Goal: Task Accomplishment & Management: Manage account settings

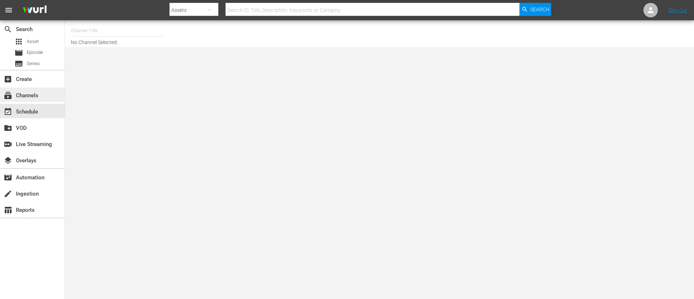
click at [26, 93] on div "subscriptions Channels" at bounding box center [20, 94] width 41 height 7
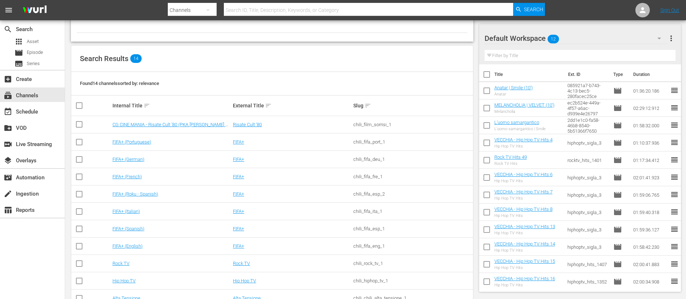
scroll to position [121, 0]
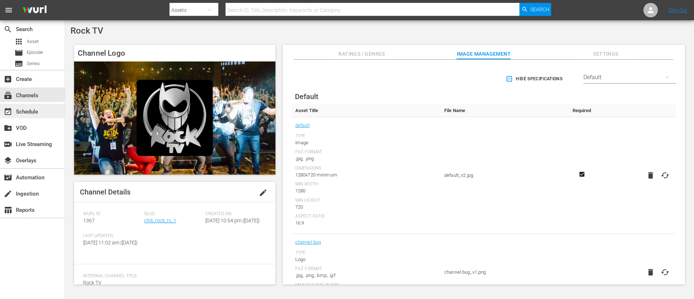
click at [32, 112] on div "event_available Schedule" at bounding box center [20, 110] width 41 height 7
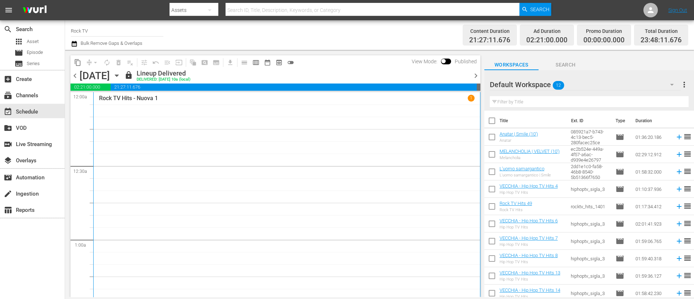
click at [121, 78] on icon "button" at bounding box center [117, 76] width 8 height 8
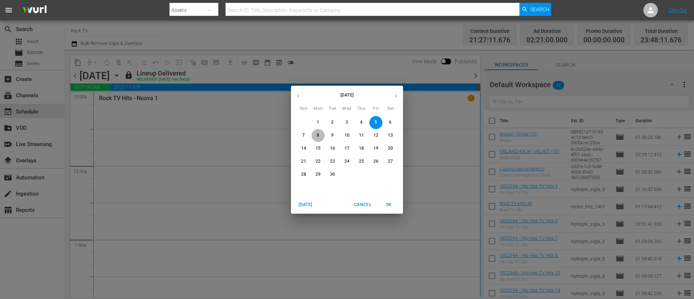
click at [322, 134] on span "8" at bounding box center [318, 135] width 13 height 6
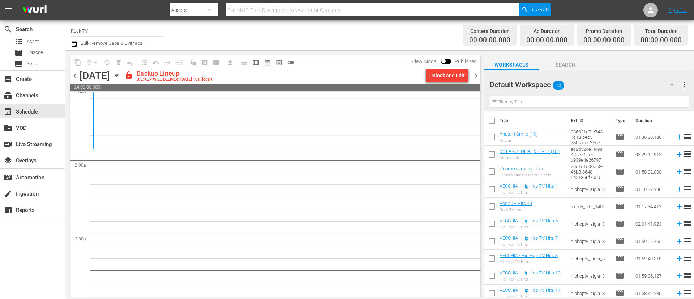
scroll to position [108, 0]
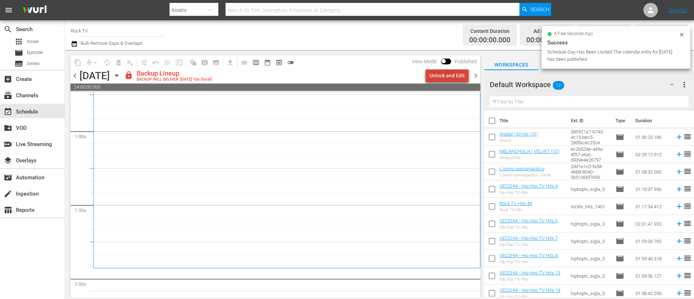
click at [453, 73] on div "Unlock and Edit" at bounding box center [447, 75] width 35 height 13
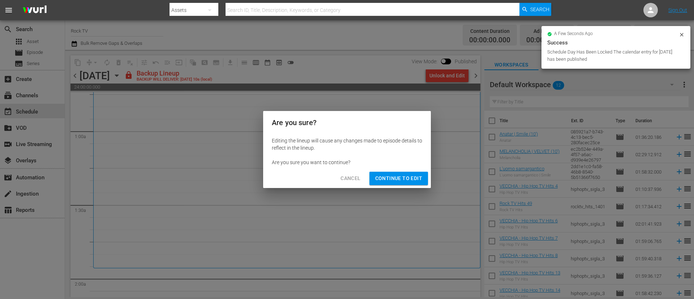
click at [406, 174] on span "Continue to Edit" at bounding box center [398, 178] width 47 height 9
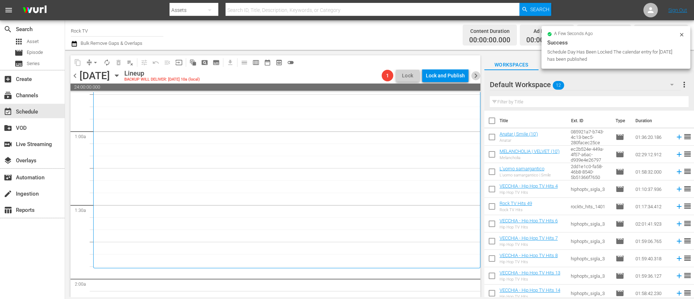
click at [463, 75] on span "chevron_right" at bounding box center [476, 75] width 9 height 9
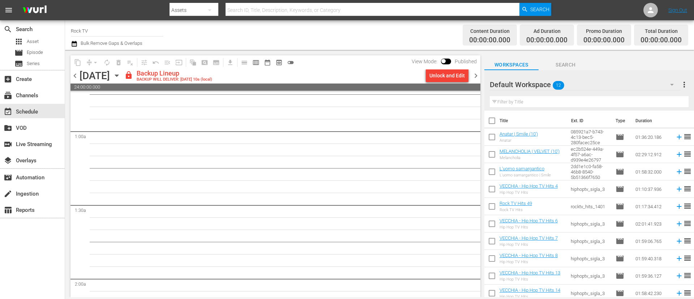
click at [447, 75] on div "Unlock and Edit" at bounding box center [447, 75] width 35 height 13
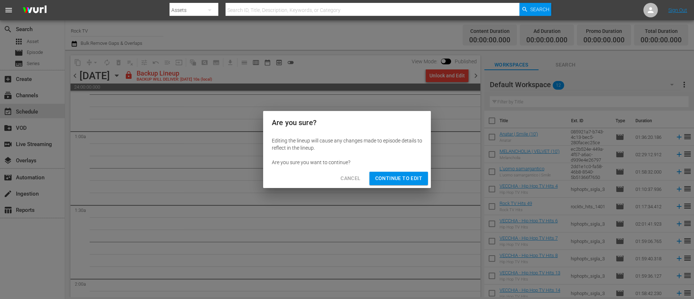
click at [386, 170] on div "Cancel Continue to Edit" at bounding box center [347, 178] width 168 height 19
click at [399, 175] on span "Continue to Edit" at bounding box center [398, 178] width 47 height 9
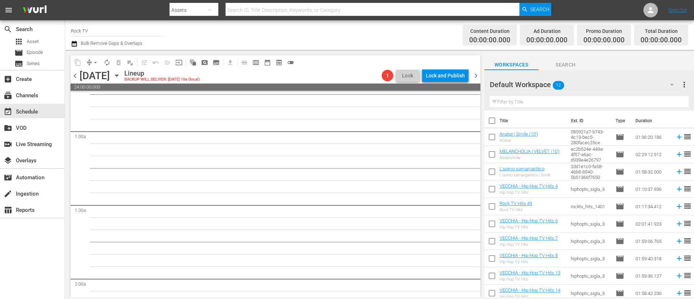
click at [463, 78] on span "chevron_right" at bounding box center [476, 75] width 9 height 9
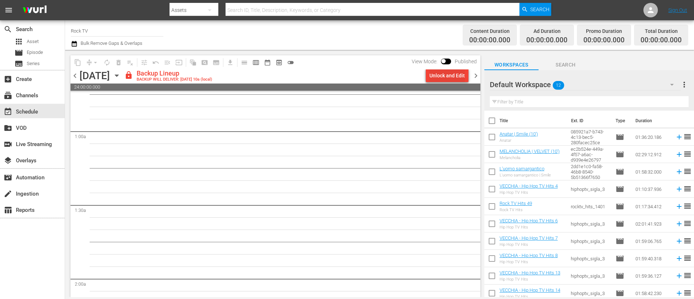
click at [440, 76] on div "Unlock and Edit" at bounding box center [447, 75] width 35 height 13
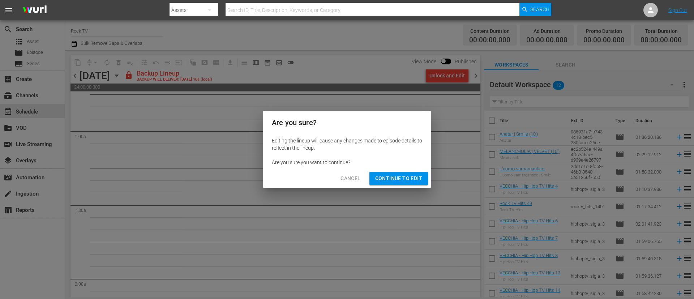
click at [413, 186] on div "Cancel Continue to Edit" at bounding box center [347, 178] width 168 height 19
click at [404, 176] on span "Continue to Edit" at bounding box center [398, 178] width 47 height 9
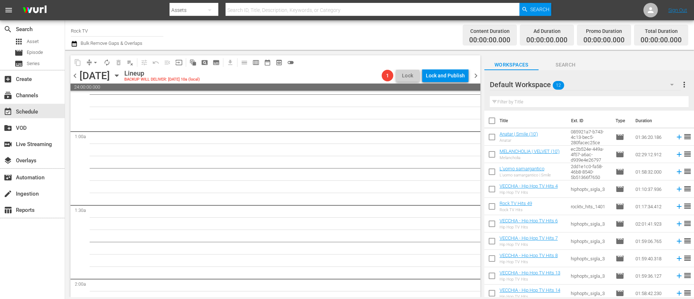
click at [463, 76] on span "chevron_right" at bounding box center [476, 75] width 9 height 9
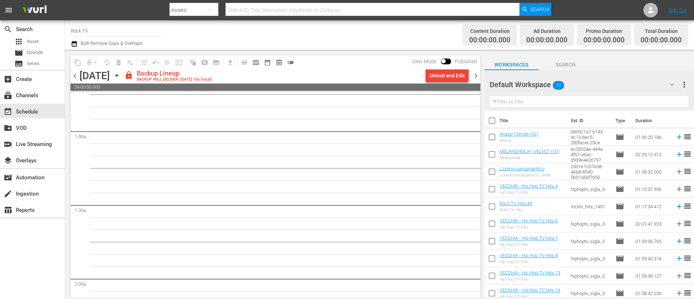
click at [447, 76] on div "Unlock and Edit" at bounding box center [447, 75] width 35 height 13
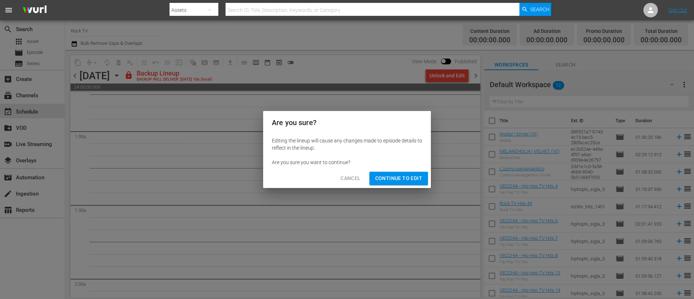
click at [414, 182] on span "Continue to Edit" at bounding box center [398, 178] width 47 height 9
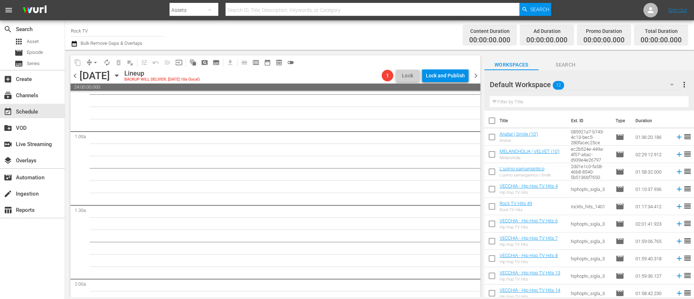
click at [463, 78] on span "chevron_right" at bounding box center [476, 75] width 9 height 9
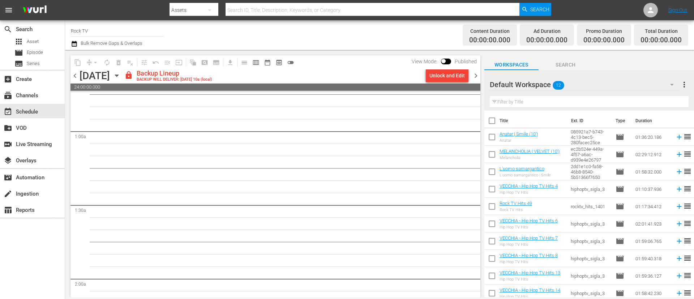
click at [449, 73] on div "Unlock and Edit" at bounding box center [447, 75] width 35 height 13
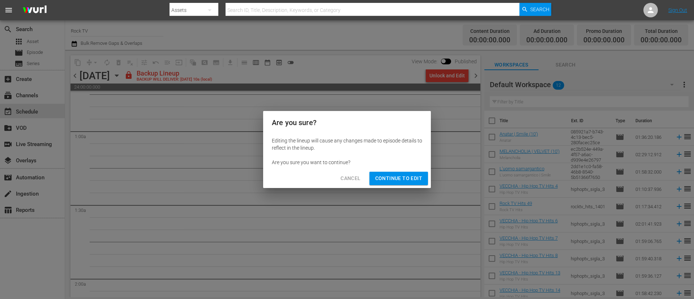
click at [403, 180] on span "Continue to Edit" at bounding box center [398, 178] width 47 height 9
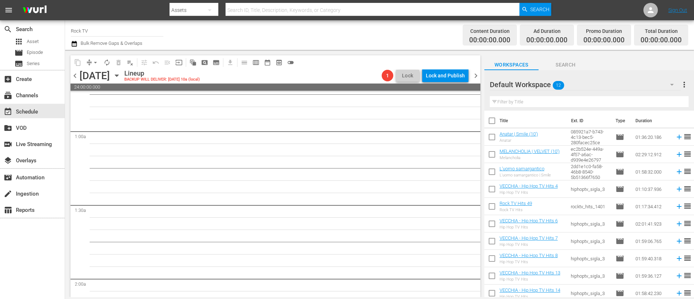
click at [463, 77] on span "chevron_right" at bounding box center [476, 75] width 9 height 9
click at [463, 76] on span "chevron_right" at bounding box center [476, 75] width 9 height 9
click at [121, 77] on icon "button" at bounding box center [117, 76] width 8 height 8
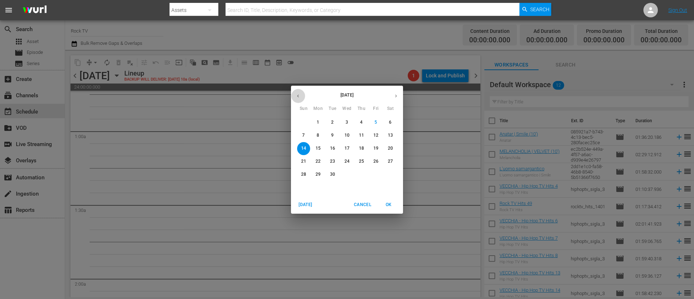
click at [299, 95] on icon "button" at bounding box center [297, 95] width 5 height 5
click at [318, 145] on p "11" at bounding box center [318, 148] width 5 height 6
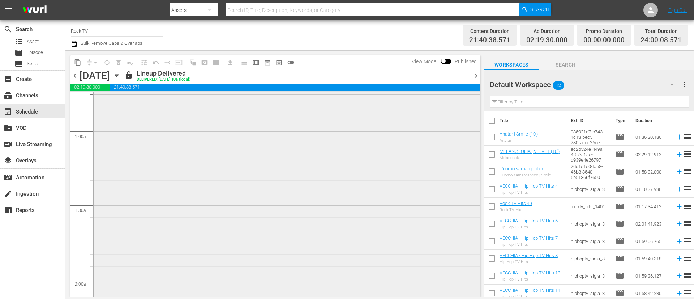
scroll to position [271, 0]
click at [79, 63] on span "content_copy" at bounding box center [77, 62] width 7 height 7
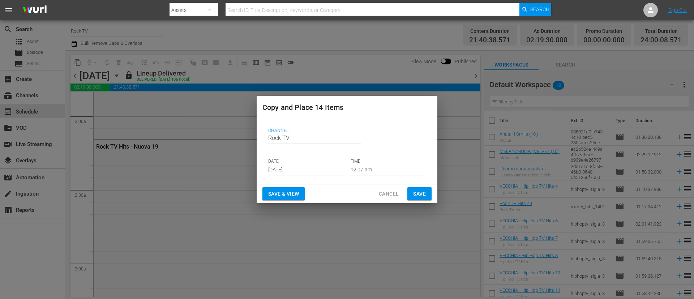
click at [315, 167] on input "Sep 7th 2025" at bounding box center [305, 170] width 75 height 11
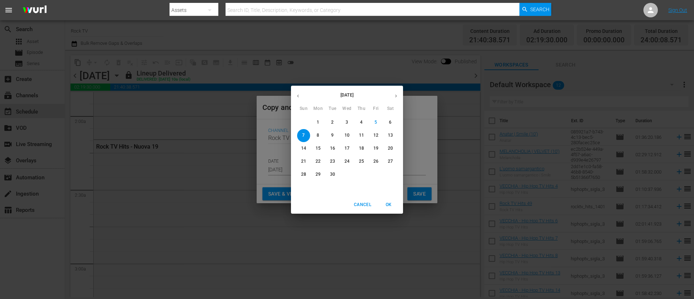
click at [318, 136] on p "8" at bounding box center [318, 135] width 3 height 6
type input "Sep 8th 2025"
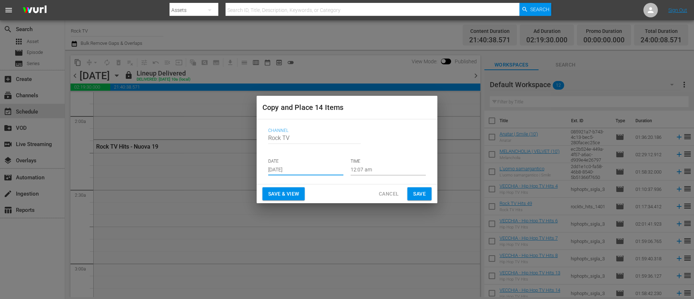
click at [418, 191] on span "Save" at bounding box center [419, 193] width 13 height 9
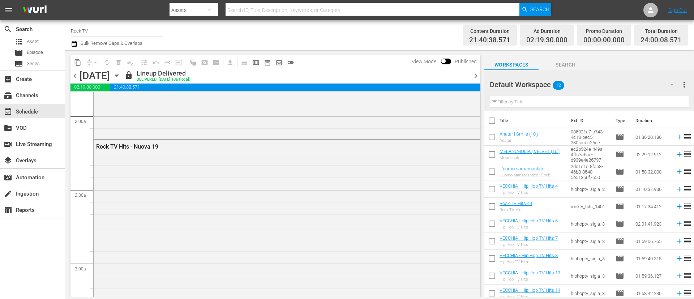
click at [463, 76] on span "chevron_right" at bounding box center [476, 75] width 9 height 9
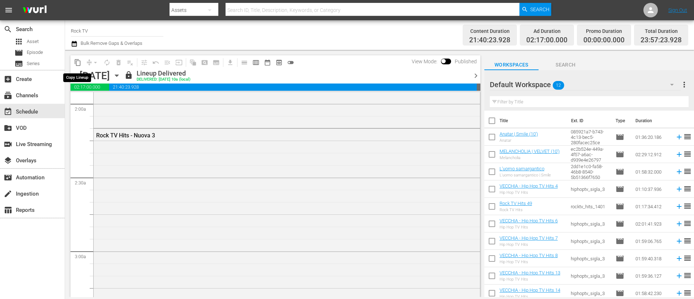
scroll to position [271, 0]
click at [77, 65] on span "content_copy" at bounding box center [77, 62] width 7 height 7
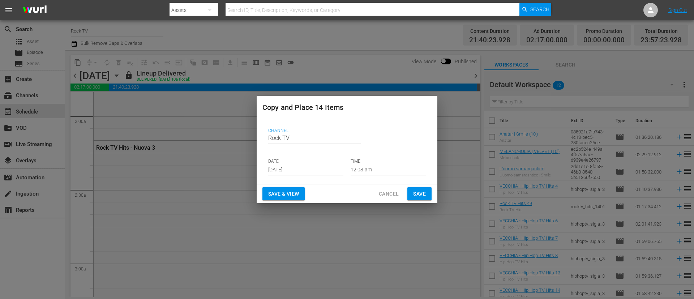
click at [316, 172] on input "Sep 7th 2025" at bounding box center [305, 170] width 75 height 11
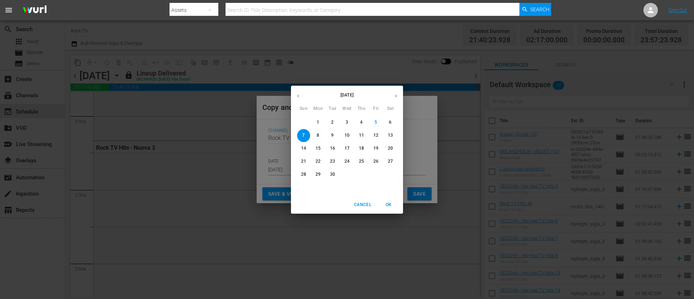
click at [331, 136] on p "9" at bounding box center [332, 135] width 3 height 6
type input "Sep 9th 2025"
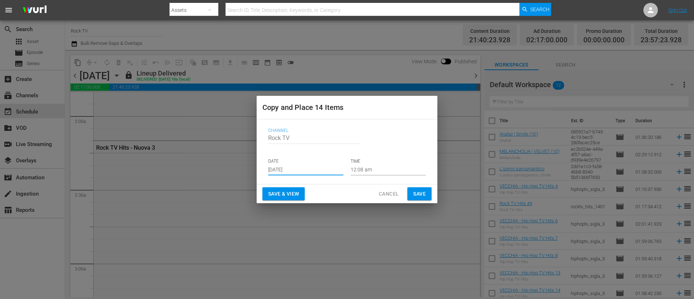
click at [427, 196] on button "Save" at bounding box center [420, 193] width 24 height 13
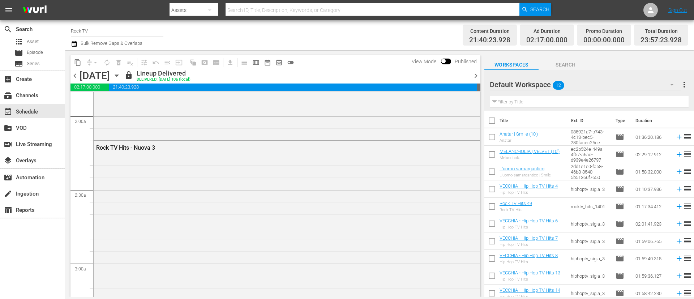
click at [463, 76] on span "chevron_right" at bounding box center [476, 75] width 9 height 9
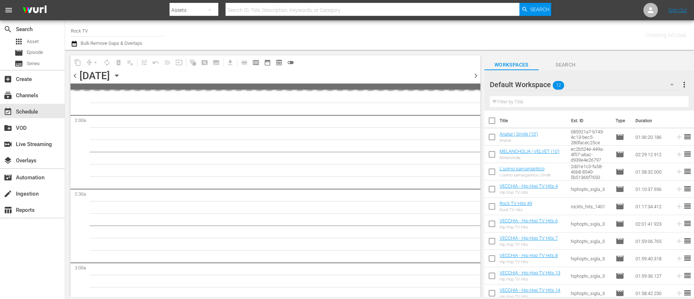
scroll to position [284, 0]
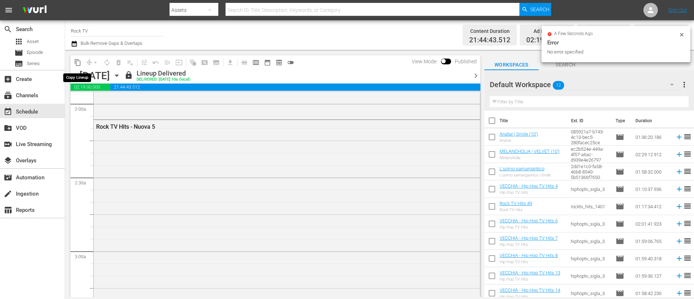
click at [79, 63] on span "content_copy" at bounding box center [77, 62] width 7 height 7
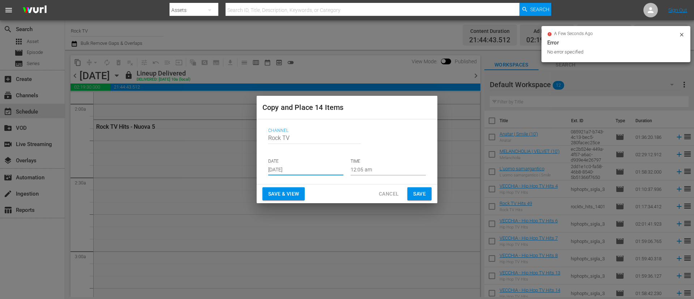
click at [334, 169] on input "Sep 7th 2025" at bounding box center [305, 170] width 75 height 11
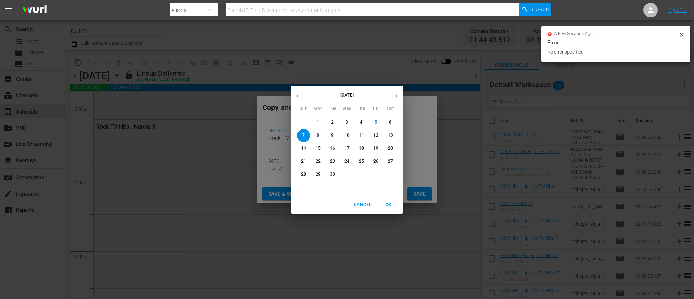
click at [350, 132] on button "10" at bounding box center [347, 135] width 13 height 13
type input "Sep 10th 2025"
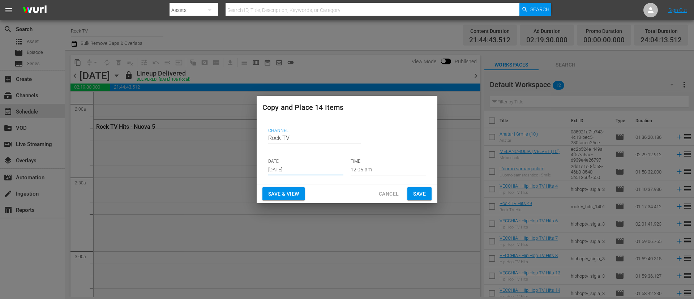
click at [423, 192] on span "Save" at bounding box center [419, 193] width 13 height 9
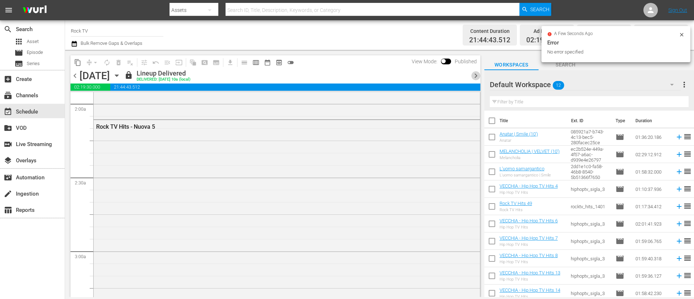
click at [463, 74] on span "chevron_right" at bounding box center [476, 75] width 9 height 9
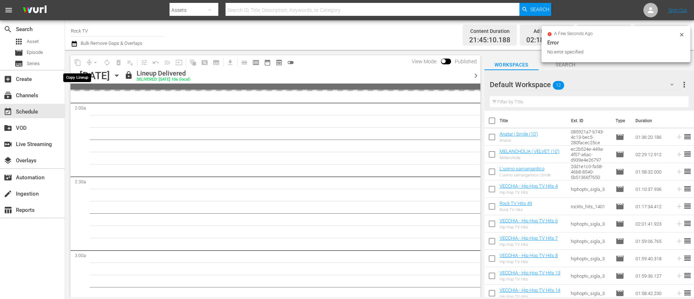
click at [79, 64] on span "content_copy" at bounding box center [78, 63] width 12 height 12
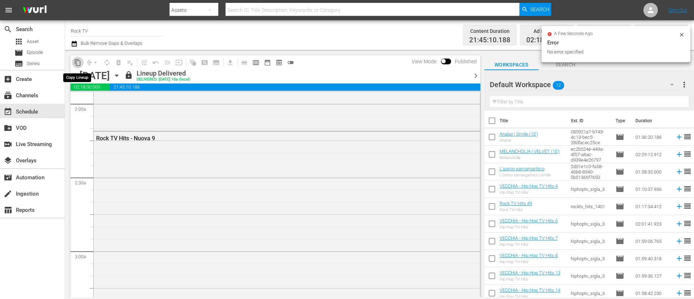
click at [77, 58] on button "content_copy" at bounding box center [78, 63] width 12 height 12
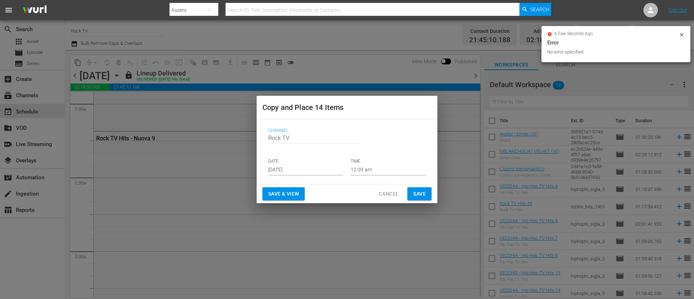
click at [314, 167] on input "Sep 7th 2025" at bounding box center [305, 170] width 75 height 11
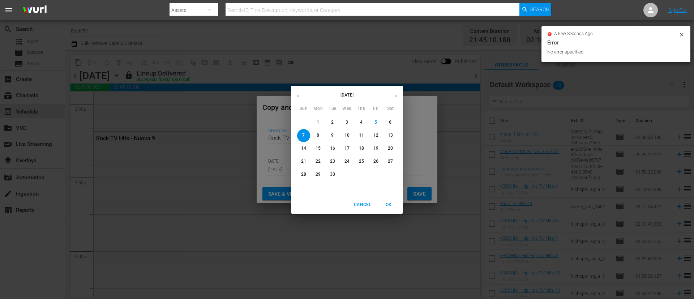
click at [360, 131] on button "11" at bounding box center [361, 135] width 13 height 13
type input "Sep 11th 2025"
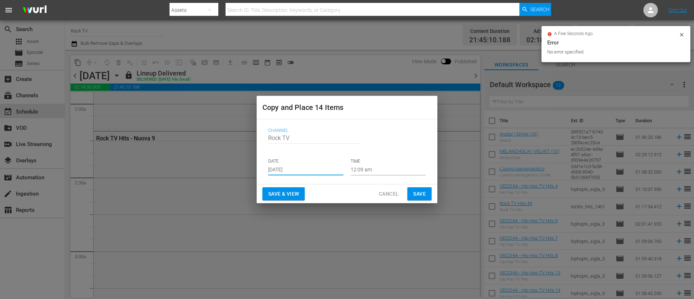
click at [421, 195] on span "Save" at bounding box center [419, 193] width 13 height 9
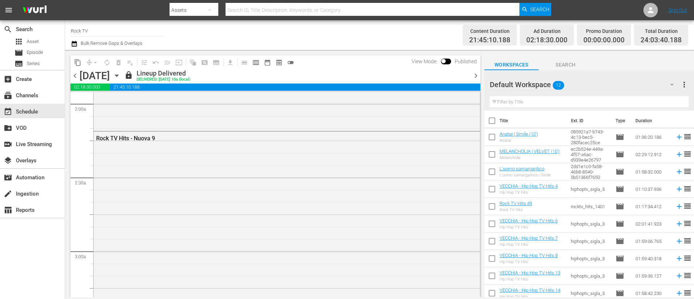
click at [463, 79] on span "chevron_right" at bounding box center [476, 75] width 9 height 9
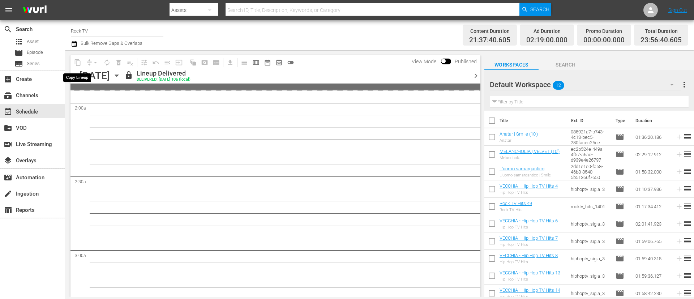
click at [78, 62] on span "content_copy" at bounding box center [78, 63] width 12 height 12
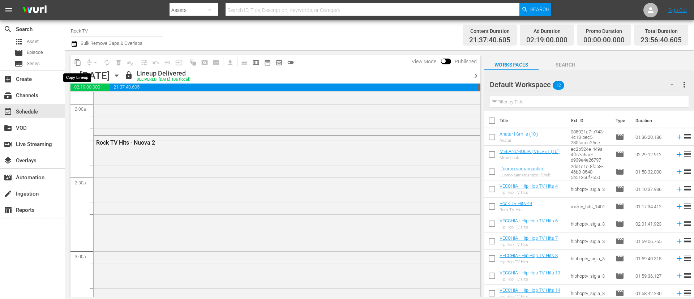
scroll to position [271, 0]
click at [78, 62] on span "content_copy" at bounding box center [77, 62] width 7 height 7
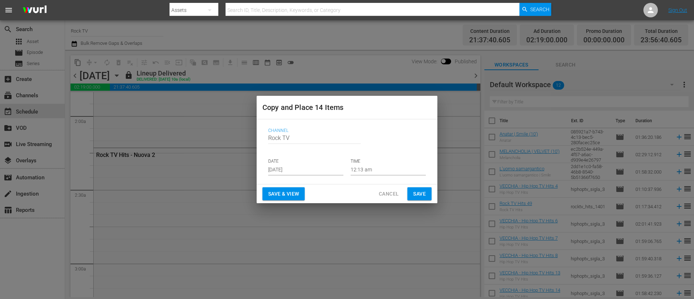
click at [336, 169] on input "Sep 7th 2025" at bounding box center [305, 170] width 75 height 11
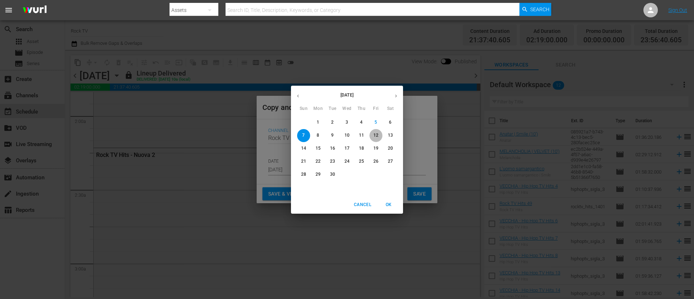
click at [378, 134] on p "12" at bounding box center [376, 135] width 5 height 6
type input "Sep 12th 2025"
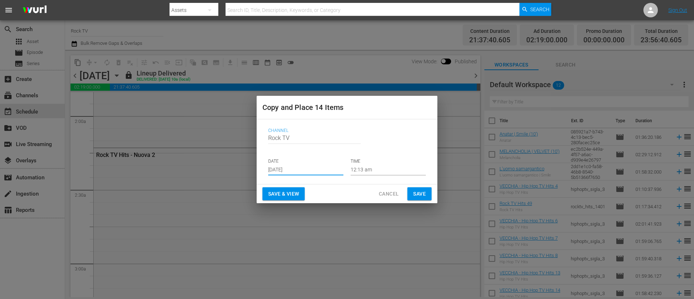
click at [423, 190] on span "Save" at bounding box center [419, 193] width 13 height 9
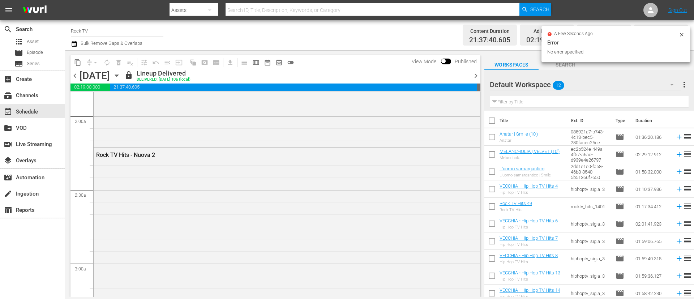
click at [463, 74] on span "chevron_right" at bounding box center [476, 75] width 9 height 9
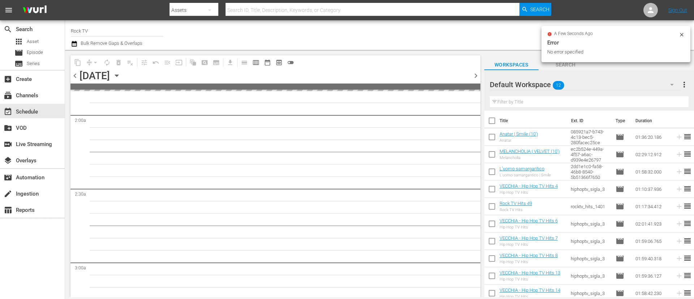
scroll to position [284, 0]
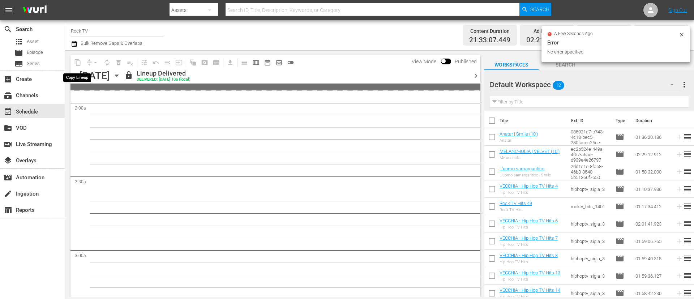
click at [79, 62] on span "content_copy" at bounding box center [78, 63] width 12 height 12
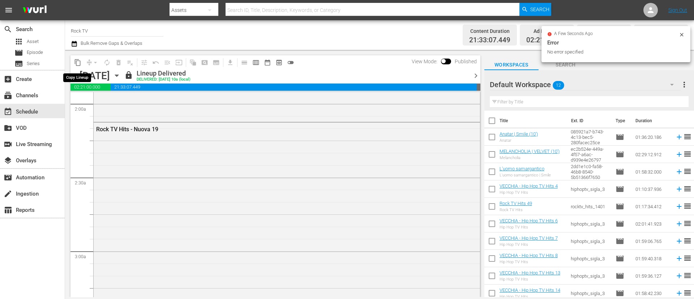
click at [79, 63] on span "content_copy" at bounding box center [77, 62] width 7 height 7
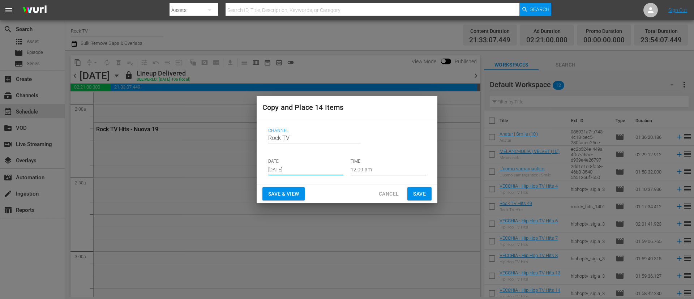
click at [325, 167] on input "Sep 7th 2025" at bounding box center [305, 170] width 75 height 11
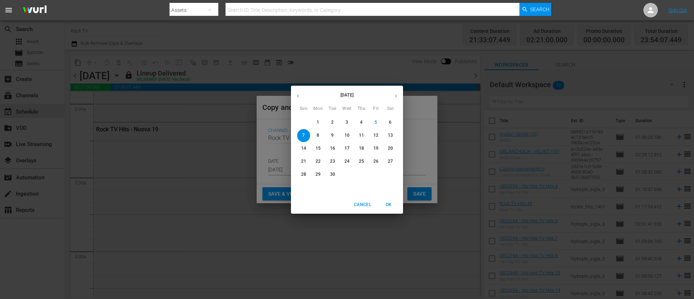
click at [391, 135] on p "13" at bounding box center [390, 135] width 5 height 6
type input "Sep 13th 2025"
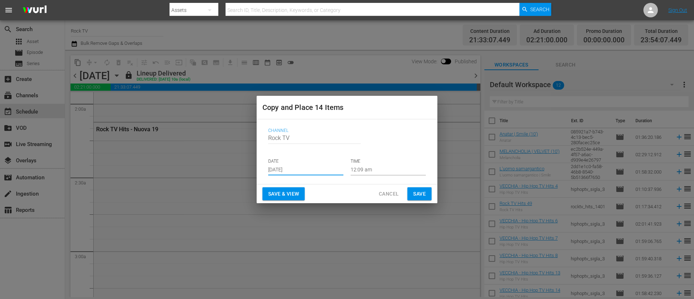
click at [429, 193] on button "Save" at bounding box center [420, 193] width 24 height 13
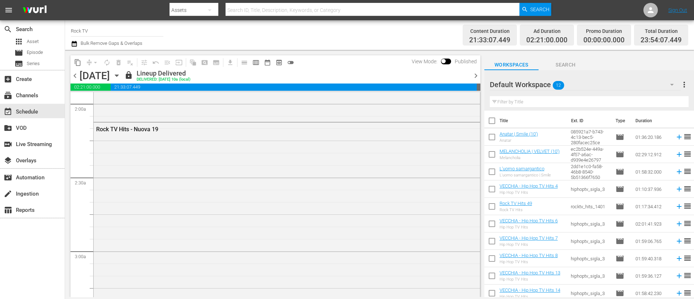
click at [463, 79] on span "chevron_right" at bounding box center [476, 75] width 9 height 9
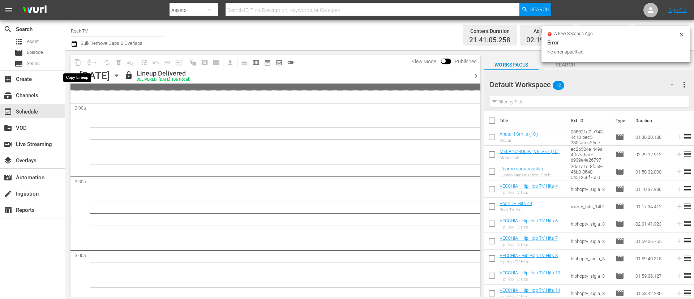
click at [79, 63] on span "content_copy" at bounding box center [78, 63] width 12 height 12
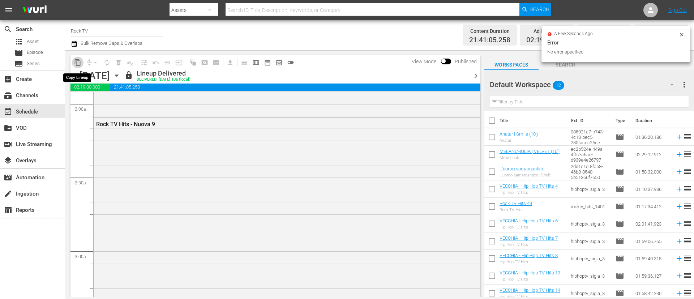
click at [77, 63] on span "content_copy" at bounding box center [77, 62] width 7 height 7
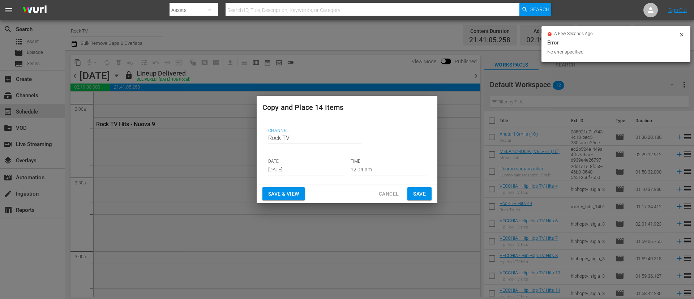
click at [312, 169] on input "Sep 7th 2025" at bounding box center [305, 170] width 75 height 11
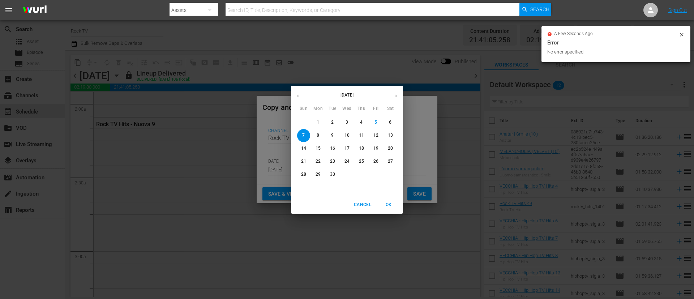
click at [307, 149] on span "14" at bounding box center [303, 148] width 13 height 6
type input "Sep 14th 2025"
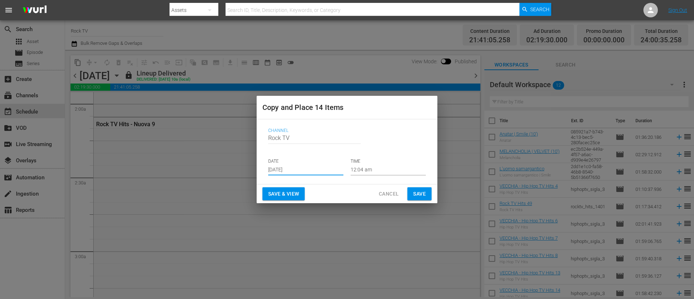
click at [416, 187] on button "Save" at bounding box center [420, 193] width 24 height 13
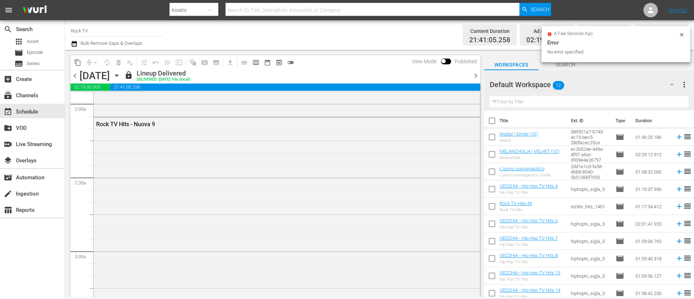
click at [121, 77] on icon "button" at bounding box center [117, 76] width 8 height 8
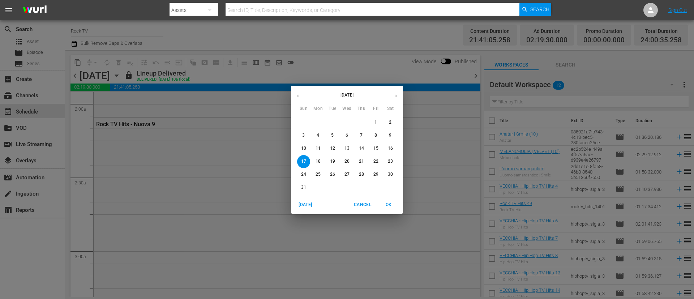
click at [399, 93] on button "button" at bounding box center [396, 96] width 14 height 14
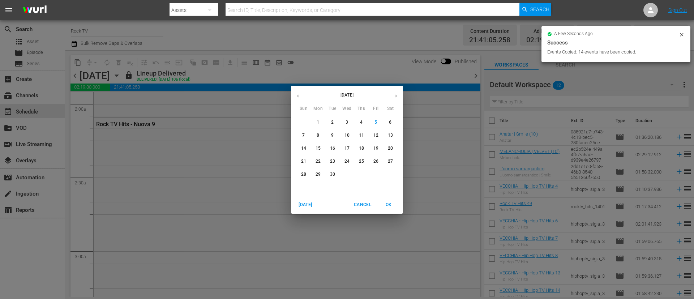
click at [325, 134] on div "9" at bounding box center [332, 135] width 14 height 13
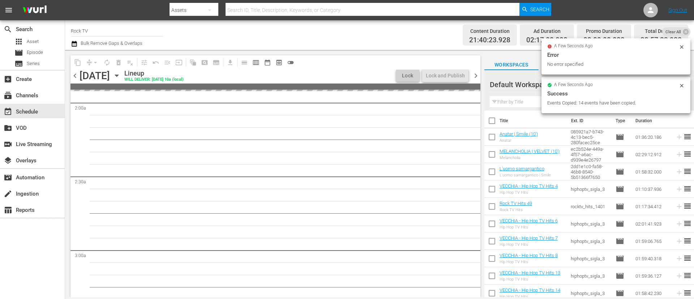
click at [77, 77] on span "chevron_left" at bounding box center [75, 75] width 9 height 9
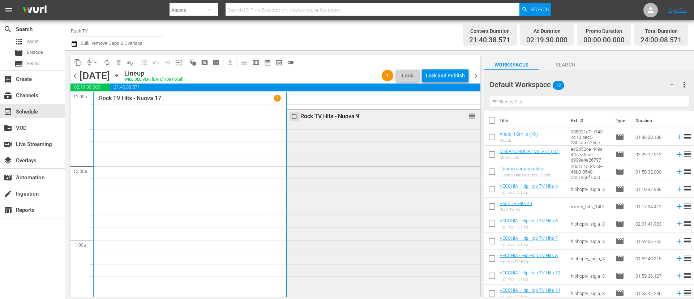
click at [291, 117] on input "checkbox" at bounding box center [295, 117] width 8 height 6
click at [120, 61] on span "delete_forever_outlined" at bounding box center [118, 62] width 7 height 7
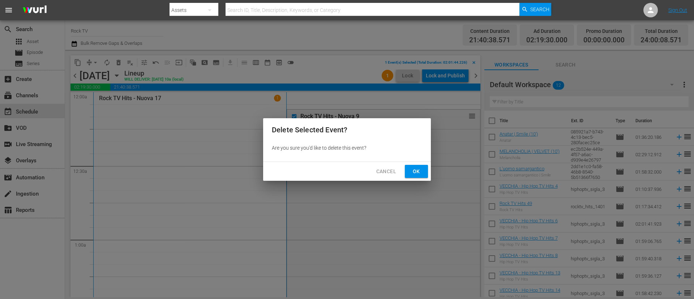
click at [414, 174] on span "Ok" at bounding box center [417, 171] width 12 height 9
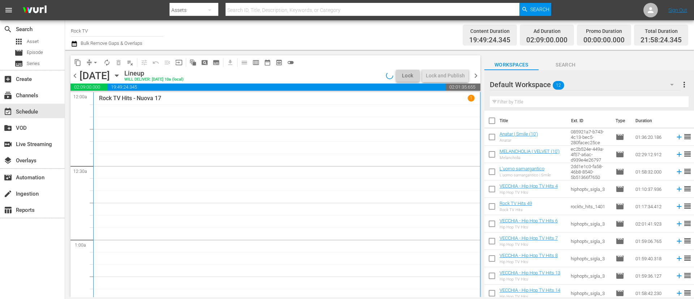
click at [74, 45] on icon "button" at bounding box center [74, 44] width 5 height 6
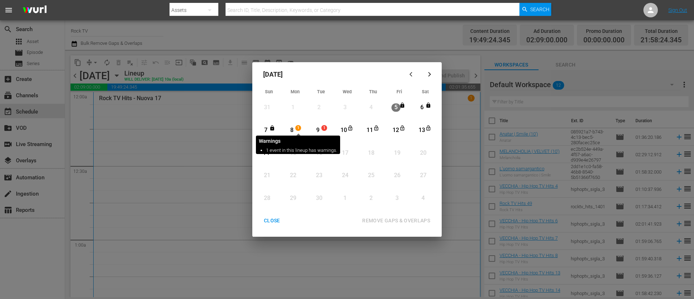
click at [298, 128] on span "1" at bounding box center [298, 128] width 5 height 6
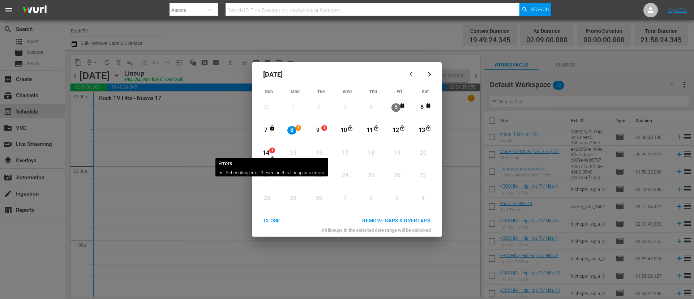
click at [273, 152] on span "1" at bounding box center [272, 151] width 5 height 6
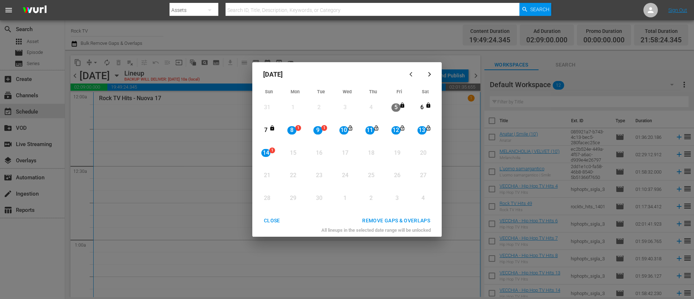
click at [428, 199] on div "REMOVE GAPS & OVERLAPS" at bounding box center [397, 220] width 80 height 9
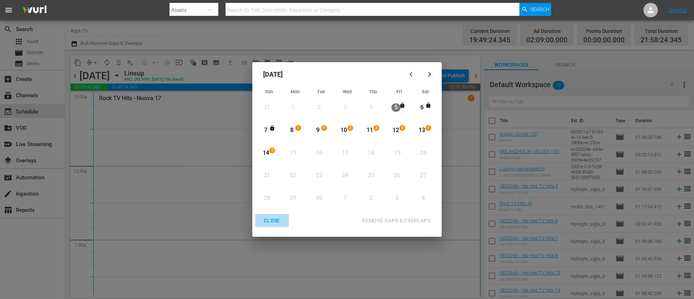
click at [272, 199] on div "CLOSE" at bounding box center [272, 220] width 28 height 9
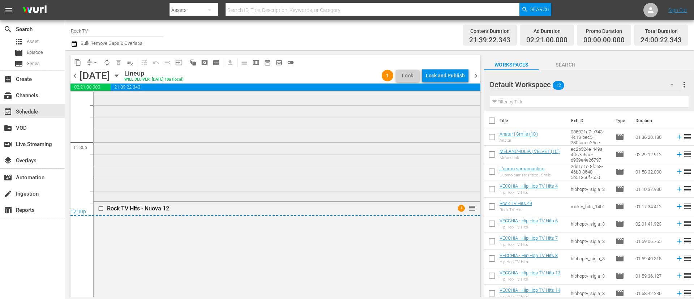
scroll to position [3255, 0]
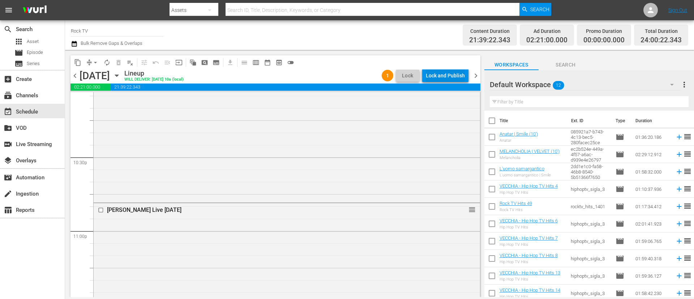
click at [448, 79] on div "Lock and Publish" at bounding box center [445, 75] width 39 height 13
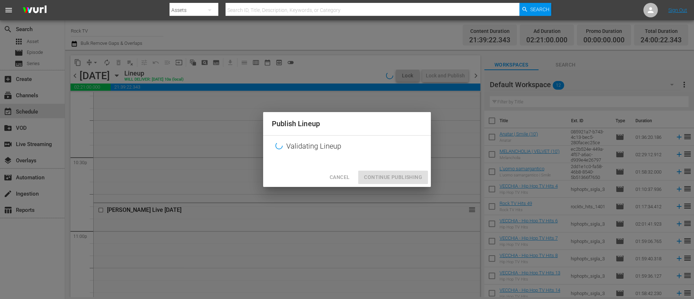
click at [396, 171] on div "Cancel Continue Publishing" at bounding box center [347, 177] width 168 height 19
click at [396, 176] on div "Cancel Continue Publishing" at bounding box center [347, 177] width 168 height 19
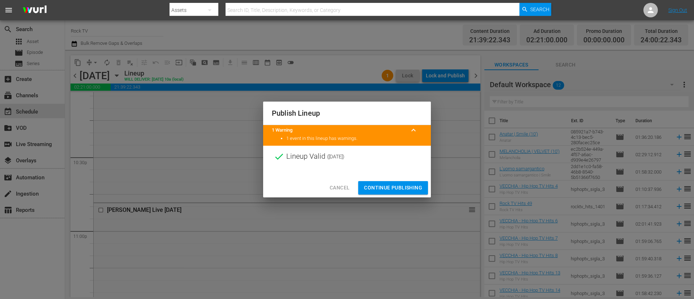
click at [392, 189] on span "Continue Publishing" at bounding box center [393, 187] width 58 height 9
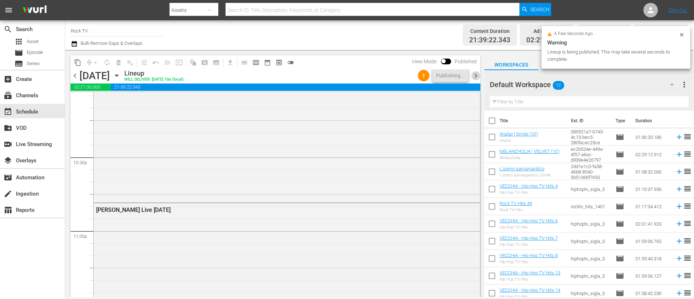
click at [463, 77] on span "chevron_right" at bounding box center [476, 75] width 9 height 9
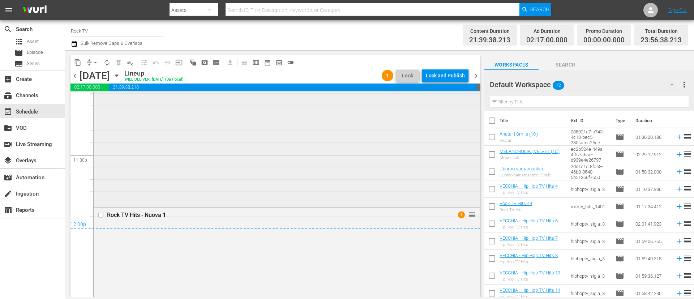
scroll to position [3368, 0]
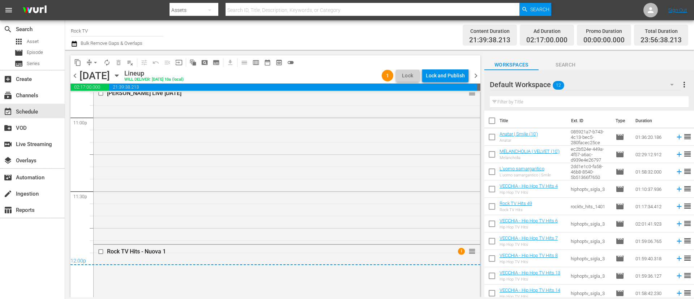
click at [442, 69] on div "Lock and Publish" at bounding box center [445, 75] width 39 height 13
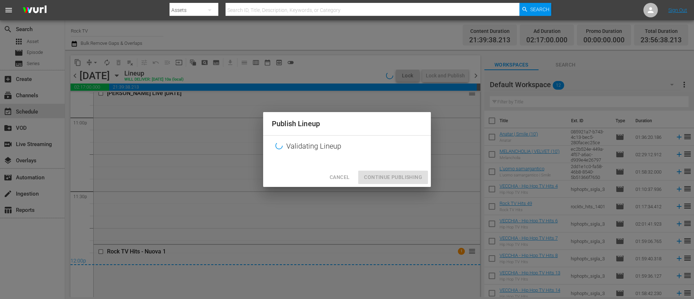
click at [388, 173] on div "Cancel Continue Publishing" at bounding box center [347, 177] width 168 height 19
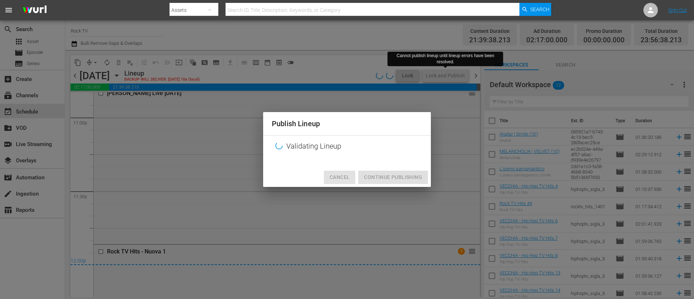
click at [345, 179] on span "Cancel" at bounding box center [340, 177] width 20 height 9
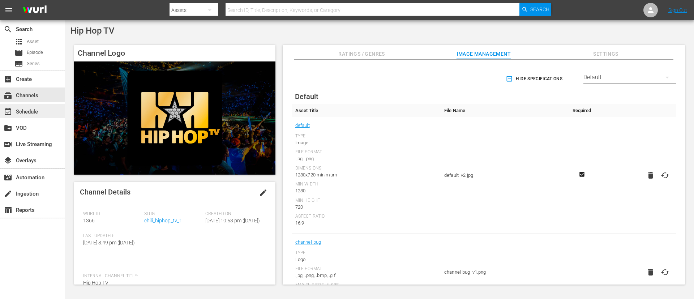
click at [26, 116] on div "event_available Schedule" at bounding box center [32, 111] width 65 height 14
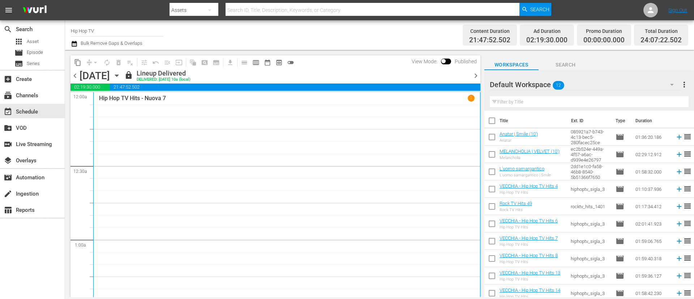
click at [121, 74] on icon "button" at bounding box center [117, 76] width 8 height 8
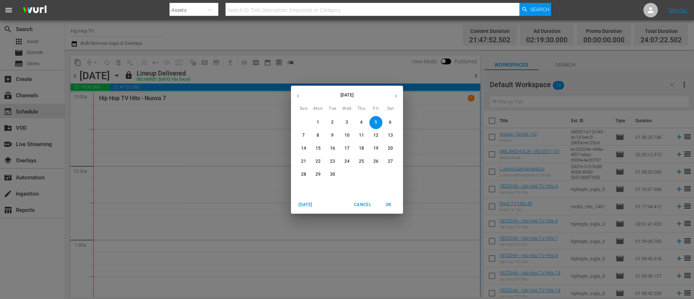
click at [321, 136] on span "8" at bounding box center [318, 135] width 13 height 6
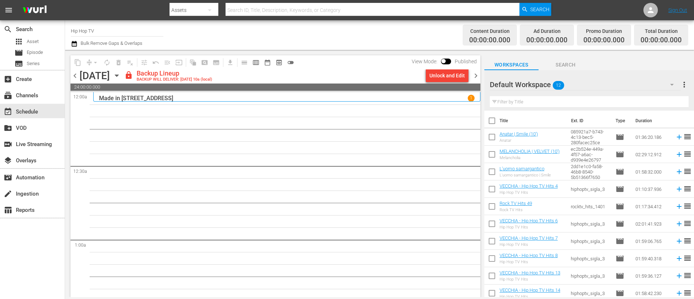
click at [446, 76] on div "Unlock and Edit" at bounding box center [447, 75] width 35 height 13
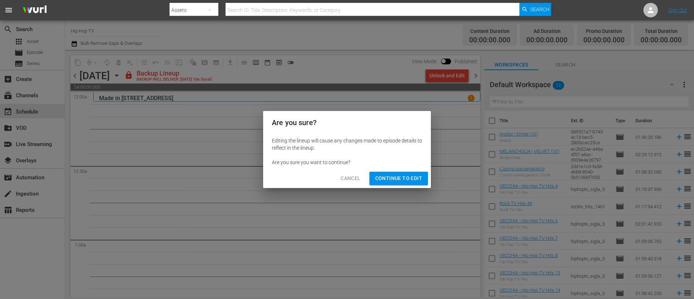
click at [399, 183] on button "Continue to Edit" at bounding box center [399, 178] width 59 height 13
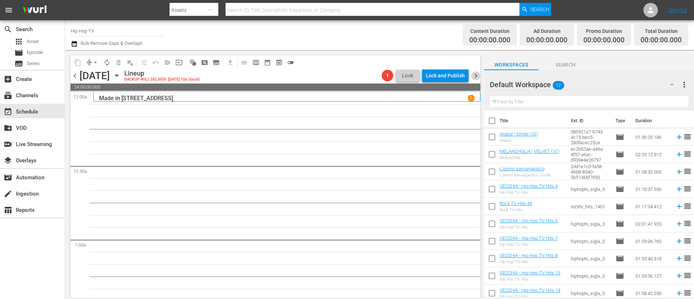
click at [463, 74] on span "chevron_right" at bounding box center [476, 75] width 9 height 9
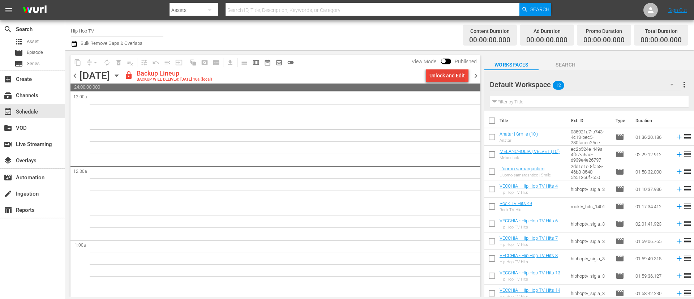
click at [451, 76] on div "Unlock and Edit" at bounding box center [447, 75] width 35 height 13
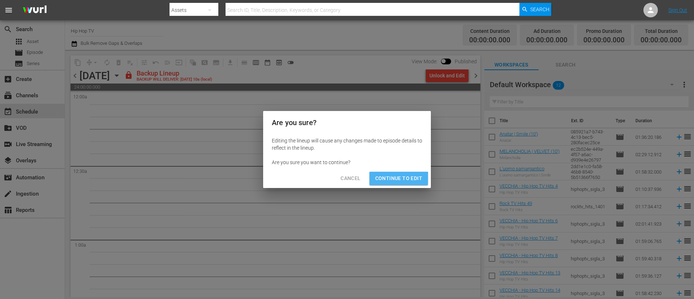
click at [395, 181] on span "Continue to Edit" at bounding box center [398, 178] width 47 height 9
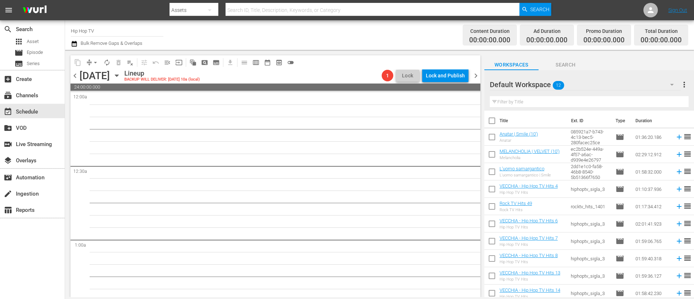
click at [463, 73] on span "chevron_right" at bounding box center [476, 75] width 9 height 9
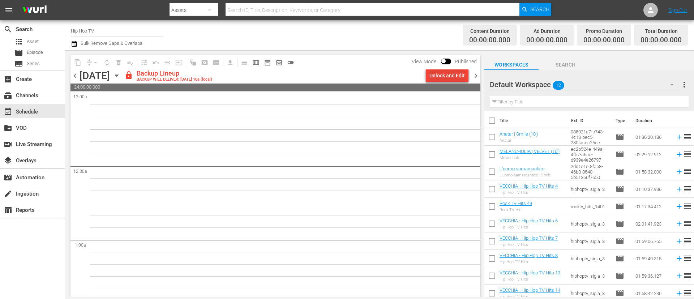
click at [456, 75] on div "Unlock and Edit" at bounding box center [447, 75] width 35 height 13
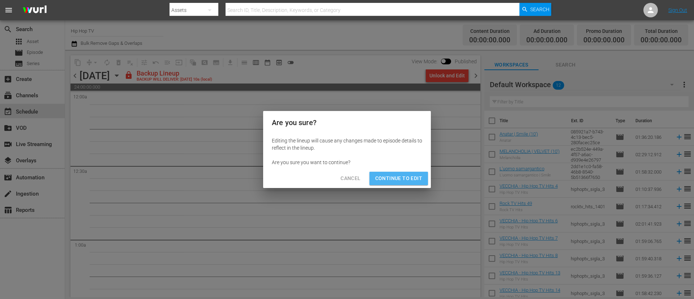
click at [383, 175] on span "Continue to Edit" at bounding box center [398, 178] width 47 height 9
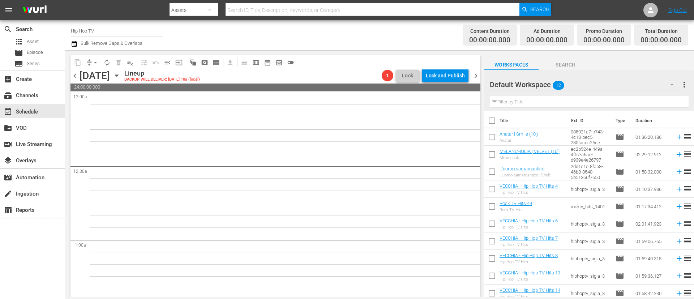
click at [463, 74] on span "chevron_right" at bounding box center [476, 75] width 9 height 9
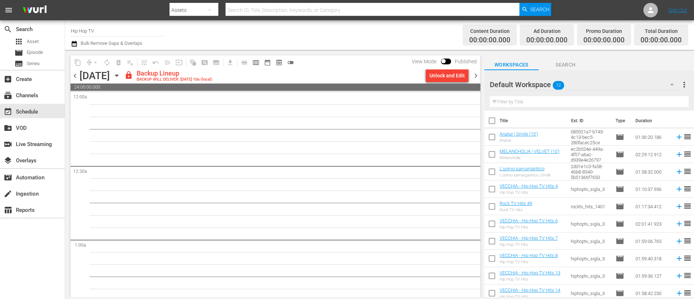
click at [433, 72] on div "Unlock and Edit" at bounding box center [447, 75] width 35 height 13
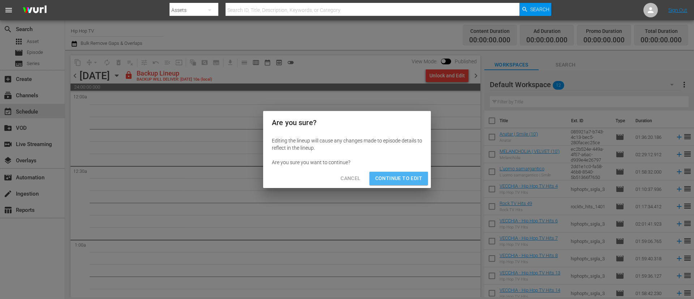
click at [392, 176] on span "Continue to Edit" at bounding box center [398, 178] width 47 height 9
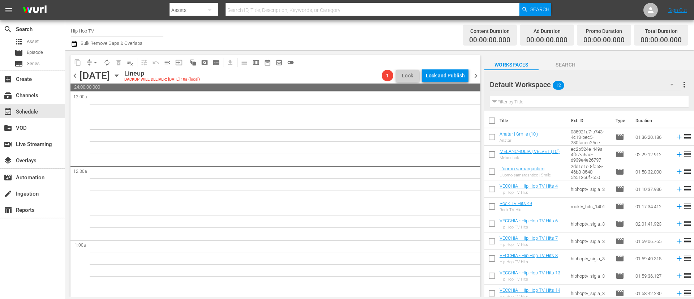
click at [463, 78] on span "chevron_right" at bounding box center [476, 75] width 9 height 9
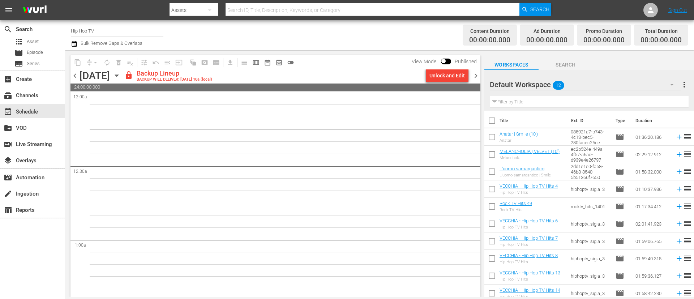
click at [447, 75] on div "Unlock and Edit" at bounding box center [447, 75] width 35 height 13
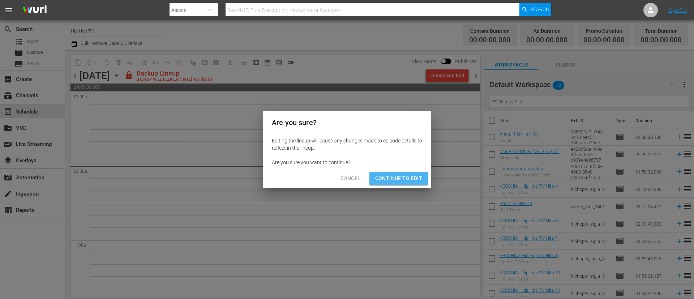
drag, startPoint x: 397, startPoint y: 178, endPoint x: 400, endPoint y: 175, distance: 3.8
click at [397, 179] on span "Continue to Edit" at bounding box center [398, 178] width 47 height 9
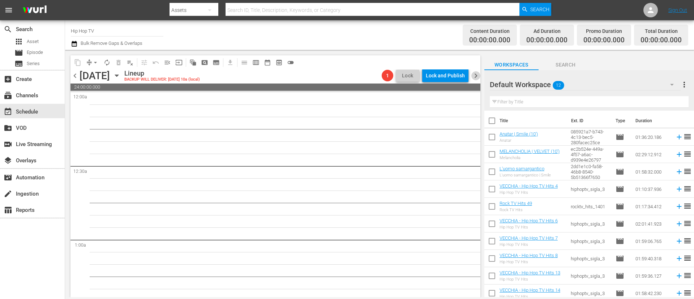
click at [463, 75] on span "chevron_right" at bounding box center [476, 75] width 9 height 9
click at [463, 77] on span "chevron_right" at bounding box center [476, 75] width 9 height 9
click at [118, 76] on icon "button" at bounding box center [116, 76] width 3 height 2
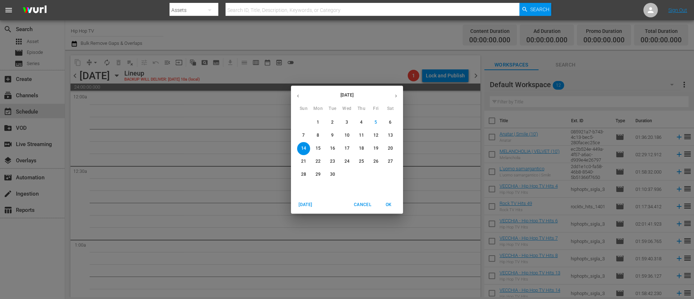
click at [316, 133] on span "8" at bounding box center [318, 135] width 13 height 6
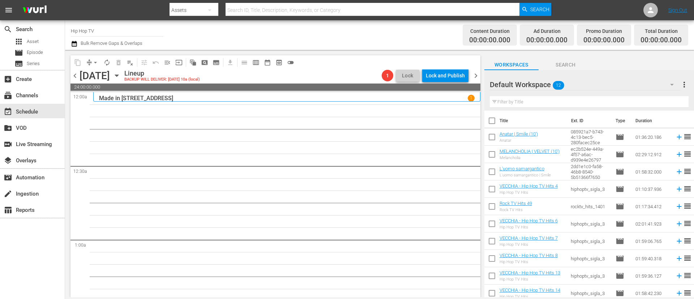
click at [121, 72] on icon "button" at bounding box center [117, 76] width 8 height 8
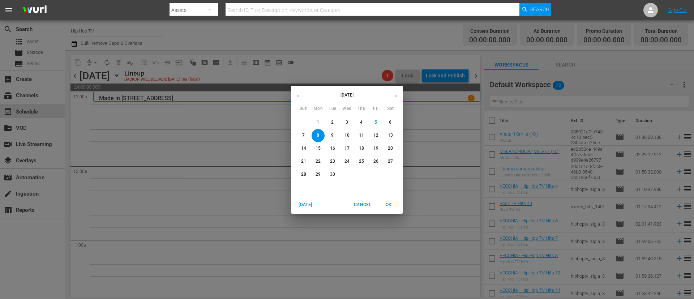
click at [300, 97] on icon "button" at bounding box center [297, 95] width 5 height 5
click at [317, 149] on p "11" at bounding box center [318, 148] width 5 height 6
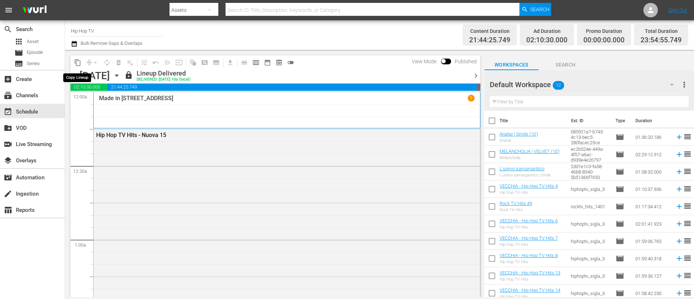
click at [78, 64] on span "content_copy" at bounding box center [77, 62] width 7 height 7
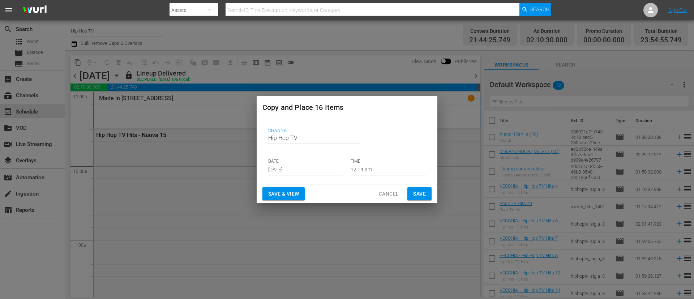
click at [307, 168] on input "[DATE]" at bounding box center [305, 170] width 75 height 11
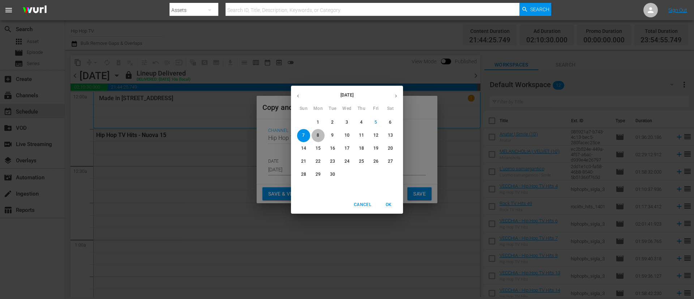
click at [319, 130] on button "8" at bounding box center [318, 135] width 13 height 13
type input "[DATE]"
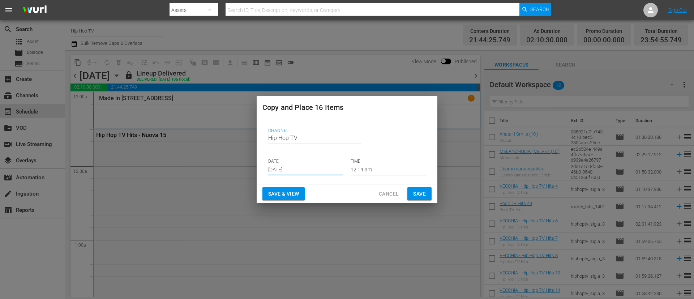
click at [413, 191] on span "Save" at bounding box center [419, 193] width 13 height 9
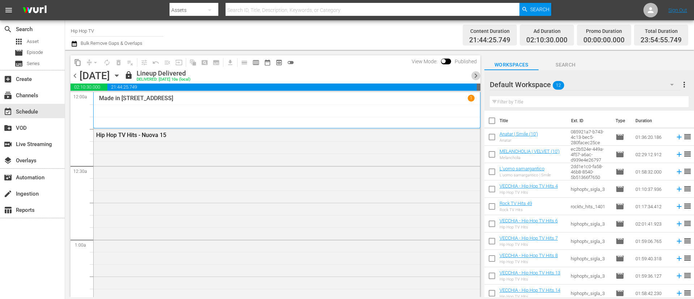
click at [463, 76] on span "chevron_right" at bounding box center [476, 75] width 9 height 9
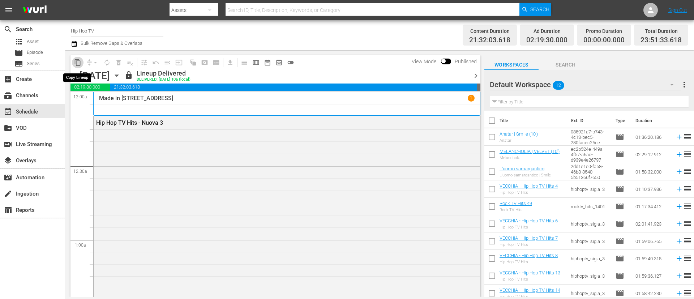
click at [76, 65] on span "content_copy" at bounding box center [77, 62] width 7 height 7
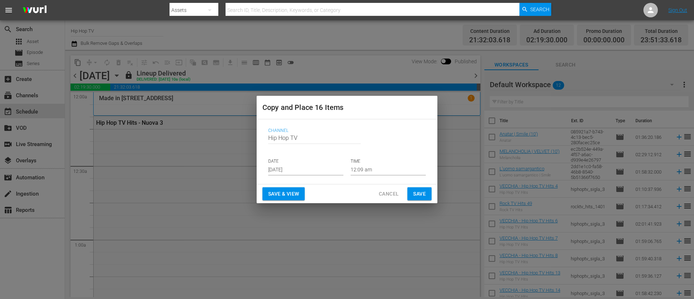
click at [317, 168] on input "[DATE]" at bounding box center [305, 170] width 75 height 11
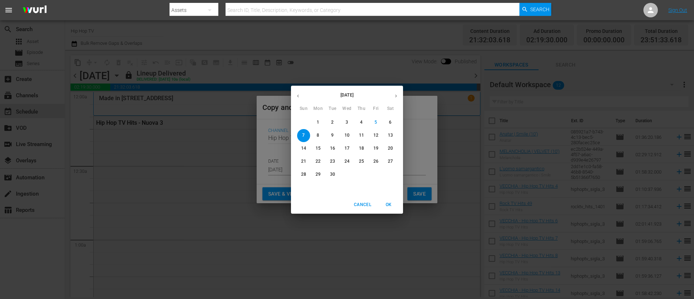
click at [335, 137] on span "9" at bounding box center [332, 135] width 13 height 6
type input "[DATE]"
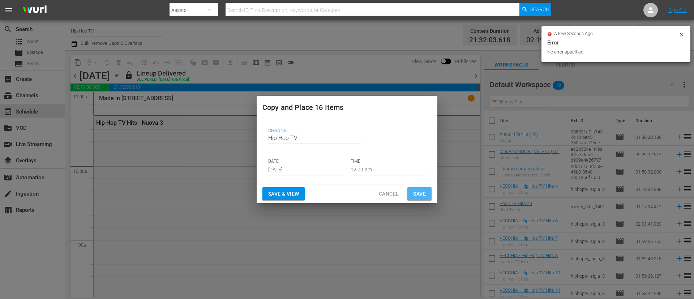
click at [417, 195] on span "Save" at bounding box center [419, 193] width 13 height 9
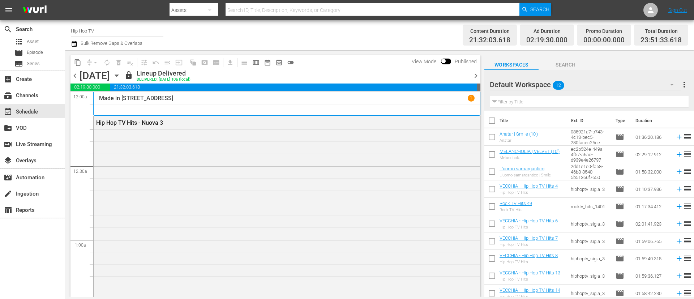
click at [463, 76] on span "chevron_right" at bounding box center [476, 75] width 9 height 9
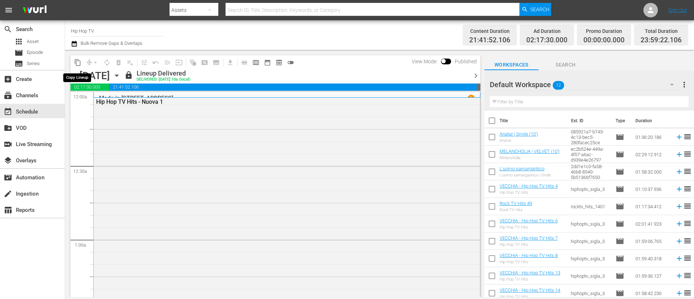
click at [79, 64] on span "content_copy" at bounding box center [77, 62] width 7 height 7
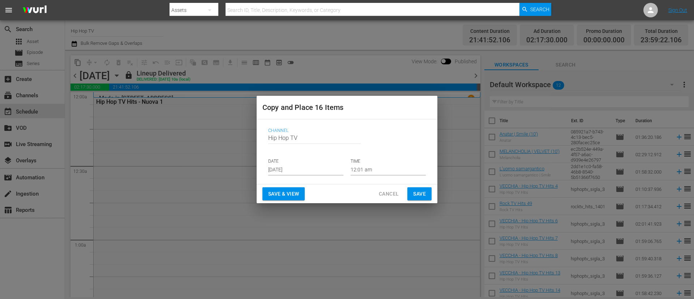
click at [327, 171] on input "[DATE]" at bounding box center [305, 170] width 75 height 11
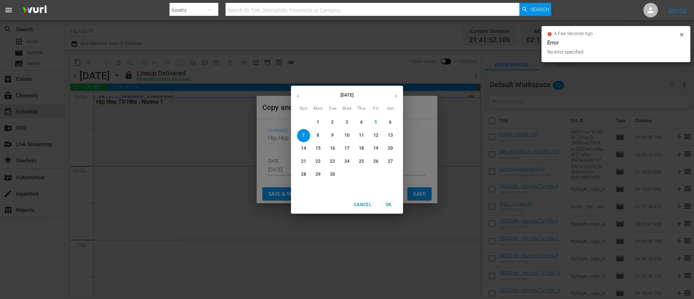
click at [350, 135] on span "10" at bounding box center [347, 135] width 13 height 6
type input "[DATE]"
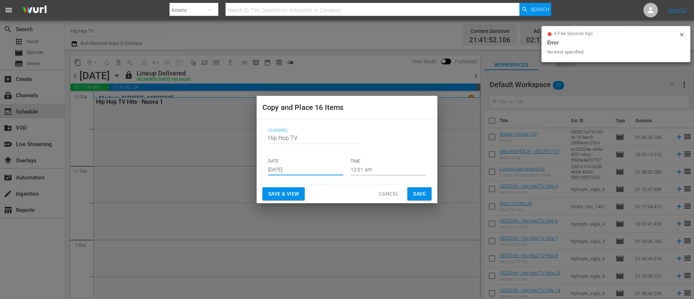
click at [416, 194] on span "Save" at bounding box center [419, 193] width 13 height 9
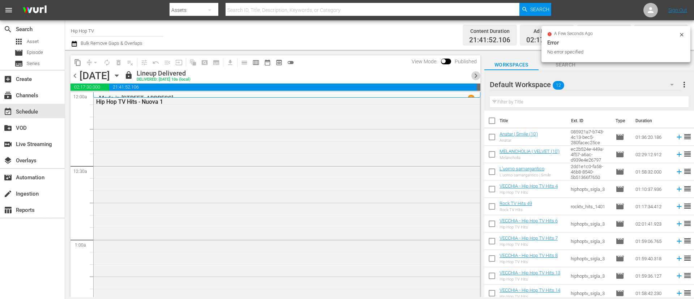
click at [463, 76] on span "chevron_right" at bounding box center [476, 75] width 9 height 9
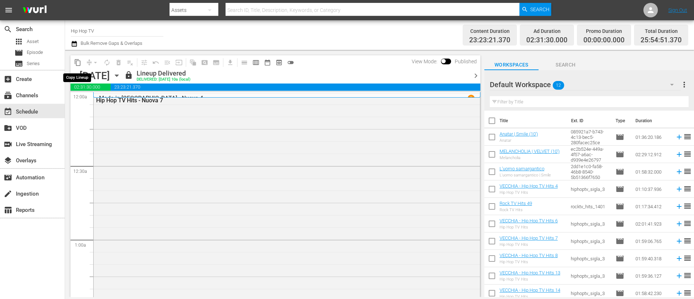
click at [78, 63] on span "content_copy" at bounding box center [77, 62] width 7 height 7
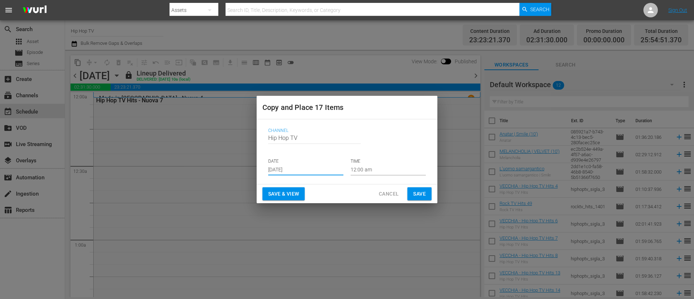
click at [311, 169] on input "[DATE]" at bounding box center [305, 170] width 75 height 11
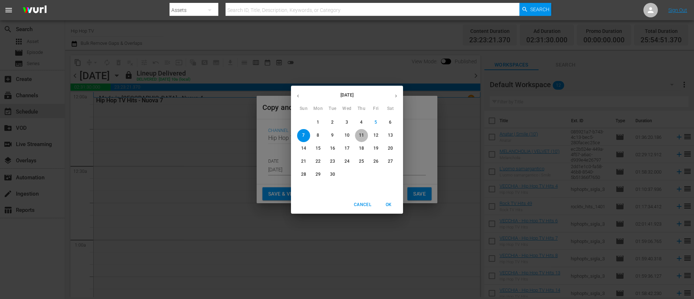
click at [365, 133] on span "11" at bounding box center [361, 135] width 13 height 6
type input "[DATE]"
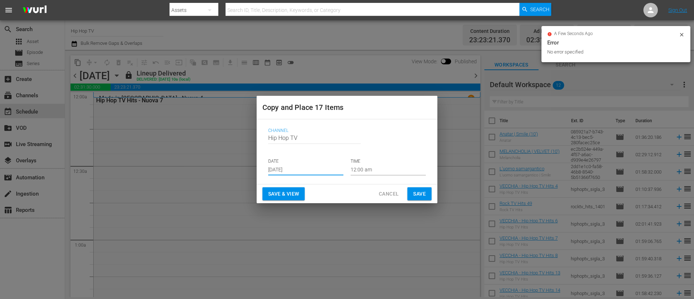
click at [428, 199] on button "Save" at bounding box center [420, 193] width 24 height 13
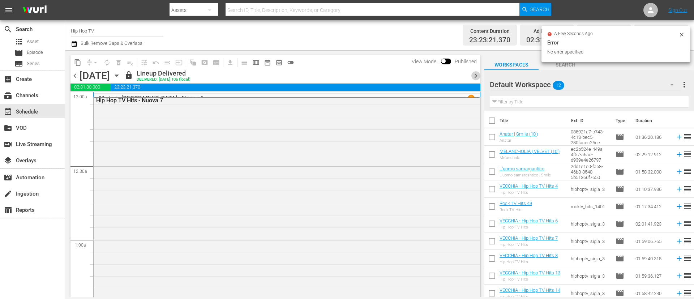
click at [463, 75] on span "chevron_right" at bounding box center [476, 75] width 9 height 9
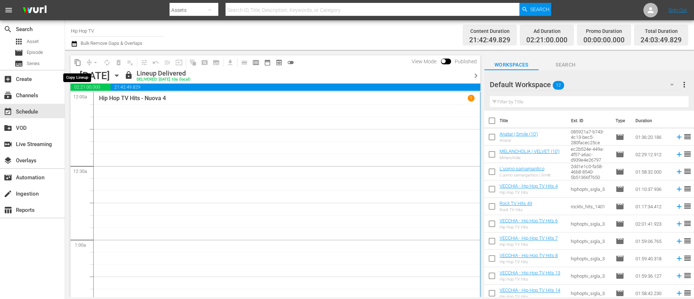
click at [78, 62] on span "content_copy" at bounding box center [77, 62] width 7 height 7
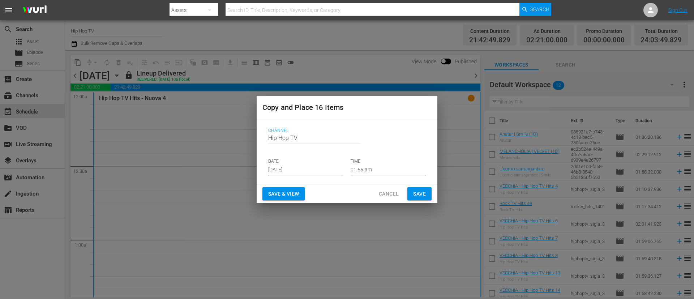
click at [322, 168] on input "[DATE]" at bounding box center [305, 170] width 75 height 11
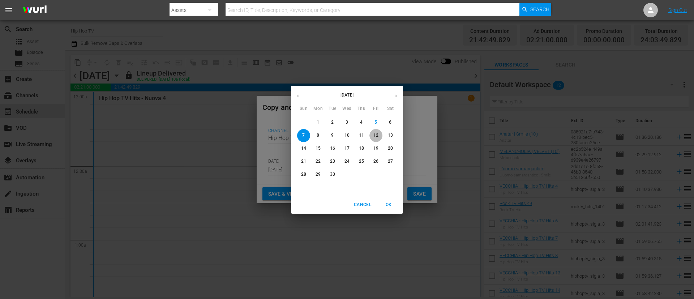
click at [379, 135] on span "12" at bounding box center [376, 135] width 13 height 6
type input "[DATE]"
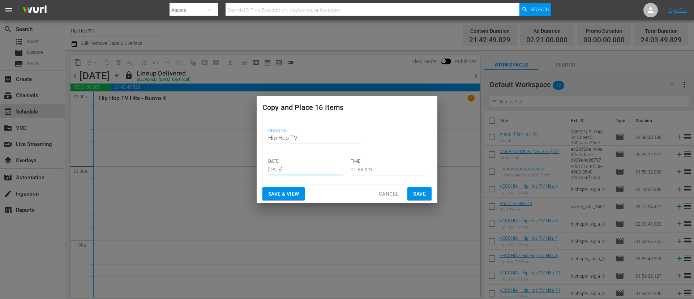
click at [420, 195] on span "Save" at bounding box center [419, 193] width 13 height 9
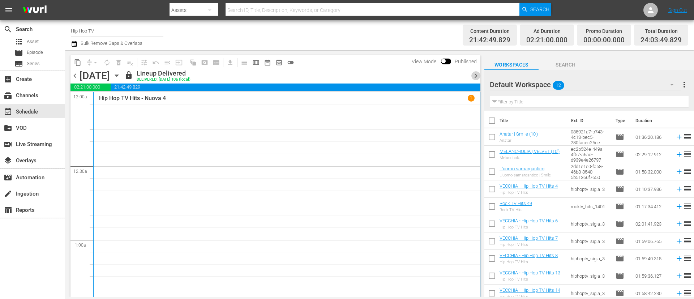
click at [463, 78] on span "chevron_right" at bounding box center [476, 75] width 9 height 9
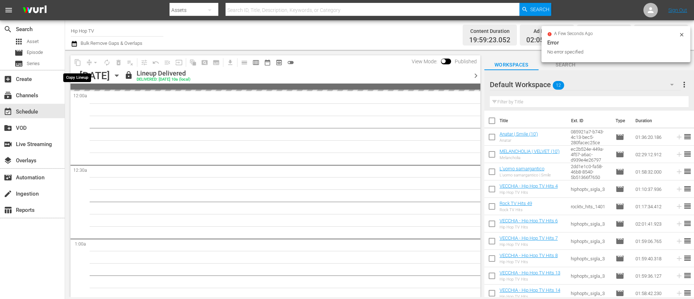
click at [78, 64] on span "content_copy" at bounding box center [78, 63] width 12 height 12
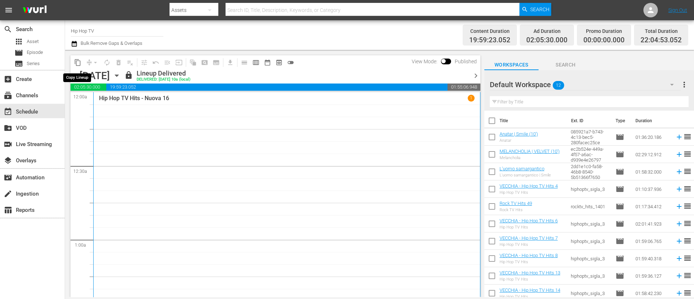
click at [78, 64] on span "content_copy" at bounding box center [77, 62] width 7 height 7
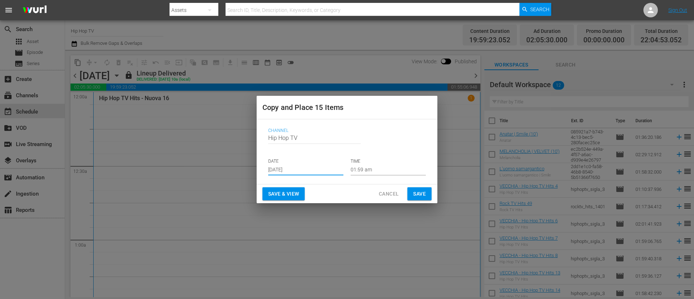
click at [320, 167] on input "[DATE]" at bounding box center [305, 170] width 75 height 11
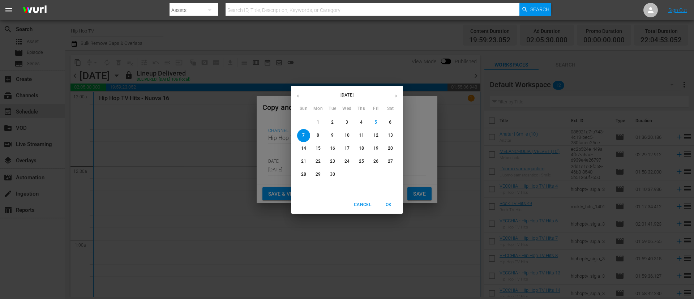
click at [392, 133] on p "13" at bounding box center [390, 135] width 5 height 6
type input "[DATE]"
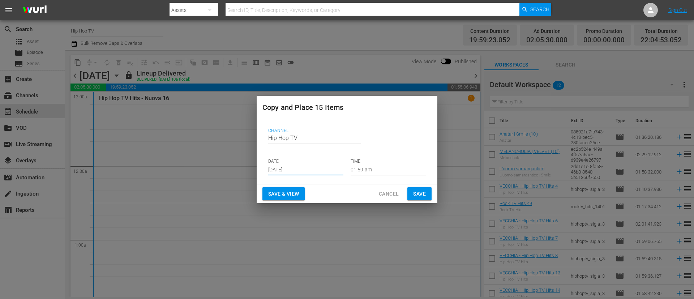
click at [417, 193] on span "Save" at bounding box center [419, 193] width 13 height 9
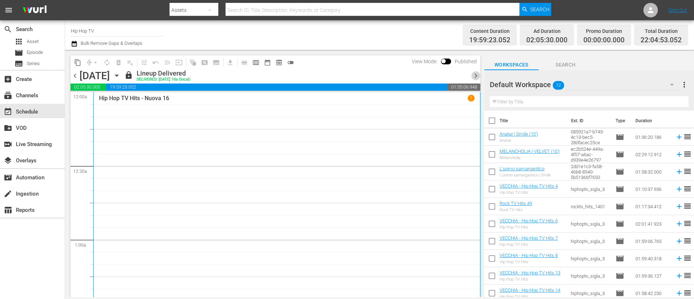
click at [463, 75] on span "chevron_right" at bounding box center [476, 75] width 9 height 9
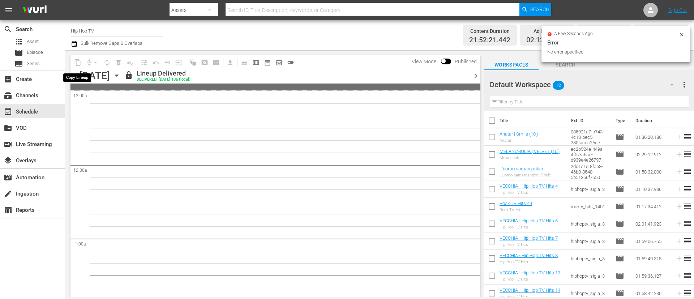
click at [77, 61] on span "content_copy" at bounding box center [78, 63] width 12 height 12
click at [77, 63] on span "content_copy" at bounding box center [77, 62] width 7 height 7
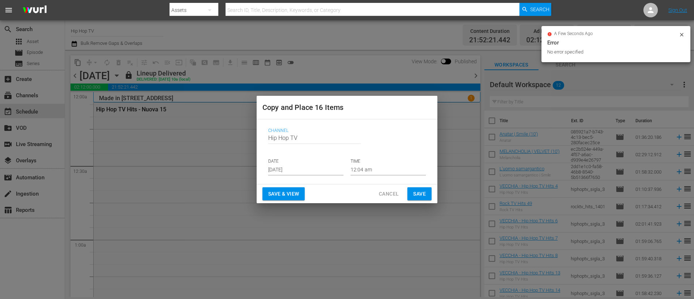
click at [312, 171] on input "[DATE]" at bounding box center [305, 170] width 75 height 11
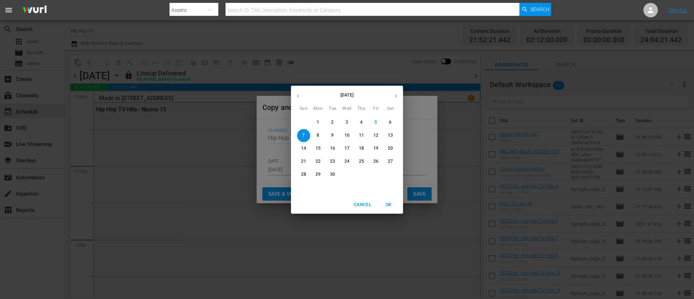
click at [305, 150] on p "14" at bounding box center [303, 148] width 5 height 6
type input "[DATE]"
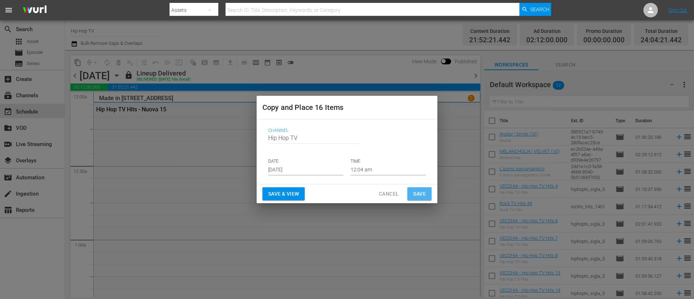
click at [424, 195] on span "Save" at bounding box center [419, 193] width 13 height 9
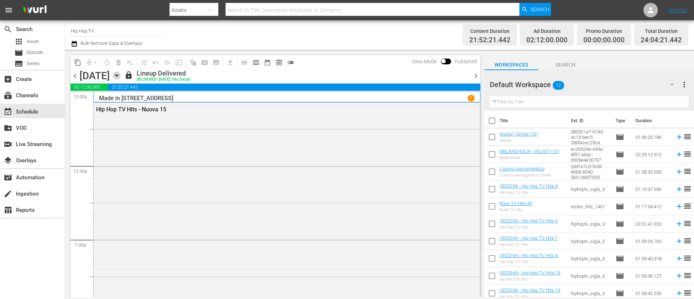
click at [121, 78] on icon "button" at bounding box center [117, 76] width 8 height 8
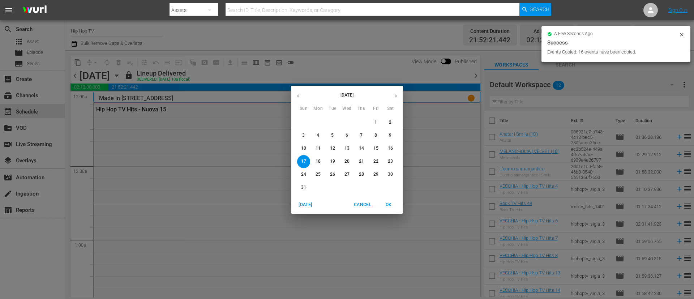
click at [397, 94] on icon "button" at bounding box center [395, 95] width 5 height 5
click at [319, 136] on p "8" at bounding box center [318, 135] width 3 height 6
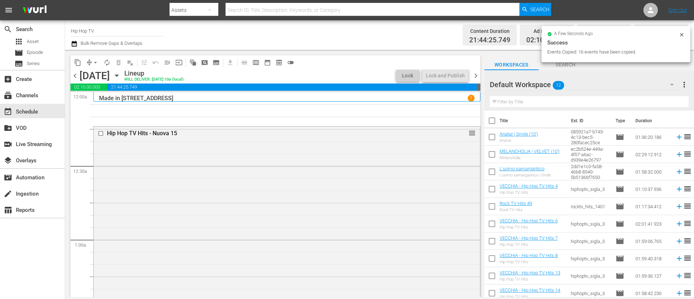
click at [71, 45] on icon "button" at bounding box center [74, 43] width 7 height 9
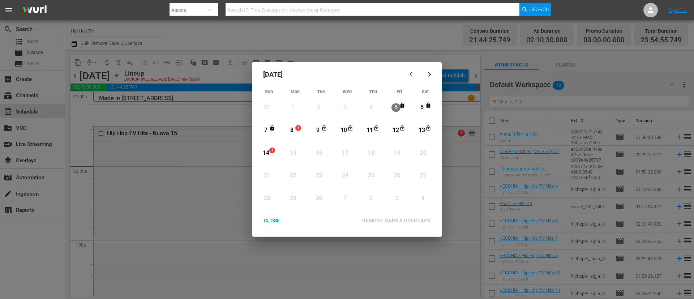
click at [294, 129] on div "8" at bounding box center [291, 130] width 9 height 8
click at [269, 151] on div "14" at bounding box center [265, 153] width 9 height 8
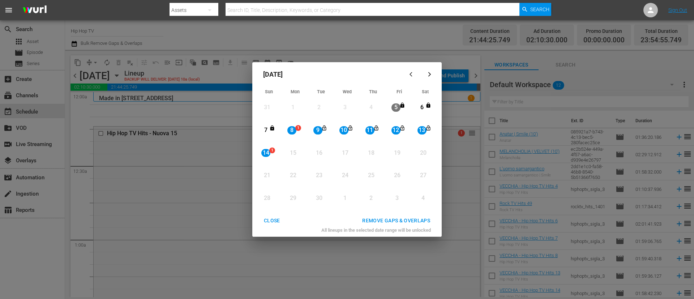
click at [379, 199] on div "REMOVE GAPS & OVERLAPS" at bounding box center [397, 220] width 80 height 9
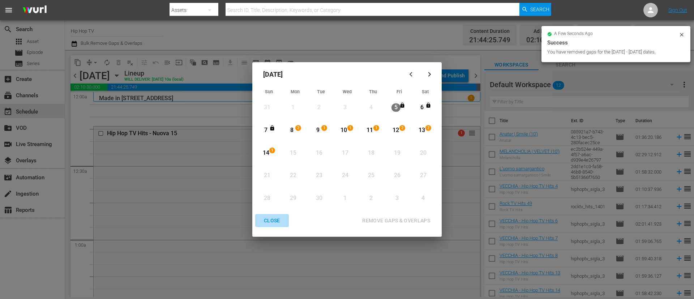
click at [270, 199] on div "CLOSE" at bounding box center [272, 220] width 28 height 9
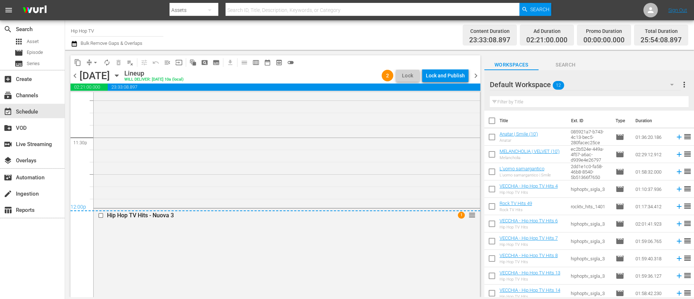
scroll to position [3309, 0]
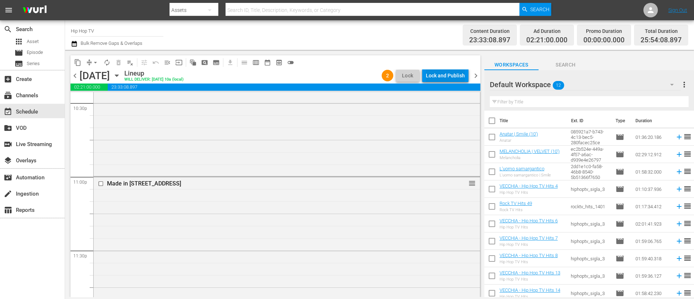
click at [455, 77] on div "Lock and Publish" at bounding box center [445, 75] width 39 height 13
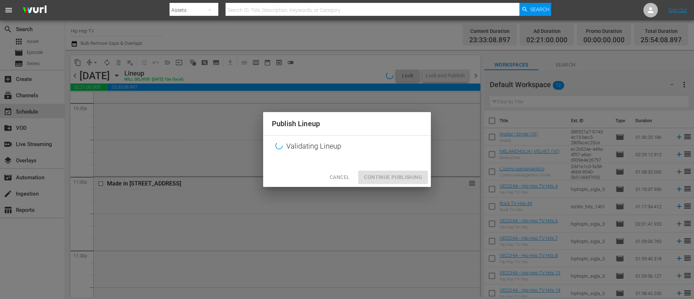
click at [406, 179] on div "Cancel Continue Publishing" at bounding box center [347, 177] width 168 height 19
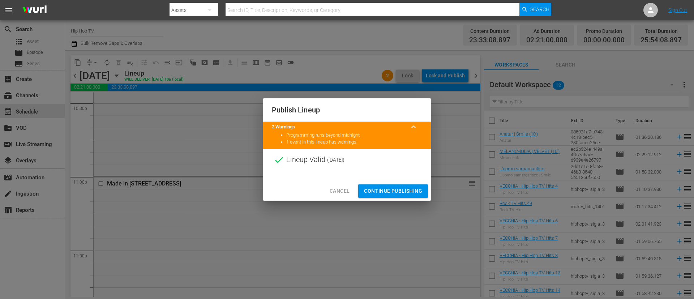
click at [408, 197] on button "Continue Publishing" at bounding box center [393, 190] width 70 height 13
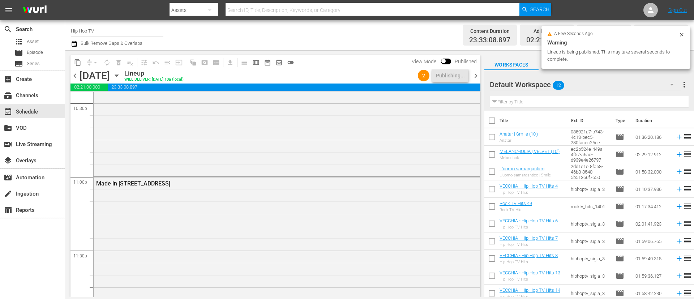
click at [463, 75] on span "chevron_right" at bounding box center [476, 75] width 9 height 9
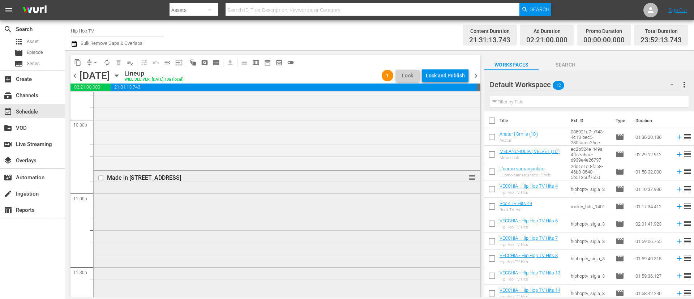
scroll to position [3289, 0]
click at [451, 77] on div "Lock and Publish" at bounding box center [445, 75] width 39 height 13
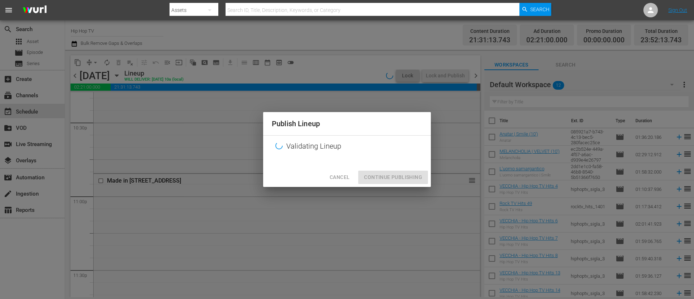
click at [409, 182] on div "Cancel Continue Publishing" at bounding box center [347, 177] width 168 height 19
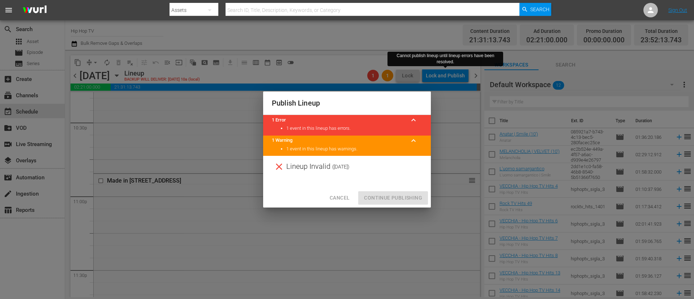
click at [341, 197] on span "Cancel" at bounding box center [340, 197] width 20 height 9
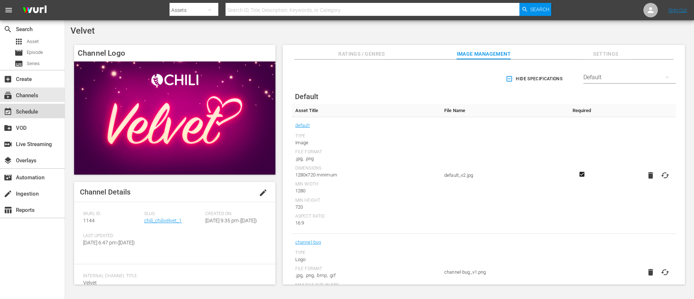
click at [26, 113] on div "event_available Schedule" at bounding box center [20, 110] width 41 height 7
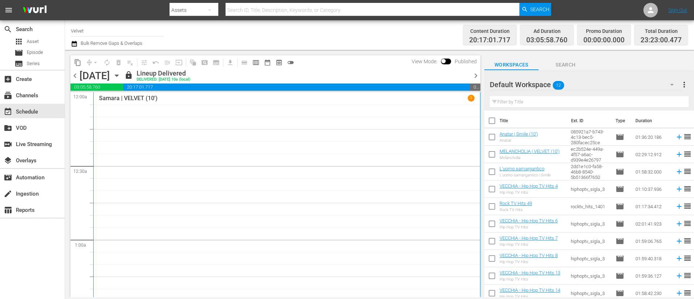
click at [474, 76] on span "chevron_right" at bounding box center [476, 75] width 9 height 9
click at [474, 77] on span "chevron_right" at bounding box center [476, 75] width 9 height 9
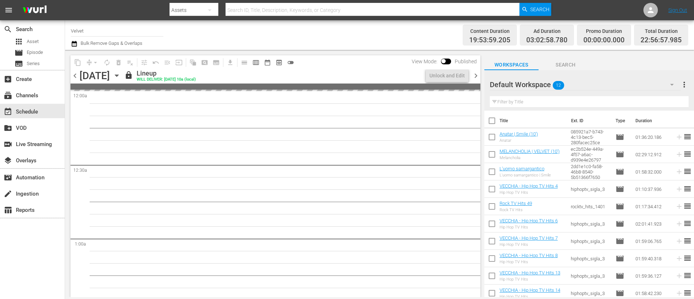
click at [474, 77] on span "chevron_right" at bounding box center [476, 75] width 9 height 9
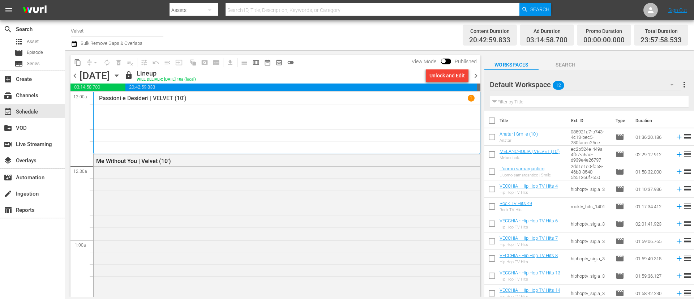
click at [444, 77] on div "Unlock and Edit" at bounding box center [447, 75] width 35 height 13
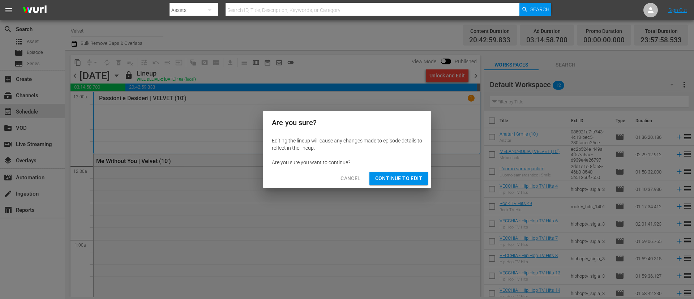
click at [408, 183] on button "Continue to Edit" at bounding box center [399, 178] width 59 height 13
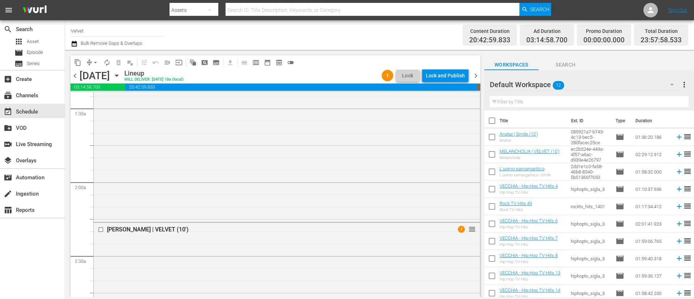
scroll to position [325, 0]
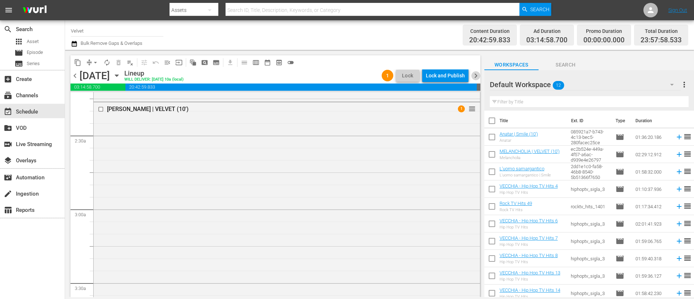
click at [476, 76] on span "chevron_right" at bounding box center [476, 75] width 9 height 9
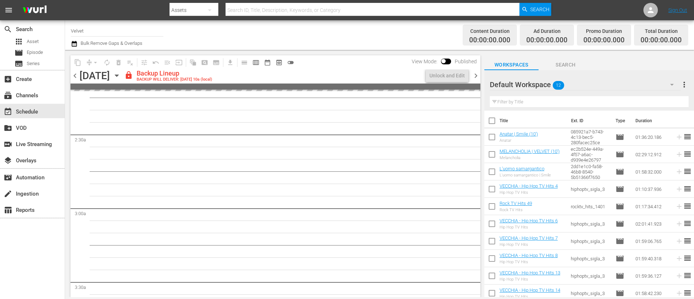
scroll to position [313, 0]
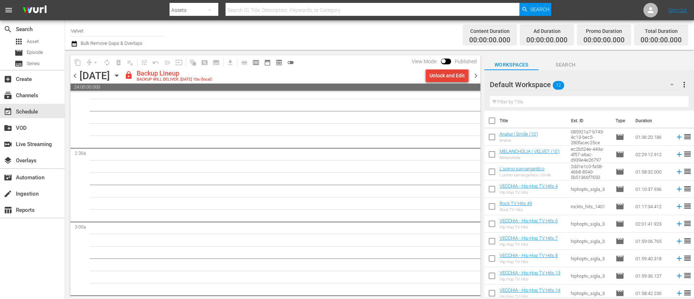
click at [454, 74] on div "Unlock and Edit" at bounding box center [447, 75] width 35 height 13
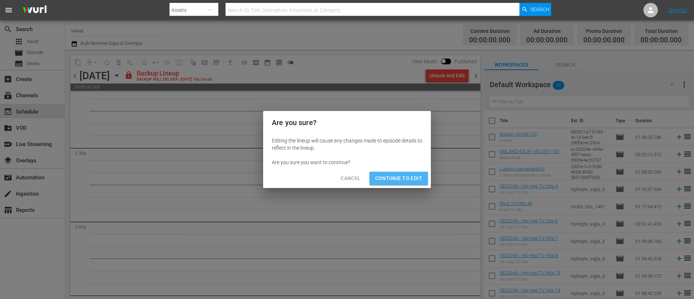
click at [418, 172] on button "Continue to Edit" at bounding box center [399, 178] width 59 height 13
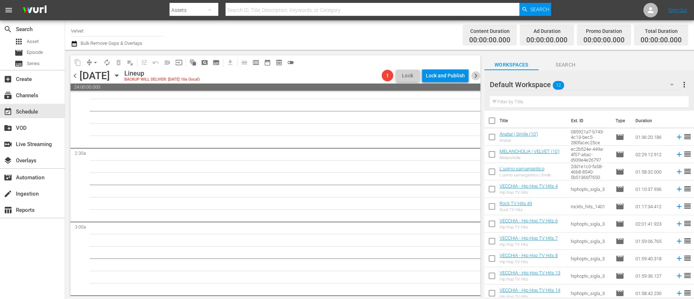
click at [475, 75] on span "chevron_right" at bounding box center [476, 75] width 9 height 9
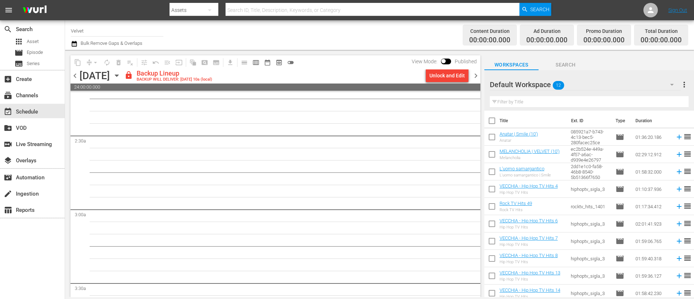
click at [444, 78] on div "Unlock and Edit" at bounding box center [447, 75] width 35 height 13
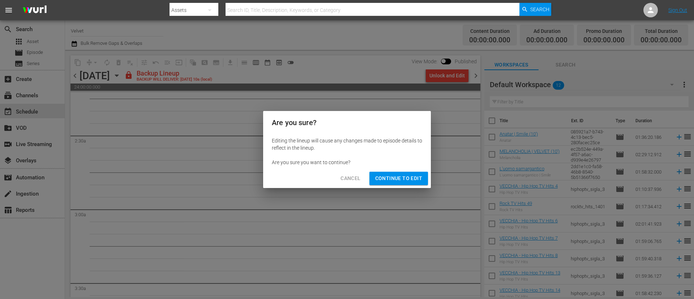
click at [399, 178] on span "Continue to Edit" at bounding box center [398, 178] width 47 height 9
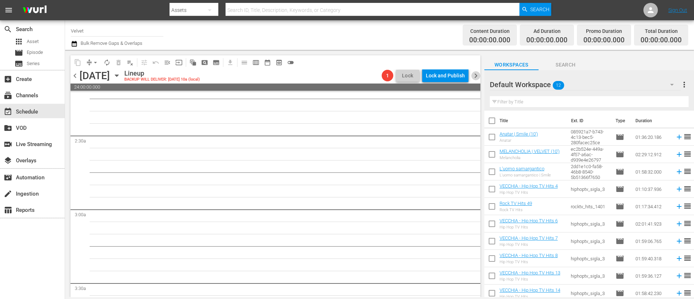
click at [475, 77] on span "chevron_right" at bounding box center [476, 75] width 9 height 9
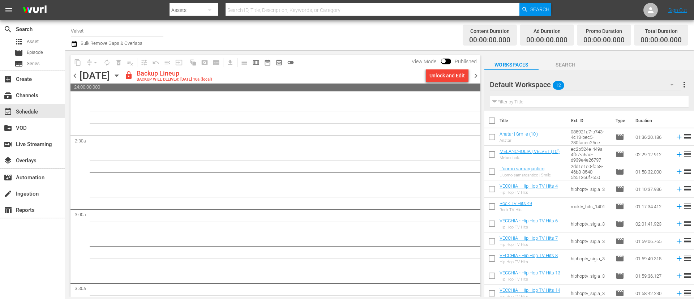
click at [440, 74] on div "Unlock and Edit" at bounding box center [447, 75] width 35 height 13
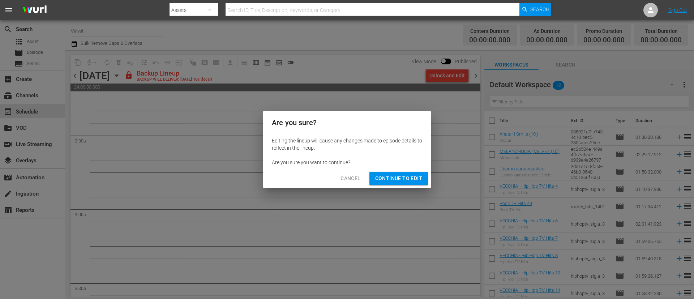
click at [400, 174] on span "Continue to Edit" at bounding box center [398, 178] width 47 height 9
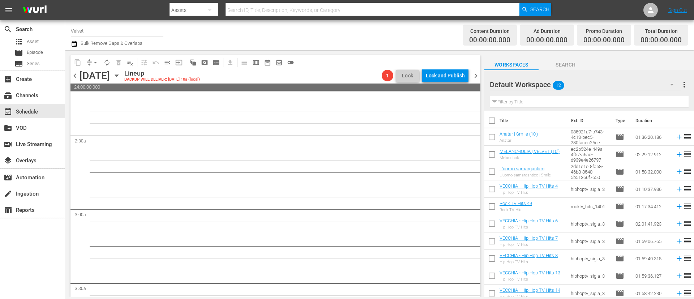
click at [478, 76] on span "chevron_right" at bounding box center [476, 75] width 9 height 9
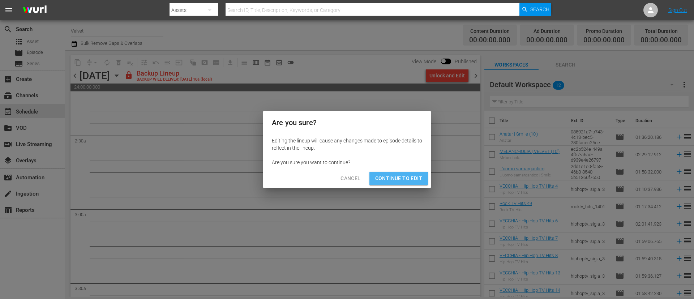
click at [389, 179] on span "Continue to Edit" at bounding box center [398, 178] width 47 height 9
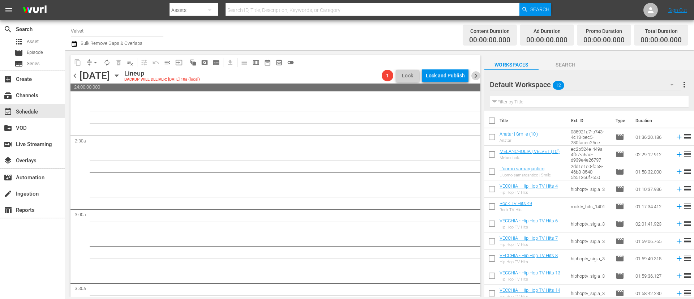
click at [478, 77] on span "chevron_right" at bounding box center [476, 75] width 9 height 9
click at [444, 73] on div "Lock and Publish" at bounding box center [445, 75] width 39 height 13
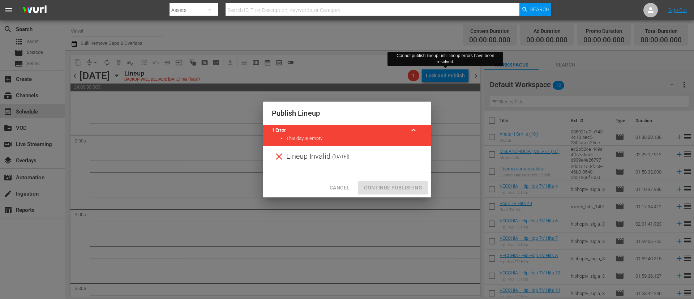
click at [415, 186] on div "Cancel Continue Publishing" at bounding box center [347, 187] width 168 height 19
click at [344, 187] on span "Cancel" at bounding box center [340, 187] width 20 height 9
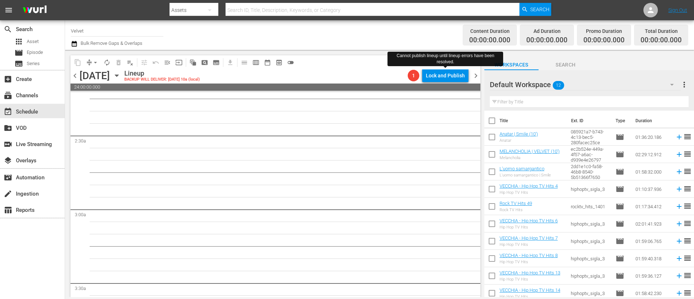
click at [476, 77] on span "chevron_right" at bounding box center [476, 75] width 9 height 9
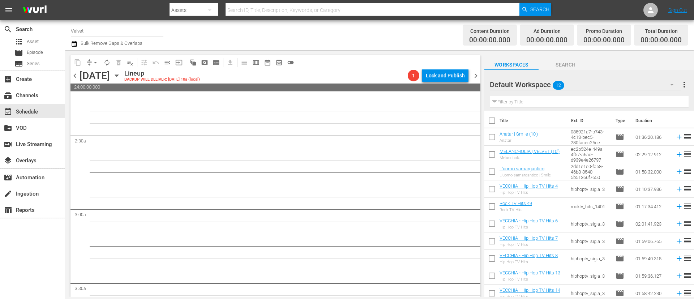
click at [123, 81] on div "Sunday, September 14th September 14th" at bounding box center [101, 76] width 43 height 12
click at [118, 75] on icon "button" at bounding box center [116, 76] width 3 height 2
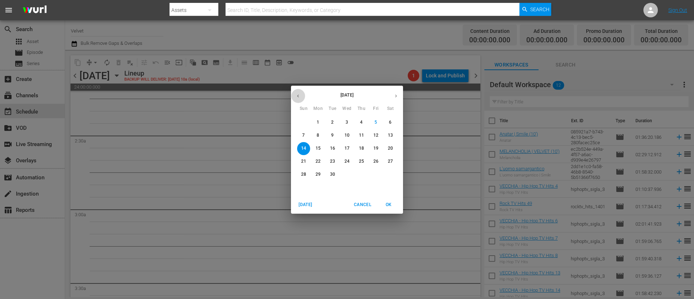
click at [294, 94] on button "button" at bounding box center [298, 96] width 14 height 14
click at [318, 149] on p "11" at bounding box center [318, 148] width 5 height 6
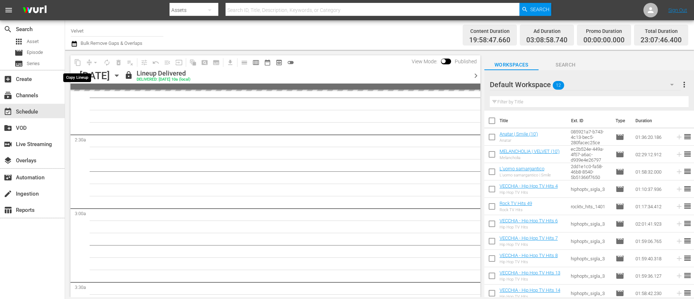
scroll to position [313, 0]
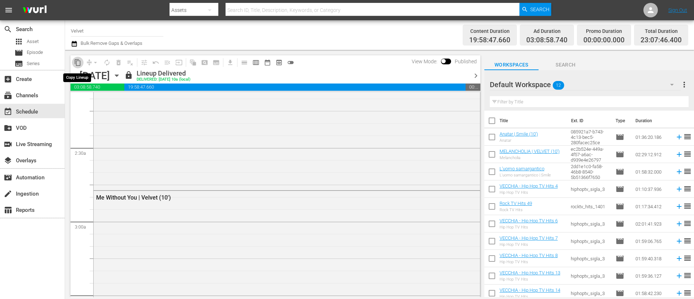
click at [78, 64] on span "content_copy" at bounding box center [77, 62] width 7 height 7
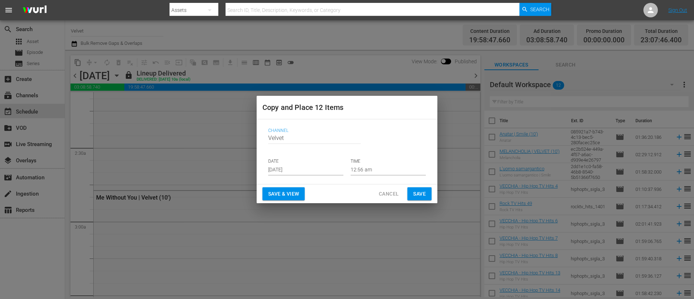
click at [318, 170] on input "[DATE]" at bounding box center [305, 170] width 75 height 11
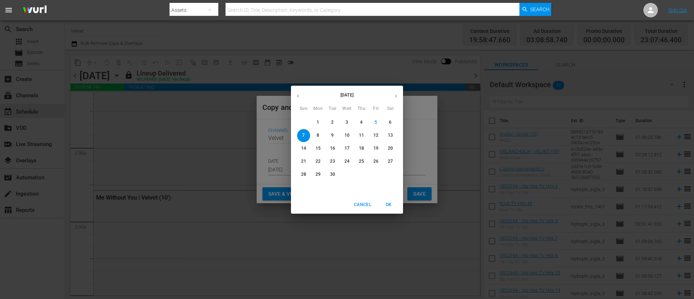
click at [317, 135] on p "8" at bounding box center [318, 135] width 3 height 6
type input "[DATE]"
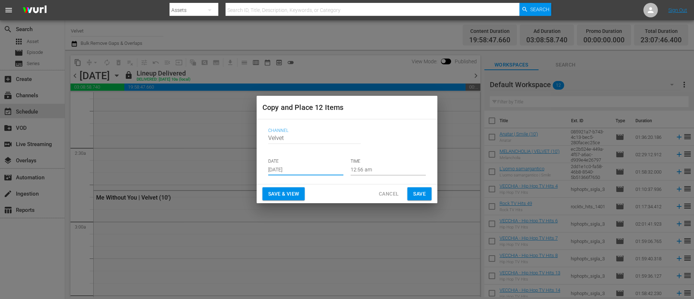
click at [421, 192] on span "Save" at bounding box center [419, 193] width 13 height 9
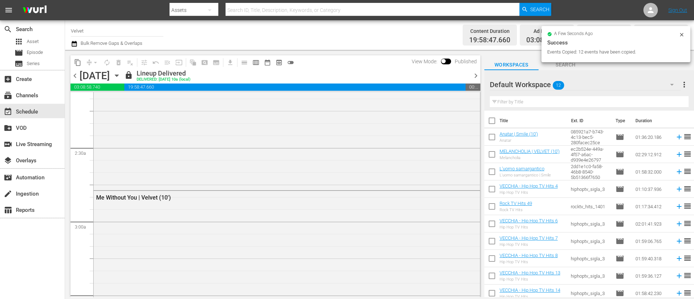
click at [472, 77] on span "chevron_right" at bounding box center [476, 75] width 9 height 9
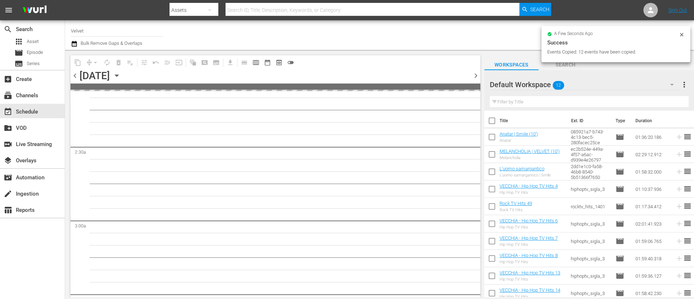
scroll to position [325, 0]
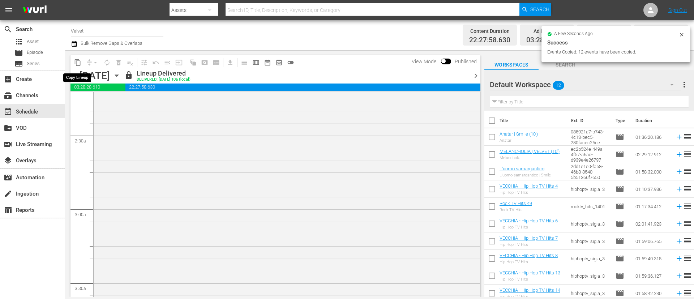
click at [80, 64] on span "content_copy" at bounding box center [77, 62] width 7 height 7
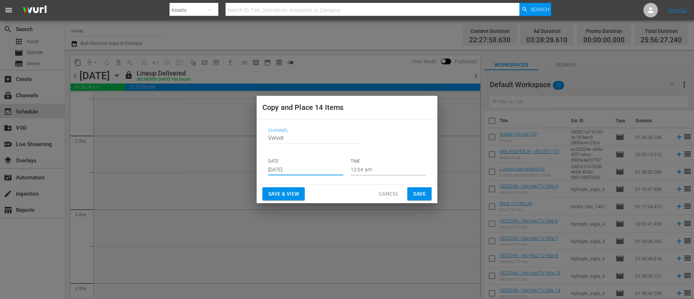
click at [312, 169] on input "[DATE]" at bounding box center [305, 170] width 75 height 11
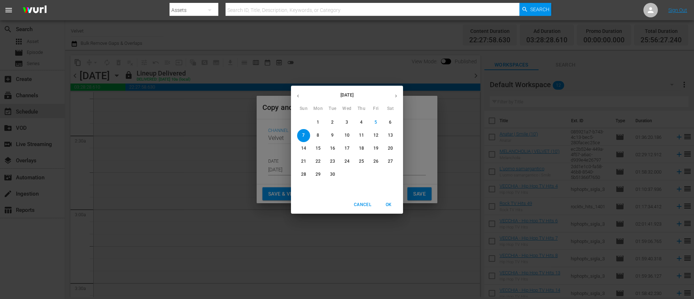
click at [330, 135] on span "9" at bounding box center [332, 135] width 13 height 6
type input "[DATE]"
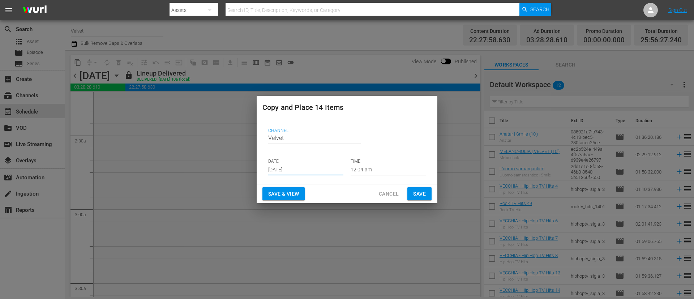
click at [423, 193] on span "Save" at bounding box center [419, 193] width 13 height 9
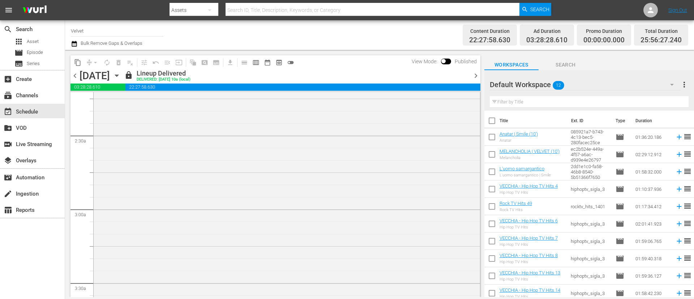
click at [476, 76] on span "chevron_right" at bounding box center [476, 75] width 9 height 9
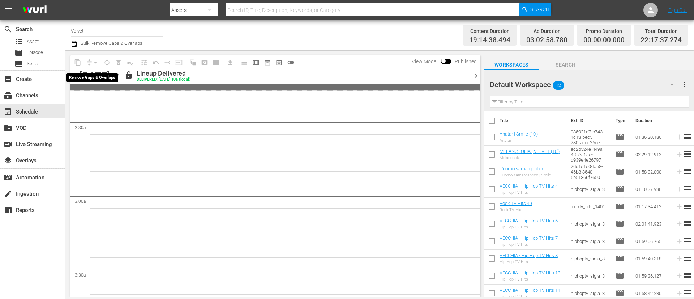
click at [80, 60] on span "content_copy" at bounding box center [78, 63] width 12 height 12
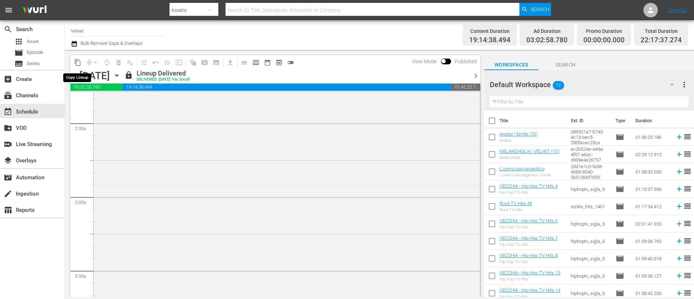
scroll to position [325, 0]
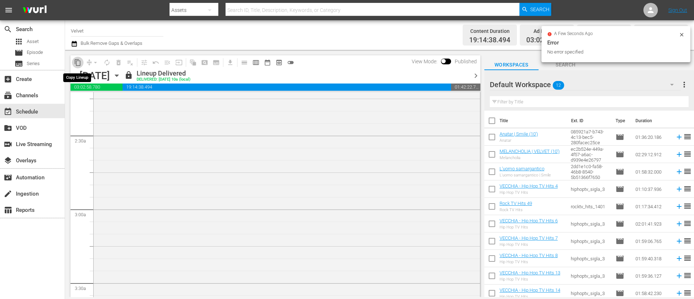
click at [80, 61] on span "content_copy" at bounding box center [77, 62] width 7 height 7
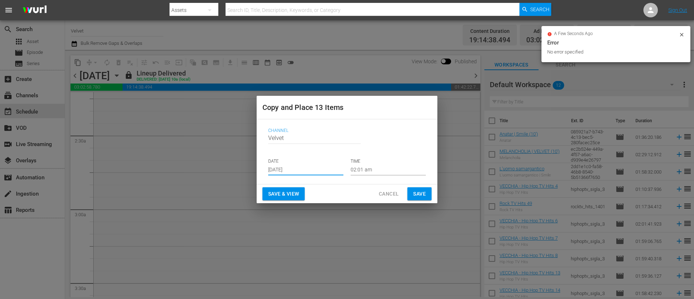
click at [321, 168] on input "Sep 7th 2025" at bounding box center [305, 170] width 75 height 11
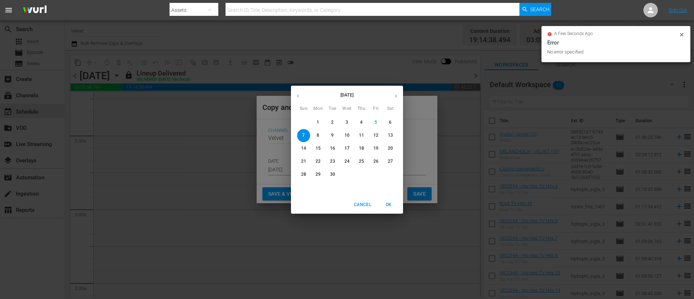
click at [348, 136] on p "10" at bounding box center [347, 135] width 5 height 6
type input "Sep 10th 2025"
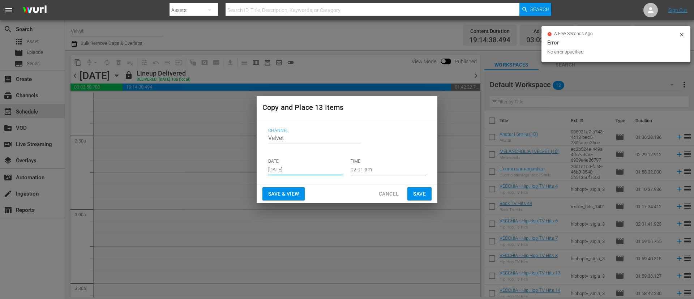
click at [428, 193] on button "Save" at bounding box center [420, 193] width 24 height 13
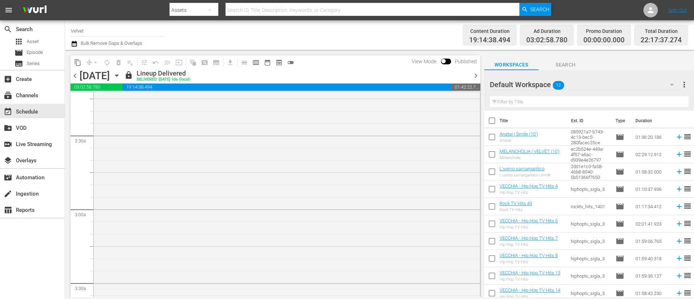
click at [477, 77] on span "chevron_right" at bounding box center [476, 75] width 9 height 9
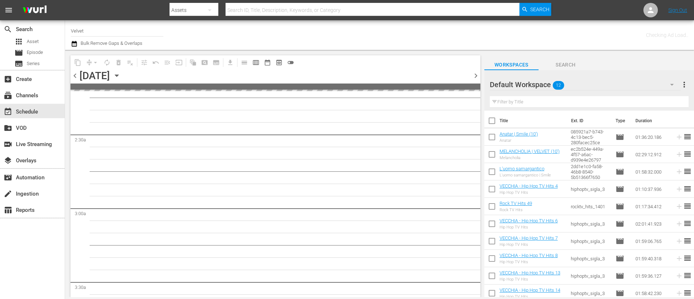
scroll to position [338, 0]
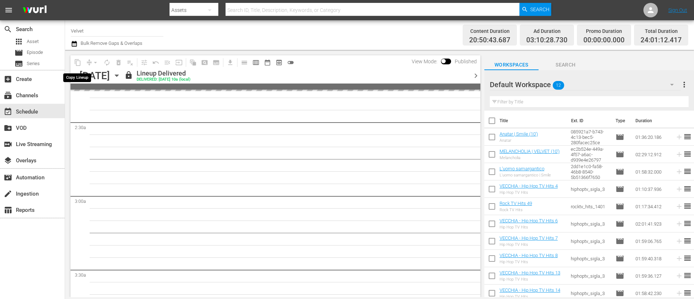
click at [78, 61] on span "content_copy" at bounding box center [78, 63] width 12 height 12
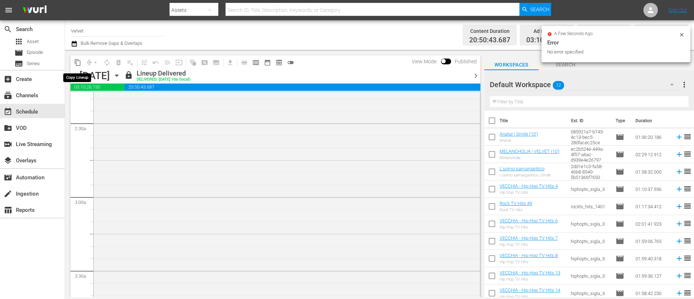
scroll to position [313, 0]
click at [77, 63] on span "content_copy" at bounding box center [77, 62] width 7 height 7
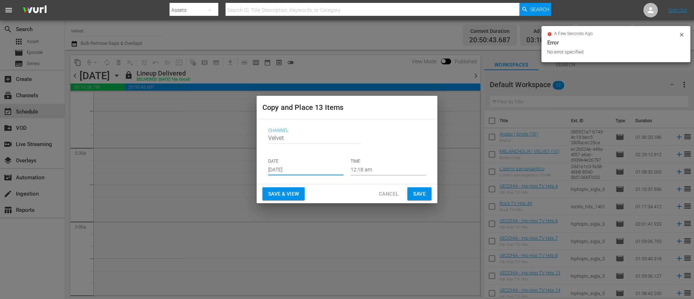
click at [313, 170] on input "Sep 7th 2025" at bounding box center [305, 170] width 75 height 11
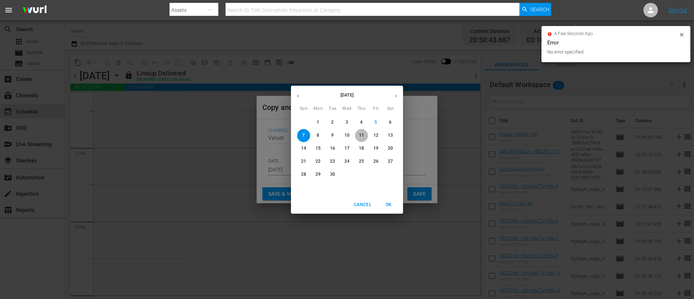
click at [366, 136] on span "11" at bounding box center [361, 135] width 13 height 6
type input "Sep 11th 2025"
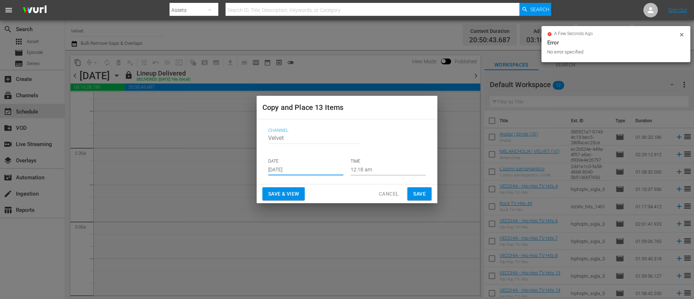
click at [417, 191] on span "Save" at bounding box center [419, 193] width 13 height 9
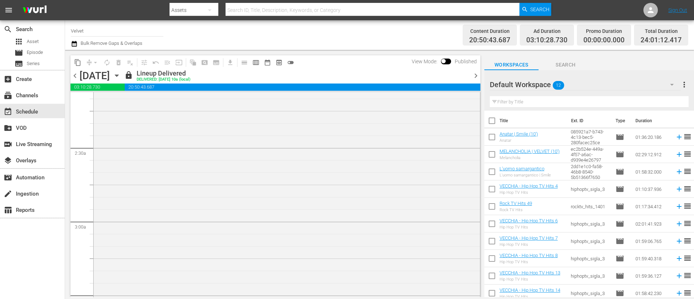
click at [476, 79] on span "chevron_right" at bounding box center [476, 75] width 9 height 9
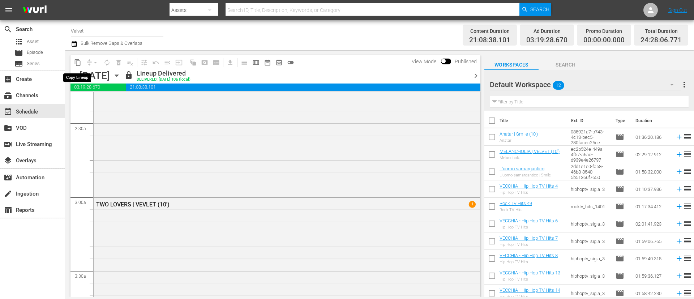
scroll to position [325, 0]
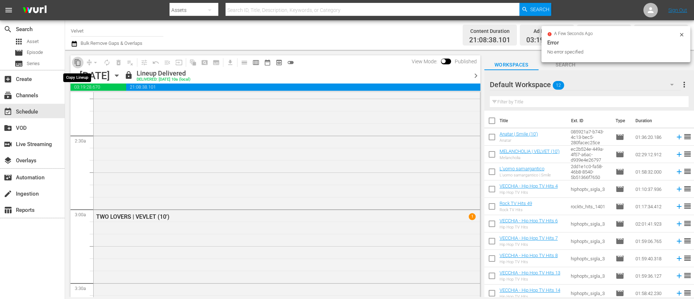
click at [80, 66] on button "content_copy" at bounding box center [78, 63] width 12 height 12
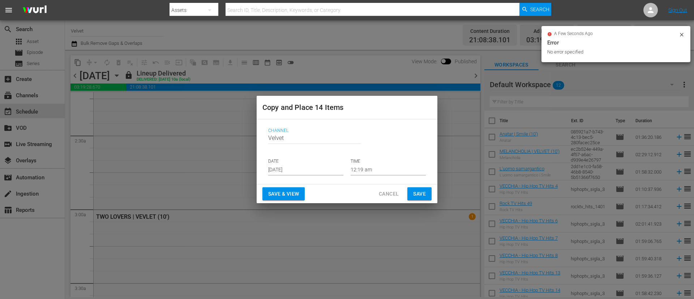
click at [319, 167] on input "Sep 7th 2025" at bounding box center [305, 170] width 75 height 11
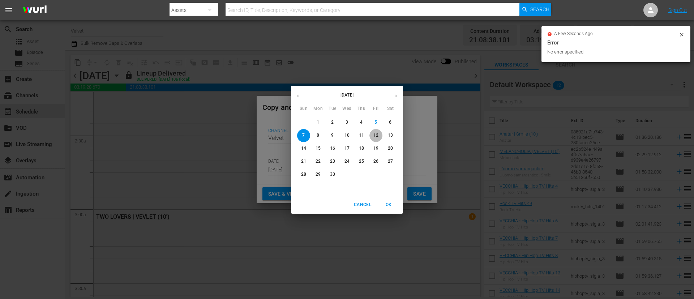
click at [375, 134] on p "12" at bounding box center [376, 135] width 5 height 6
type input "Sep 12th 2025"
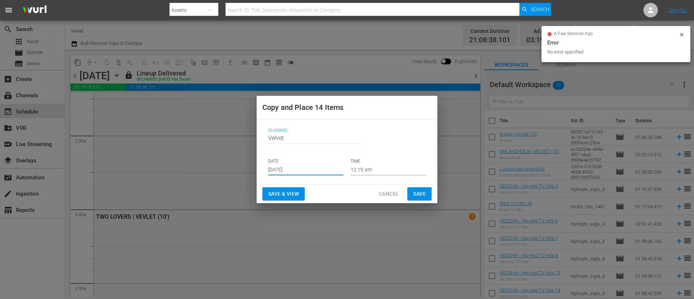
click at [421, 195] on span "Save" at bounding box center [419, 193] width 13 height 9
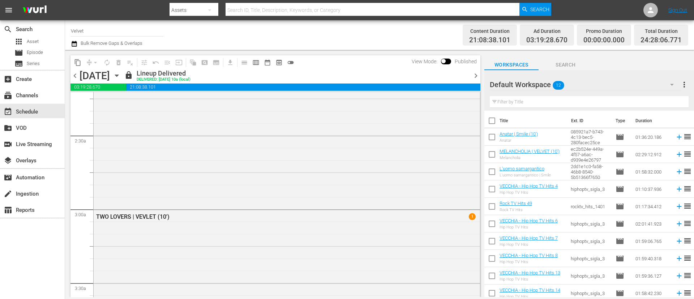
click at [475, 77] on span "chevron_right" at bounding box center [476, 75] width 9 height 9
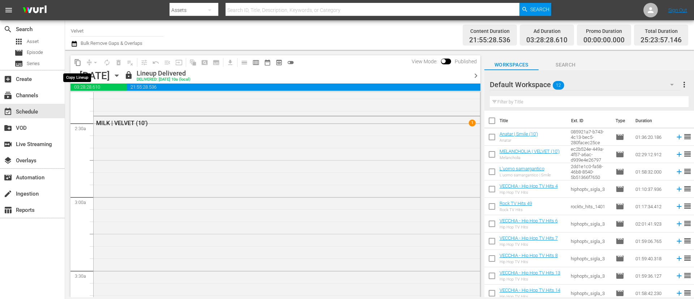
scroll to position [325, 0]
click at [77, 64] on span "content_copy" at bounding box center [77, 62] width 7 height 7
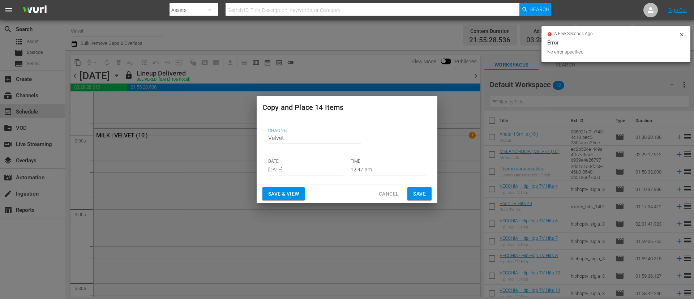
click at [310, 171] on input "Sep 7th 2025" at bounding box center [305, 170] width 75 height 11
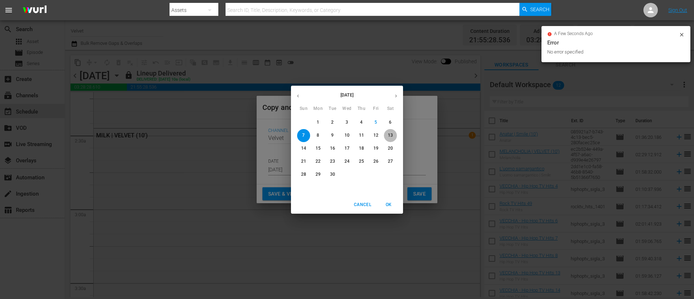
click at [390, 133] on p "13" at bounding box center [390, 135] width 5 height 6
type input "Sep 13th 2025"
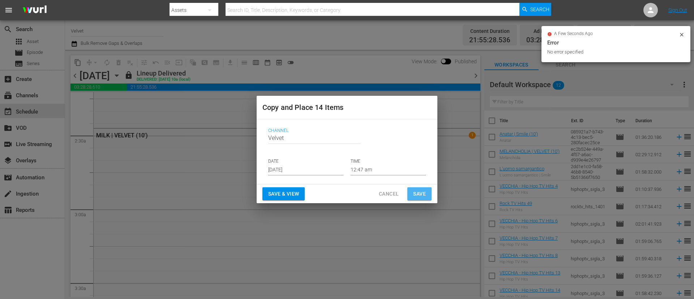
click at [426, 196] on button "Save" at bounding box center [420, 193] width 24 height 13
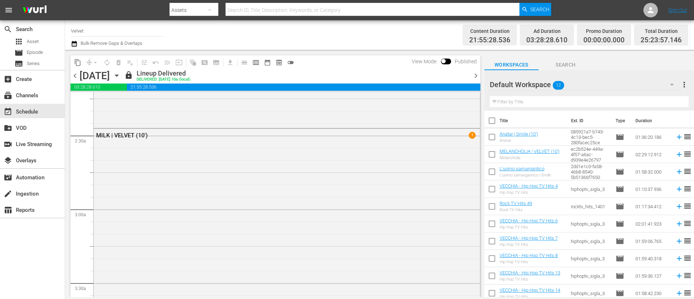
click at [477, 75] on span "chevron_right" at bounding box center [476, 75] width 9 height 9
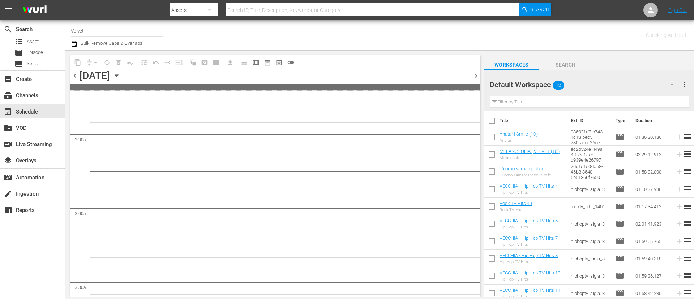
scroll to position [338, 0]
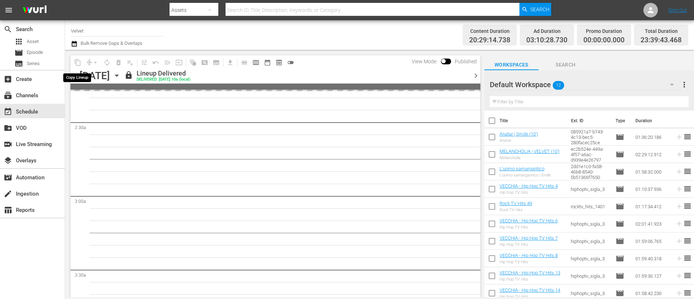
click at [78, 64] on span "content_copy" at bounding box center [78, 63] width 12 height 12
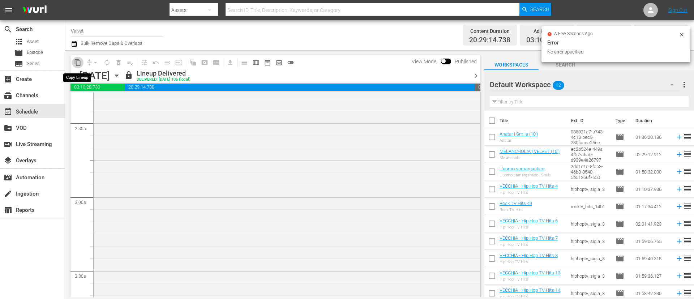
click at [77, 64] on span "content_copy" at bounding box center [77, 62] width 7 height 7
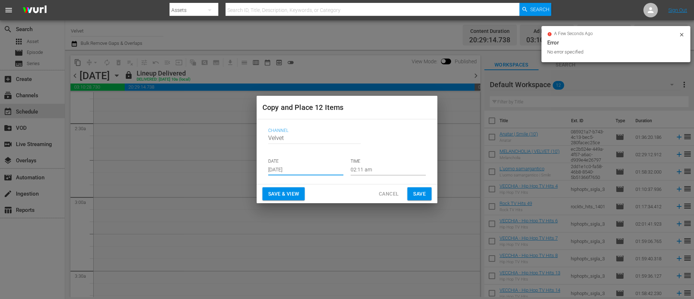
click at [311, 171] on input "Sep 7th 2025" at bounding box center [305, 170] width 75 height 11
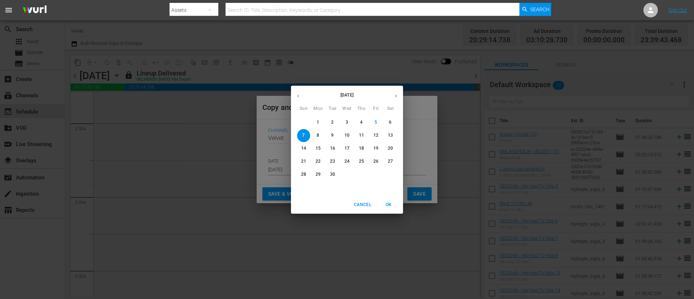
click at [304, 151] on p "14" at bounding box center [303, 148] width 5 height 6
type input "Sep 14th 2025"
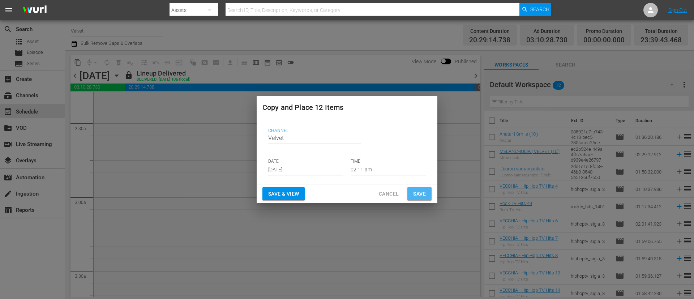
click at [409, 188] on button "Save" at bounding box center [420, 193] width 24 height 13
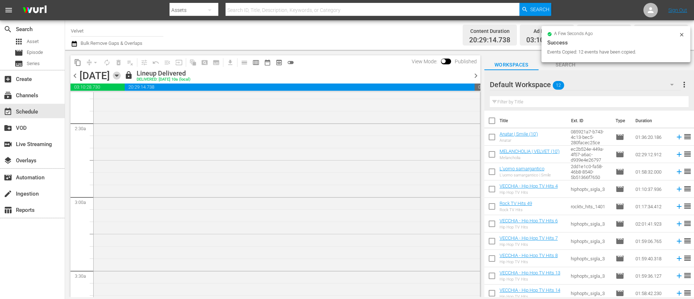
click at [121, 77] on icon "button" at bounding box center [117, 76] width 8 height 8
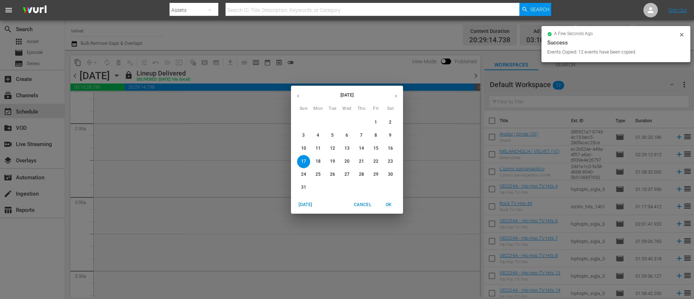
click at [399, 96] on button "button" at bounding box center [396, 96] width 14 height 14
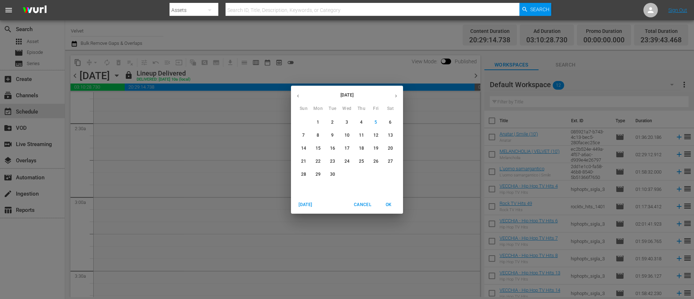
click at [320, 134] on span "8" at bounding box center [318, 135] width 13 height 6
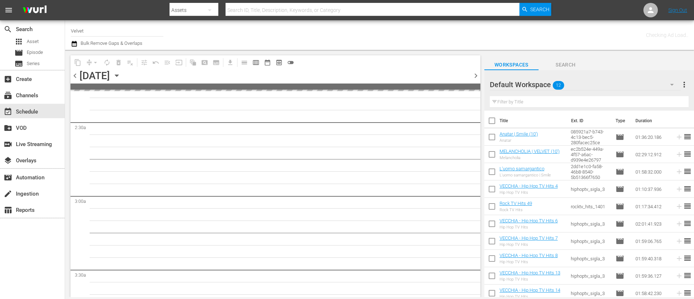
scroll to position [350, 0]
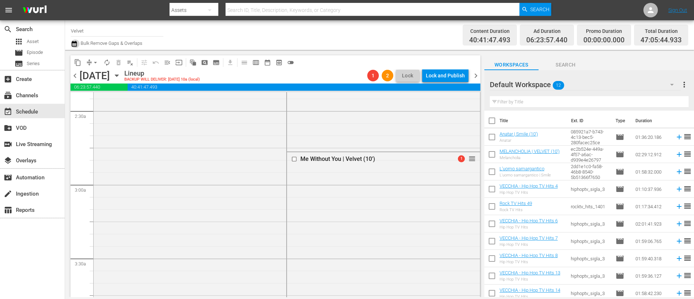
click at [73, 42] on icon "button" at bounding box center [74, 44] width 5 height 6
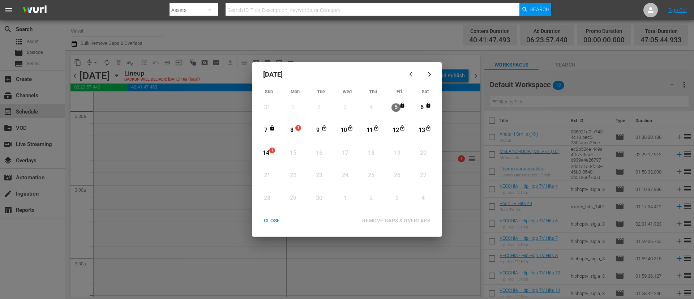
click at [301, 126] on span "1" at bounding box center [298, 128] width 5 height 6
click at [267, 157] on div "14" at bounding box center [265, 153] width 9 height 20
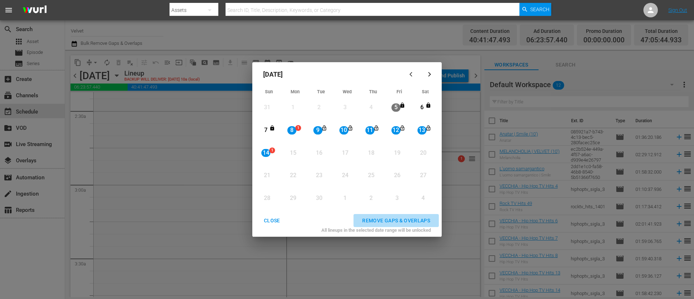
click at [407, 216] on button "REMOVE GAPS & OVERLAPS" at bounding box center [396, 220] width 85 height 13
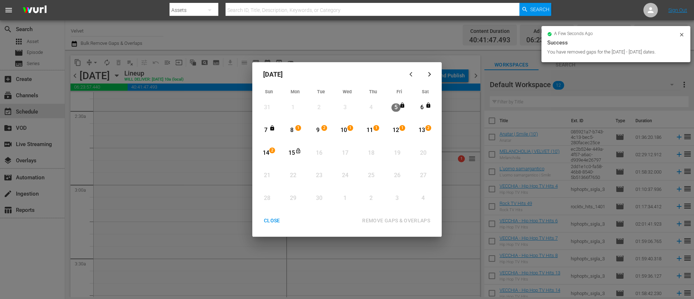
click at [277, 224] on div "CLOSE" at bounding box center [272, 220] width 28 height 9
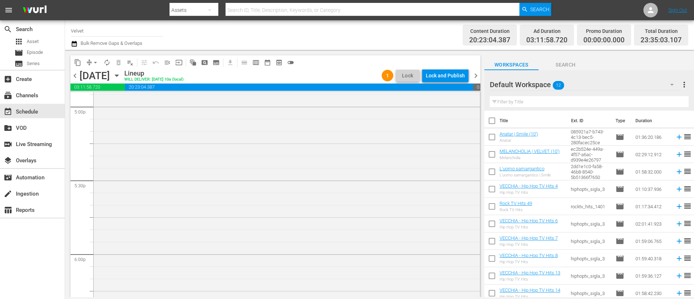
scroll to position [2549, 0]
click at [450, 73] on div "Lock and Publish" at bounding box center [445, 75] width 39 height 13
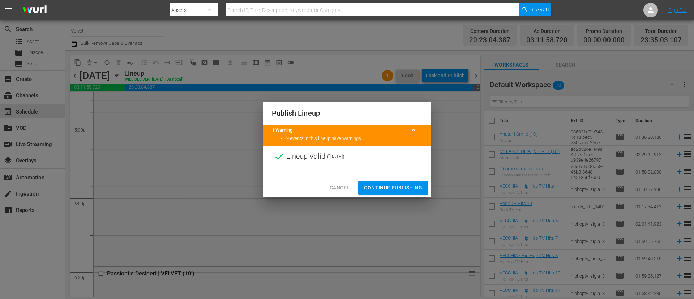
click at [415, 187] on span "Continue Publishing" at bounding box center [393, 187] width 58 height 9
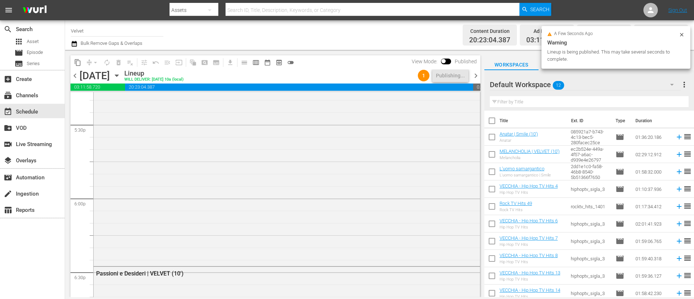
click at [477, 77] on span "chevron_right" at bounding box center [476, 75] width 9 height 9
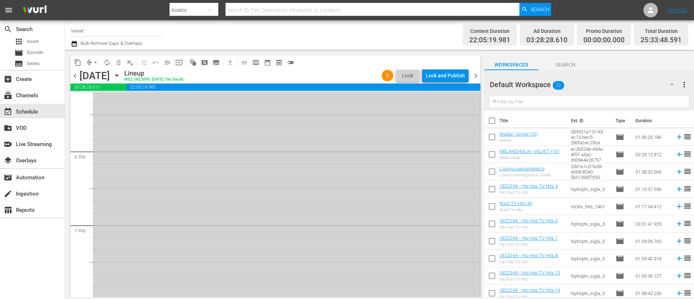
scroll to position [2507, 0]
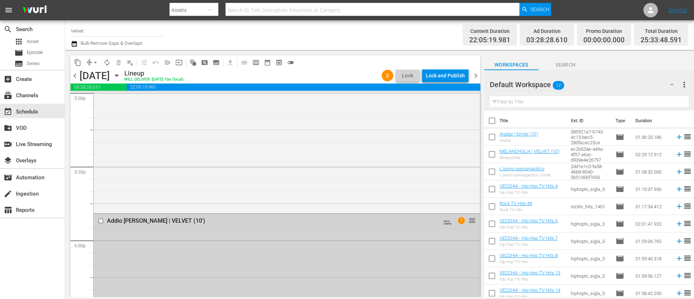
click at [99, 221] on input "checkbox" at bounding box center [102, 221] width 8 height 6
click at [122, 64] on span "delete_forever_outlined" at bounding box center [118, 62] width 7 height 7
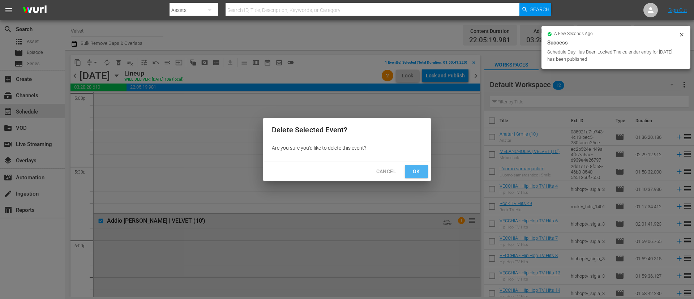
click at [426, 167] on button "Ok" at bounding box center [416, 171] width 23 height 13
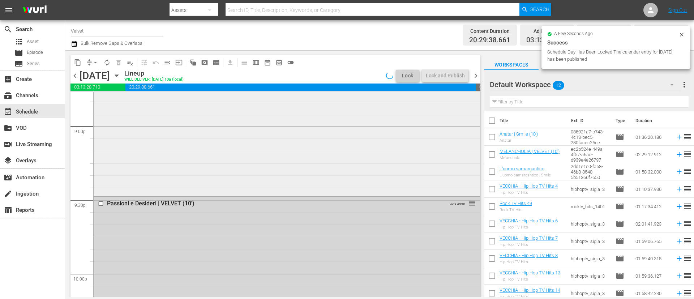
scroll to position [3104, 0]
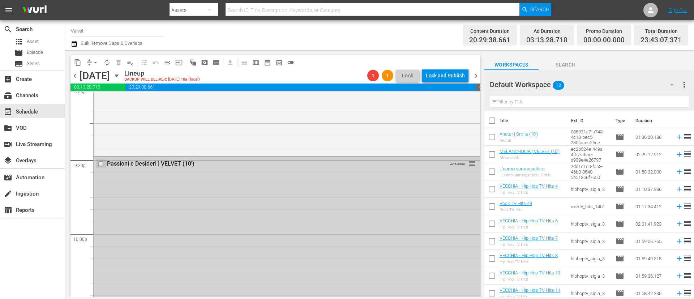
click at [99, 163] on input "checkbox" at bounding box center [102, 164] width 8 height 6
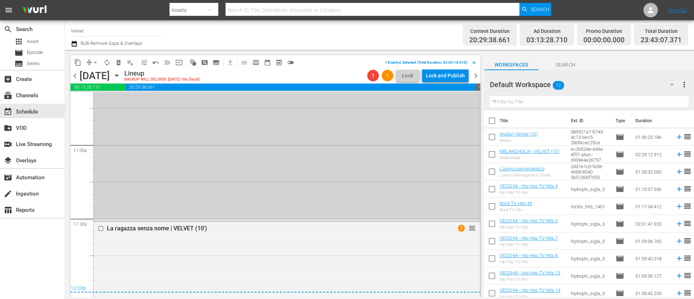
scroll to position [3242, 0]
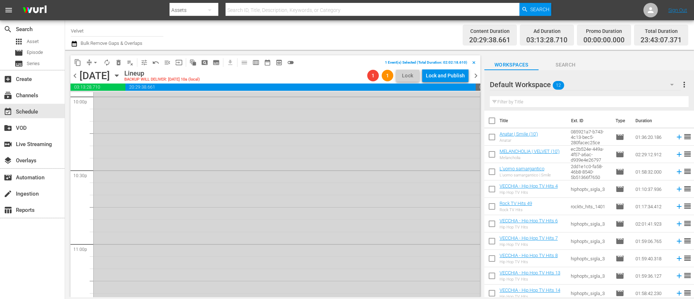
click at [110, 70] on div "Tuesday, September 9th" at bounding box center [95, 76] width 30 height 12
click at [119, 63] on span "delete_forever_outlined" at bounding box center [118, 62] width 7 height 7
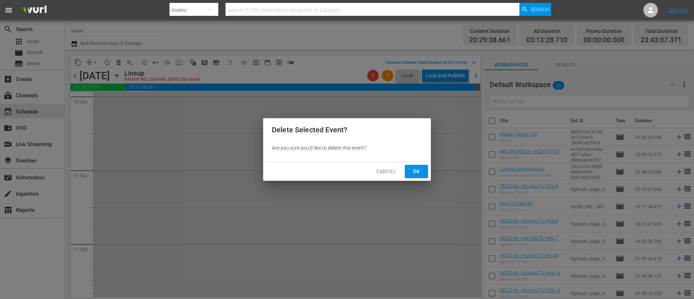
click at [421, 166] on button "Ok" at bounding box center [416, 171] width 23 height 13
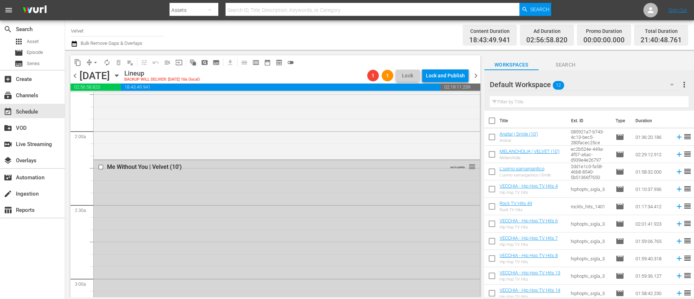
scroll to position [199, 0]
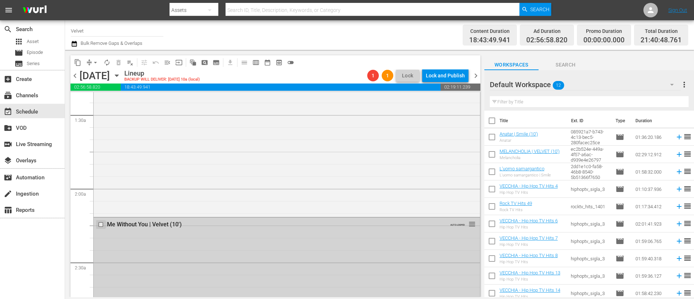
click at [98, 223] on input "checkbox" at bounding box center [102, 225] width 8 height 6
click at [125, 61] on button "playlist_remove_outlined" at bounding box center [130, 63] width 12 height 12
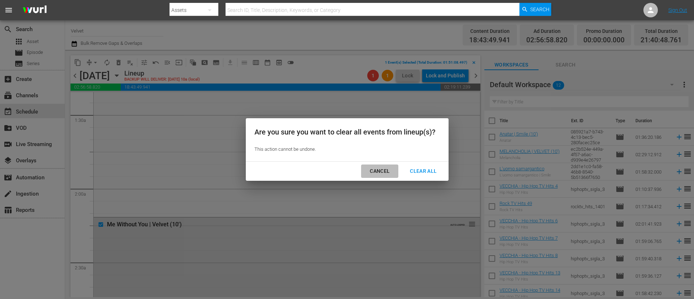
click at [371, 171] on div "Cancel" at bounding box center [379, 171] width 31 height 9
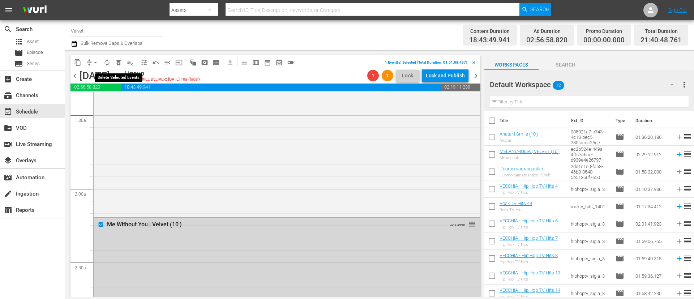
click at [121, 65] on span "delete_forever_outlined" at bounding box center [118, 62] width 7 height 7
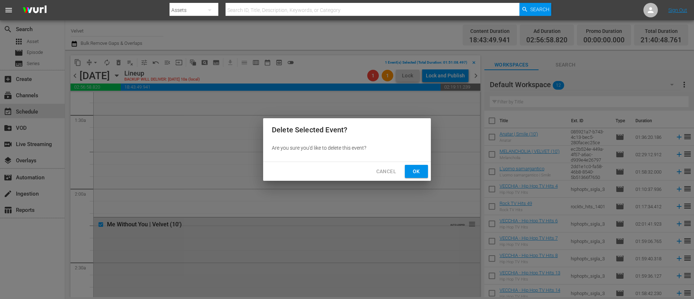
click at [430, 173] on div "Cancel Ok" at bounding box center [347, 171] width 168 height 19
click at [418, 173] on span "Ok" at bounding box center [417, 171] width 12 height 9
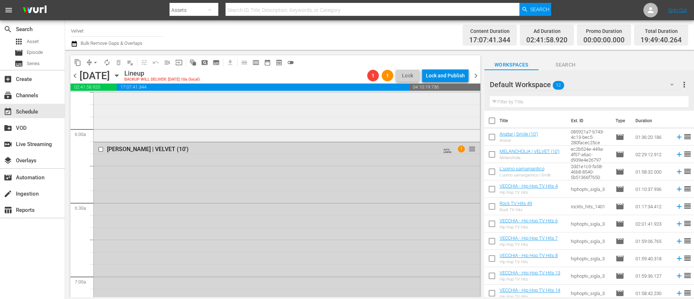
scroll to position [795, 0]
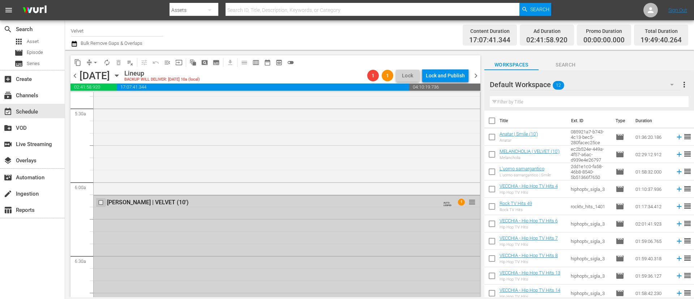
click at [100, 203] on input "checkbox" at bounding box center [102, 202] width 8 height 6
click at [122, 65] on span "delete_forever_outlined" at bounding box center [118, 62] width 7 height 7
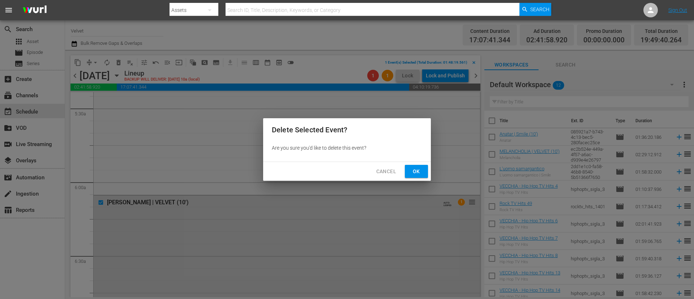
click at [417, 171] on span "Ok" at bounding box center [417, 171] width 12 height 9
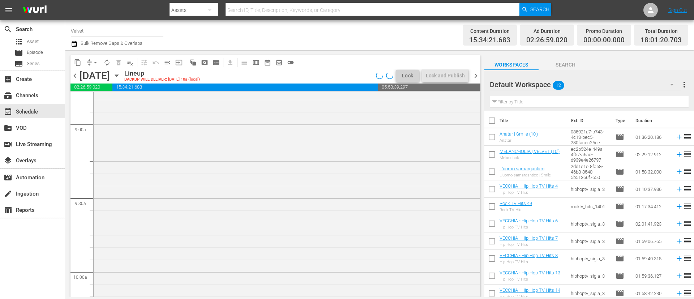
scroll to position [1513, 0]
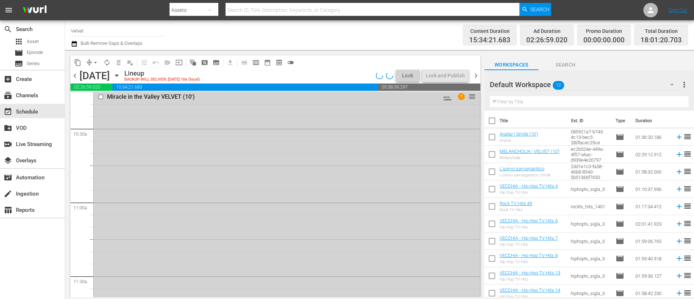
click at [102, 97] on input "checkbox" at bounding box center [102, 97] width 8 height 6
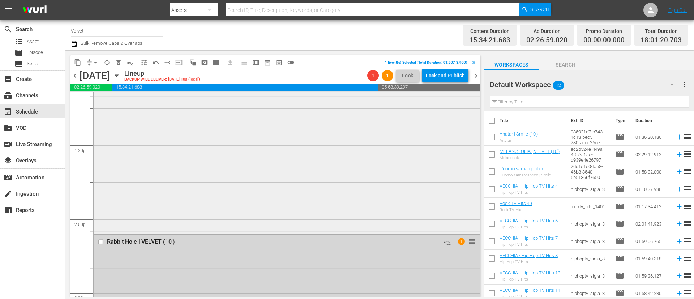
scroll to position [1947, 0]
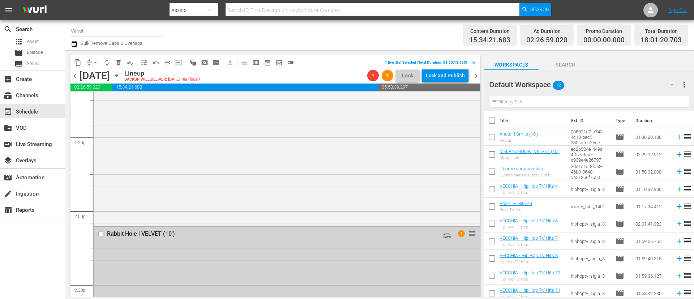
click at [101, 234] on input "checkbox" at bounding box center [102, 234] width 8 height 6
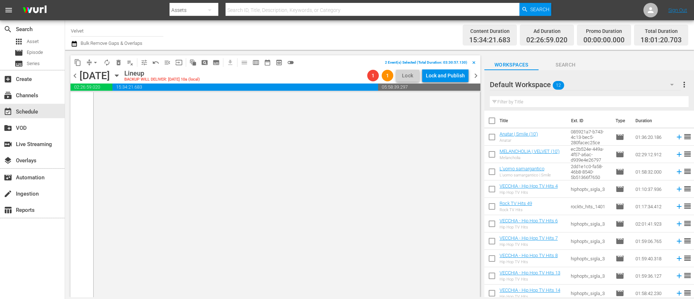
scroll to position [3567, 0]
click at [118, 62] on span "delete_forever_outlined" at bounding box center [118, 62] width 7 height 7
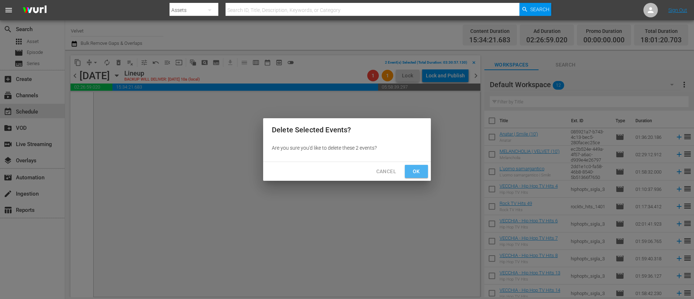
click at [421, 171] on span "Ok" at bounding box center [417, 171] width 12 height 9
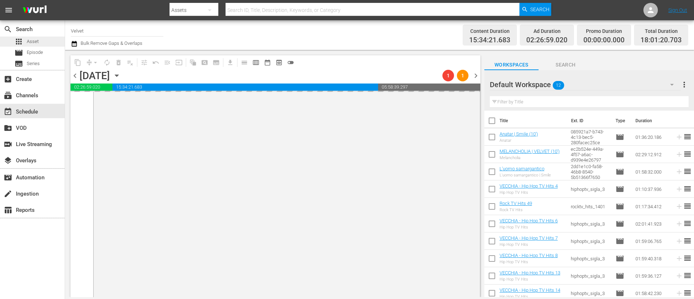
scroll to position [3567, 0]
click at [74, 44] on icon "button" at bounding box center [74, 43] width 7 height 9
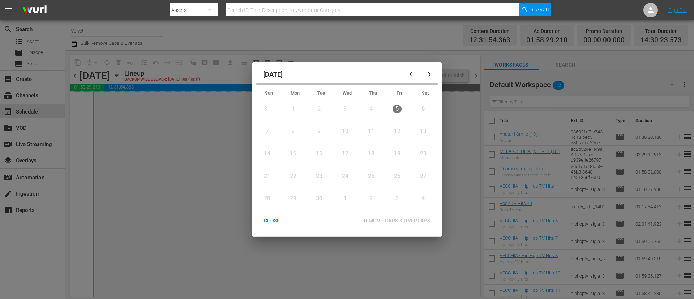
scroll to position [3567, 0]
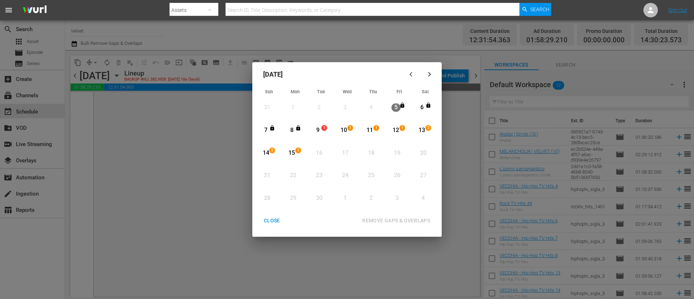
click at [320, 131] on div "9" at bounding box center [318, 130] width 9 height 8
click at [298, 146] on div "15 1" at bounding box center [293, 153] width 18 height 20
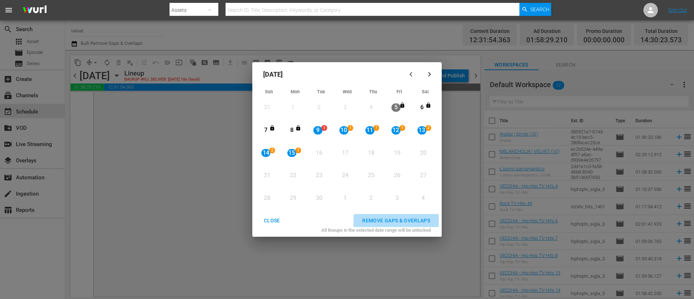
click at [412, 214] on button "REMOVE GAPS & OVERLAPS" at bounding box center [396, 220] width 85 height 13
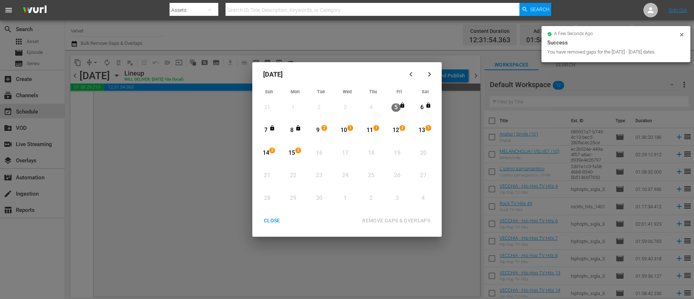
click at [270, 221] on div "CLOSE" at bounding box center [272, 220] width 28 height 9
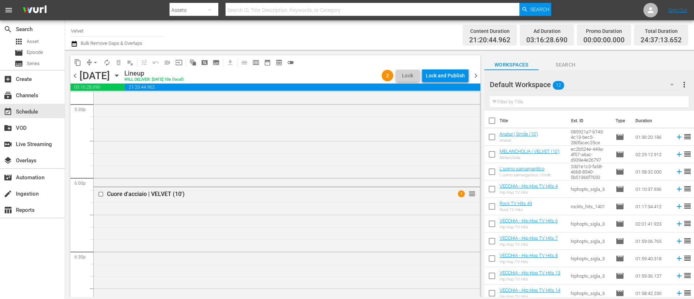
scroll to position [2604, 0]
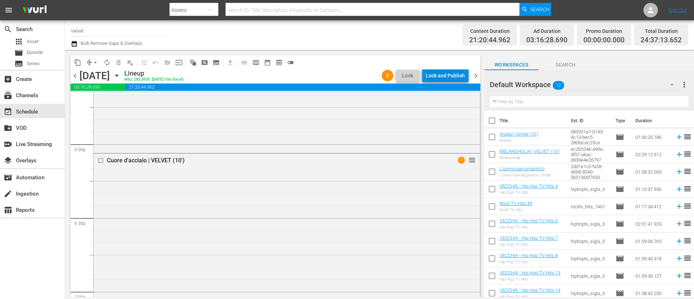
click at [451, 70] on div "Lock and Publish" at bounding box center [445, 75] width 39 height 13
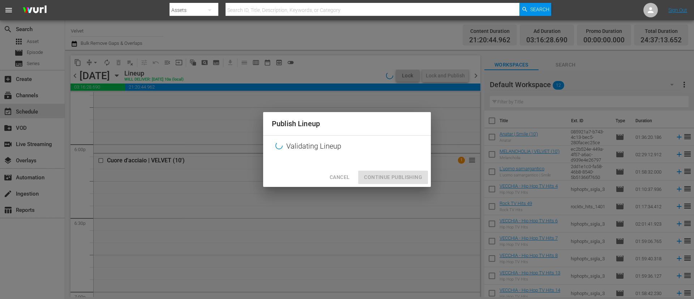
click at [402, 175] on div "Cancel Continue Publishing" at bounding box center [347, 177] width 168 height 19
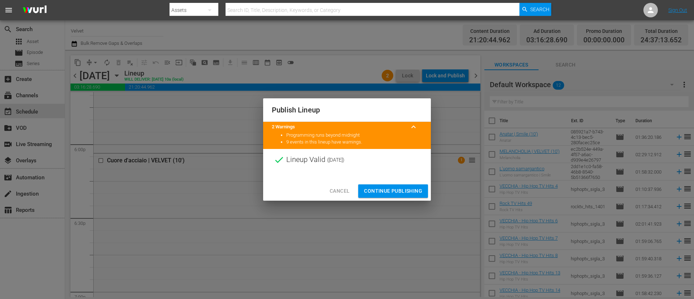
click at [404, 192] on span "Continue Publishing" at bounding box center [393, 191] width 58 height 9
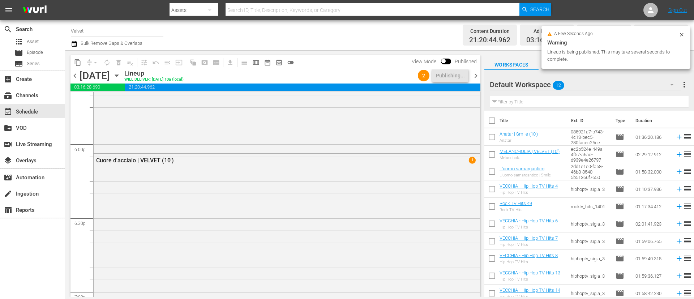
click at [477, 78] on span "chevron_right" at bounding box center [476, 75] width 9 height 9
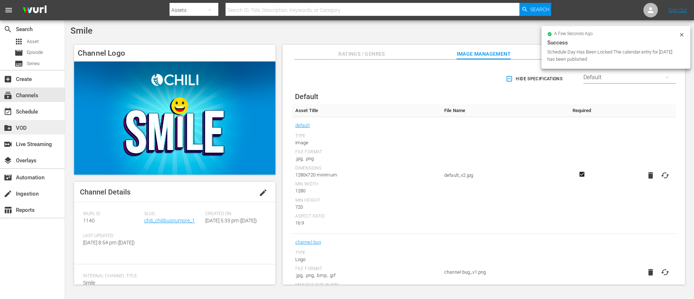
click at [38, 120] on div "create_new_folder VOD" at bounding box center [32, 127] width 65 height 14
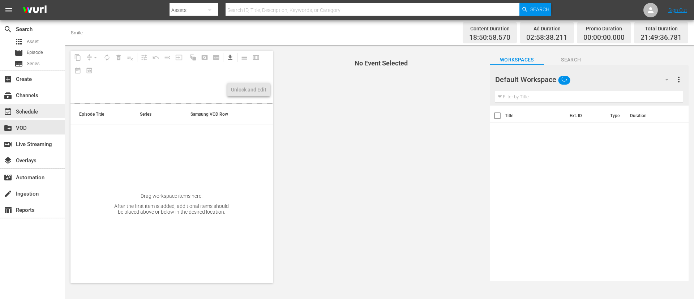
click at [34, 110] on div "event_available Schedule" at bounding box center [20, 110] width 41 height 7
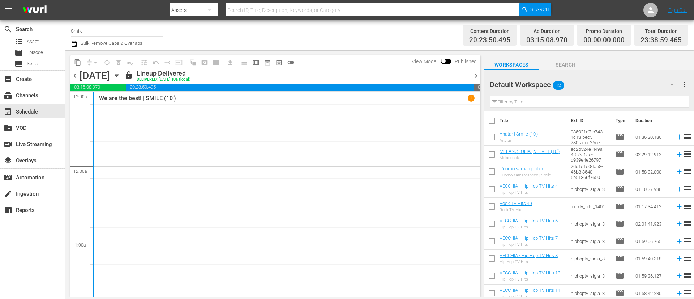
click at [121, 77] on icon "button" at bounding box center [117, 76] width 8 height 8
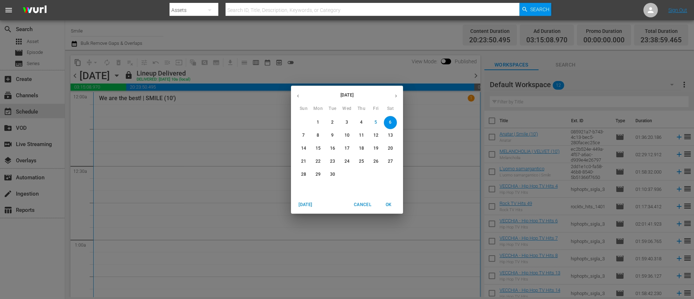
click at [319, 133] on p "8" at bounding box center [318, 135] width 3 height 6
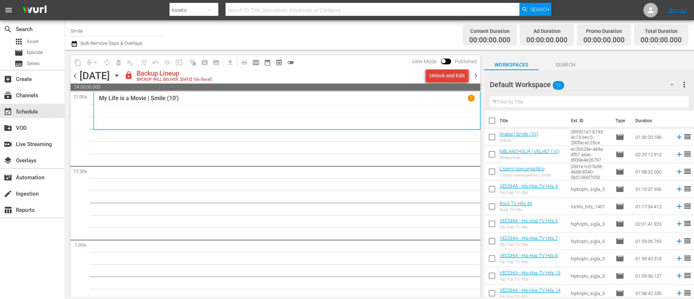
click at [449, 78] on div "Unlock and Edit" at bounding box center [447, 75] width 35 height 13
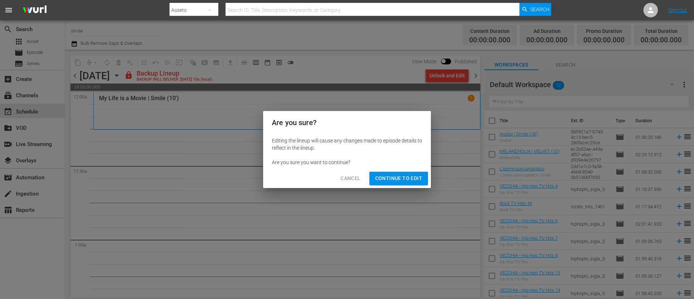
drag, startPoint x: 430, startPoint y: 170, endPoint x: 421, endPoint y: 175, distance: 11.3
click at [430, 170] on div "Cancel Continue to Edit" at bounding box center [347, 178] width 168 height 19
click at [420, 176] on span "Continue to Edit" at bounding box center [398, 178] width 47 height 9
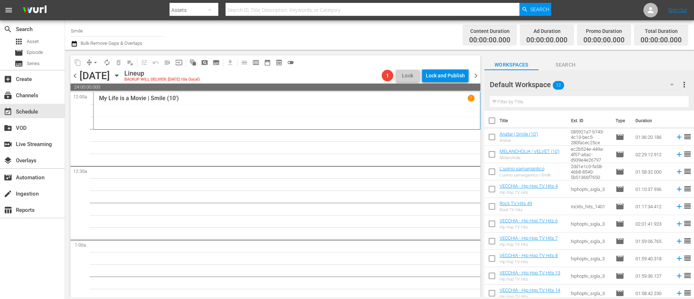
click at [463, 76] on span "chevron_right" at bounding box center [476, 75] width 9 height 9
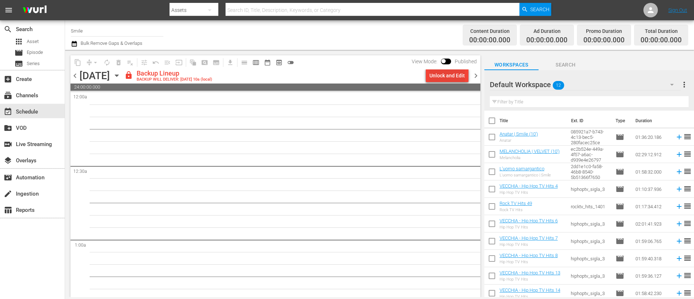
click at [435, 77] on div "Unlock and Edit" at bounding box center [447, 75] width 35 height 13
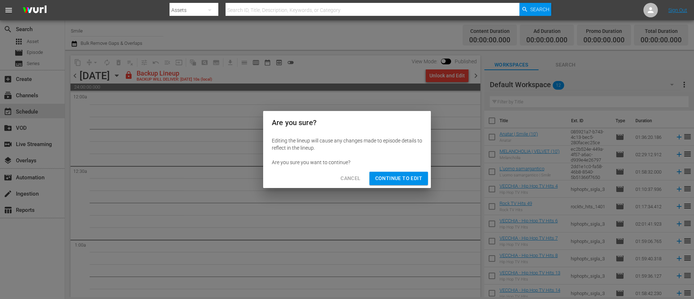
click at [411, 177] on span "Continue to Edit" at bounding box center [398, 178] width 47 height 9
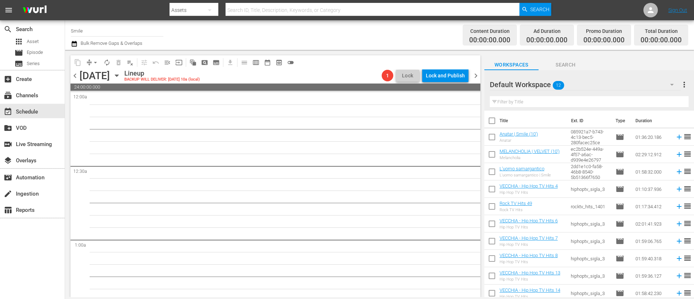
click at [463, 75] on span "chevron_right" at bounding box center [476, 75] width 9 height 9
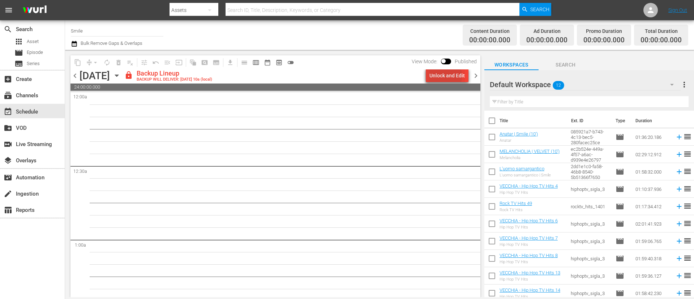
click at [441, 76] on div "Unlock and Edit" at bounding box center [447, 75] width 35 height 13
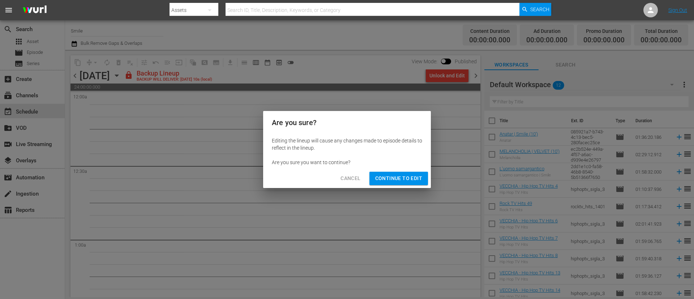
click at [415, 174] on span "Continue to Edit" at bounding box center [398, 178] width 47 height 9
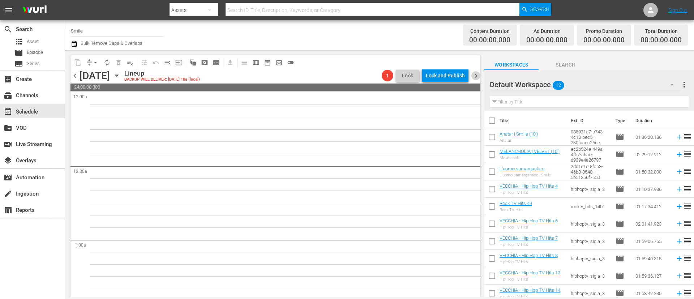
click at [463, 74] on span "chevron_right" at bounding box center [476, 75] width 9 height 9
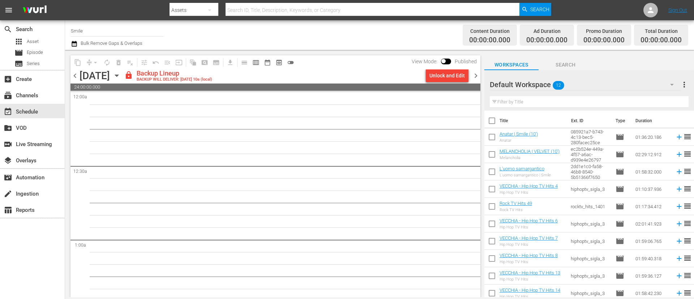
click at [440, 75] on div "Unlock and Edit" at bounding box center [447, 75] width 35 height 13
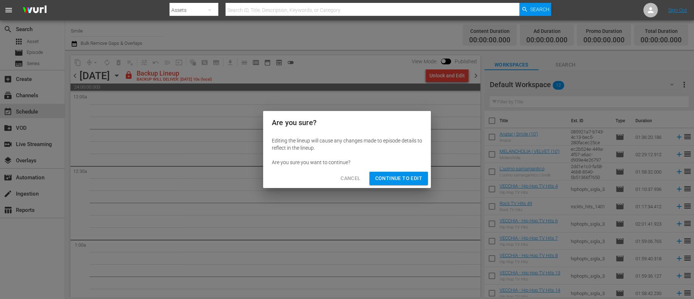
click at [405, 177] on span "Continue to Edit" at bounding box center [398, 178] width 47 height 9
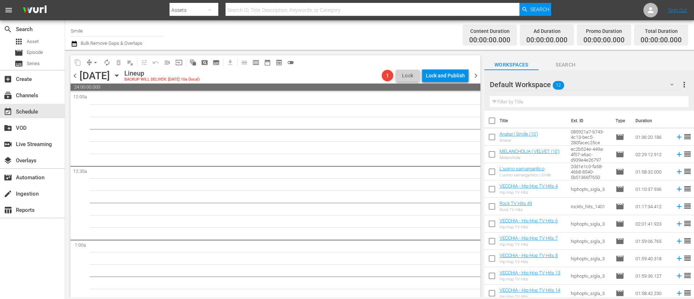
click at [463, 72] on span "chevron_right" at bounding box center [476, 75] width 9 height 9
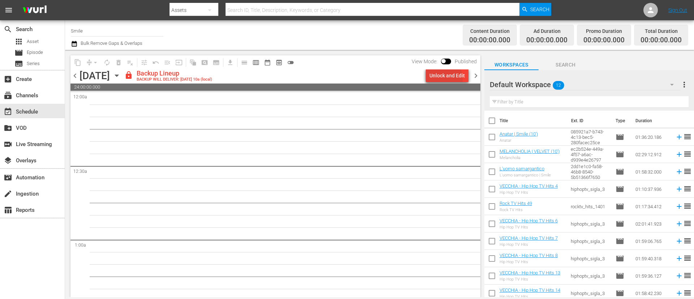
click at [440, 79] on div "Unlock and Edit" at bounding box center [447, 75] width 35 height 13
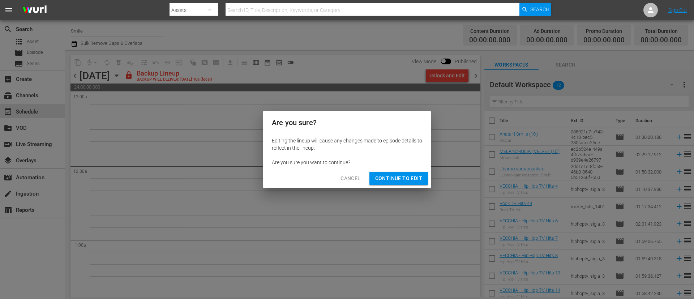
click at [404, 174] on span "Continue to Edit" at bounding box center [398, 178] width 47 height 9
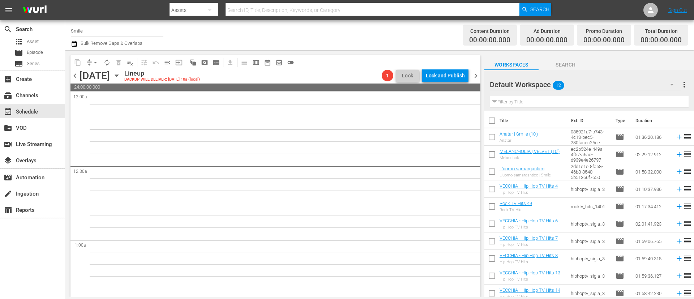
click at [463, 76] on span "chevron_right" at bounding box center [476, 75] width 9 height 9
click at [121, 78] on icon "button" at bounding box center [117, 76] width 8 height 8
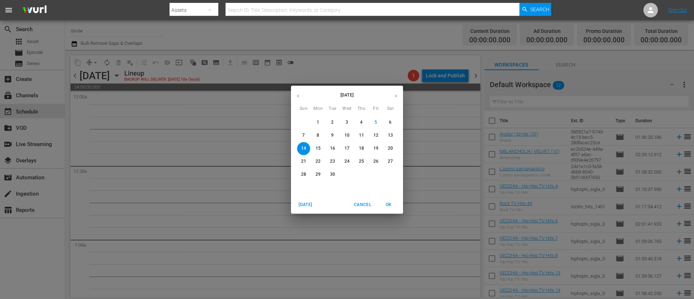
click at [298, 96] on icon "button" at bounding box center [298, 95] width 2 height 3
click at [315, 147] on span "11" at bounding box center [318, 148] width 13 height 6
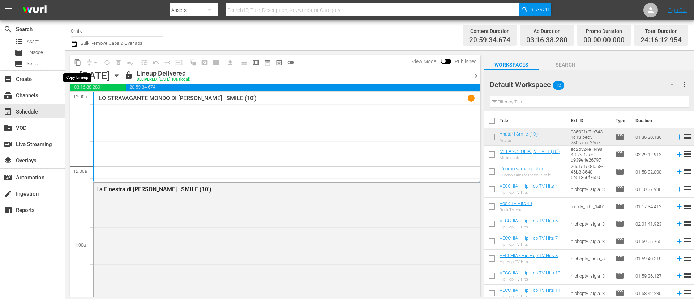
click at [78, 63] on span "content_copy" at bounding box center [77, 62] width 7 height 7
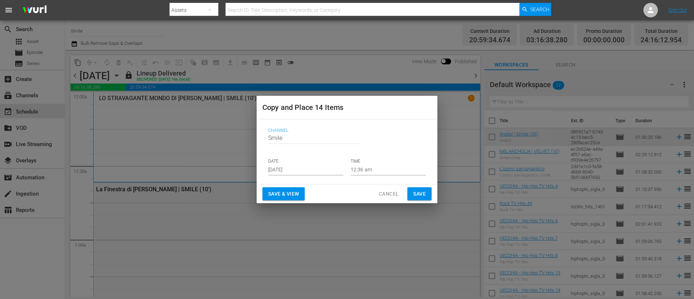
click at [307, 168] on input "[DATE]" at bounding box center [305, 170] width 75 height 11
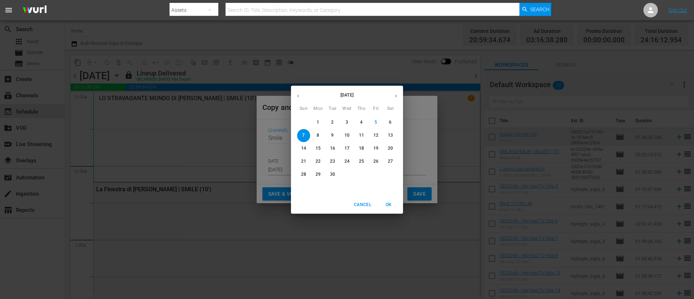
click at [321, 135] on span "8" at bounding box center [318, 135] width 13 height 6
type input "[DATE]"
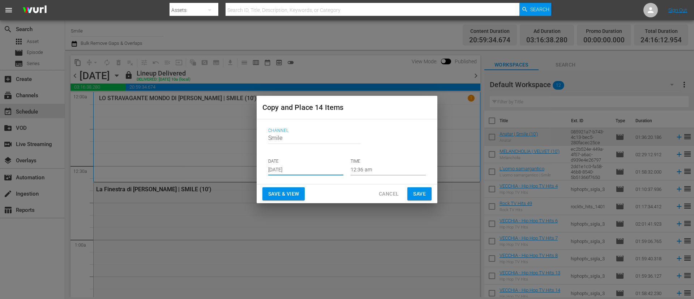
click at [419, 195] on span "Save" at bounding box center [419, 193] width 13 height 9
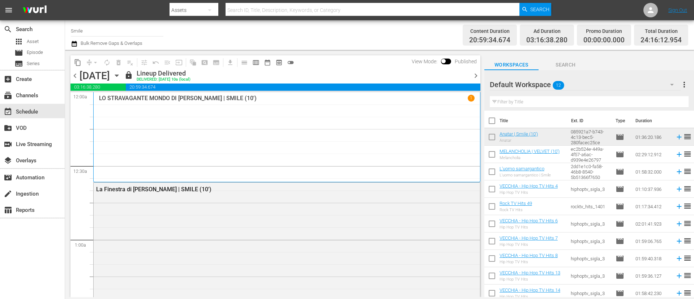
click at [463, 76] on span "chevron_right" at bounding box center [476, 75] width 9 height 9
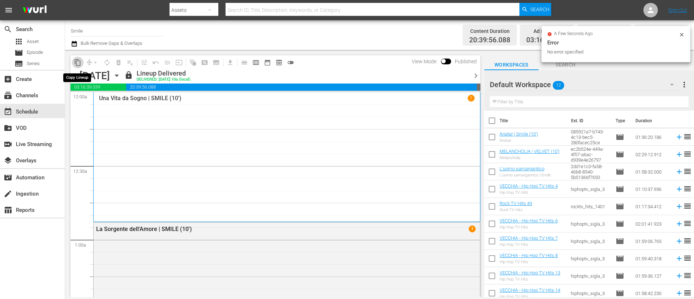
click at [77, 64] on span "content_copy" at bounding box center [77, 62] width 7 height 7
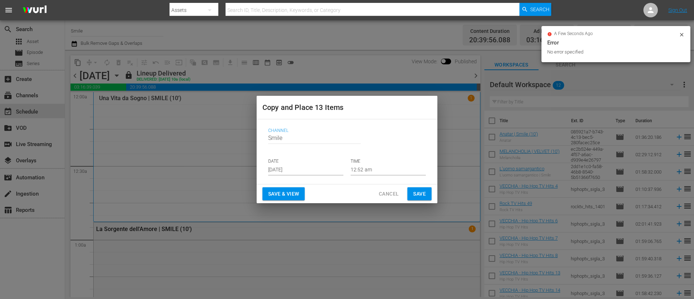
click at [320, 168] on input "[DATE]" at bounding box center [305, 170] width 75 height 11
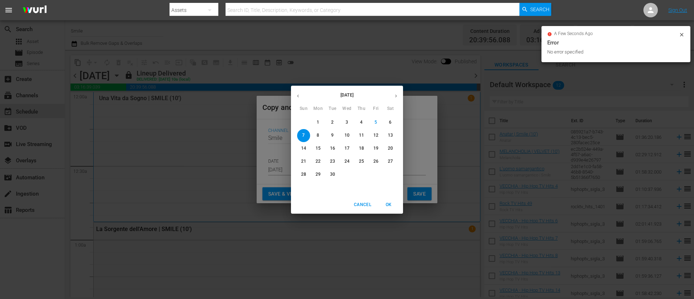
click at [333, 134] on p "9" at bounding box center [332, 135] width 3 height 6
type input "[DATE]"
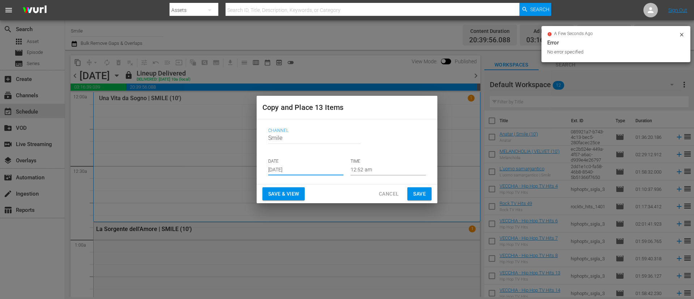
click at [426, 191] on span "Save" at bounding box center [419, 193] width 13 height 9
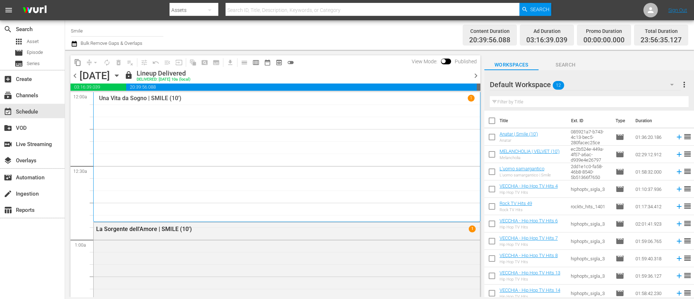
click at [463, 78] on span "chevron_right" at bounding box center [476, 75] width 9 height 9
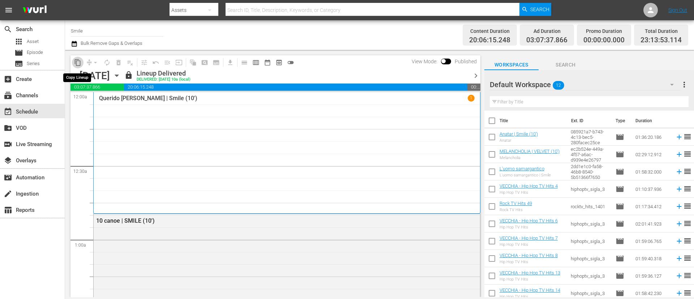
click at [79, 67] on button "content_copy" at bounding box center [78, 63] width 12 height 12
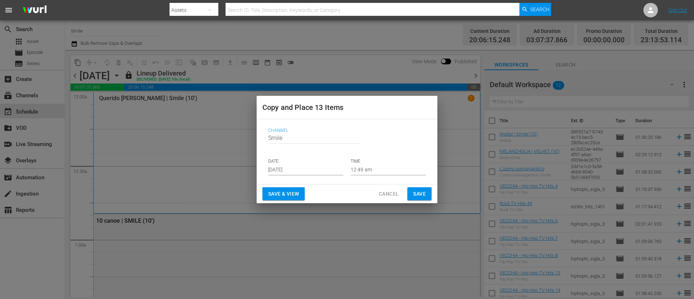
click at [315, 174] on input "[DATE]" at bounding box center [305, 170] width 75 height 11
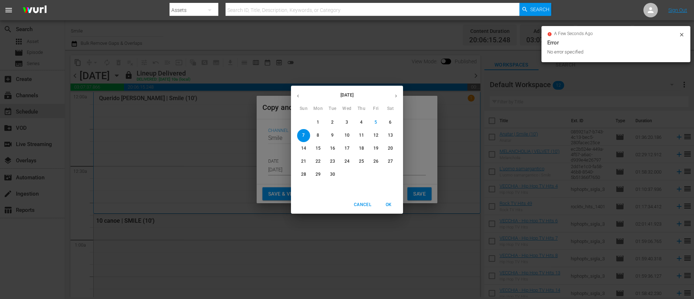
click at [350, 137] on span "10" at bounding box center [347, 135] width 13 height 6
type input "[DATE]"
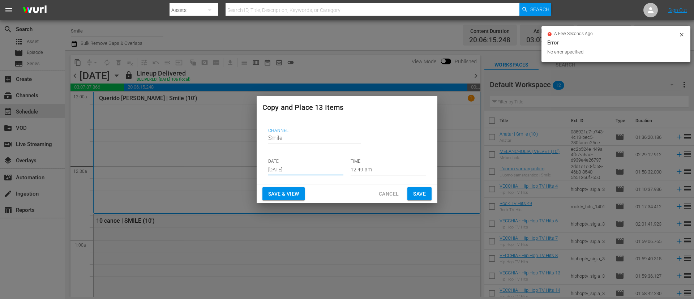
click at [421, 195] on span "Save" at bounding box center [419, 193] width 13 height 9
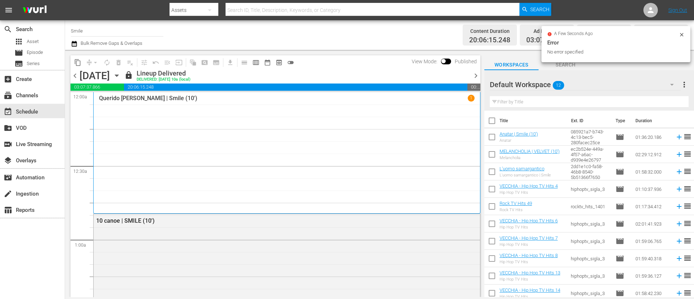
click at [463, 76] on span "chevron_right" at bounding box center [476, 75] width 9 height 9
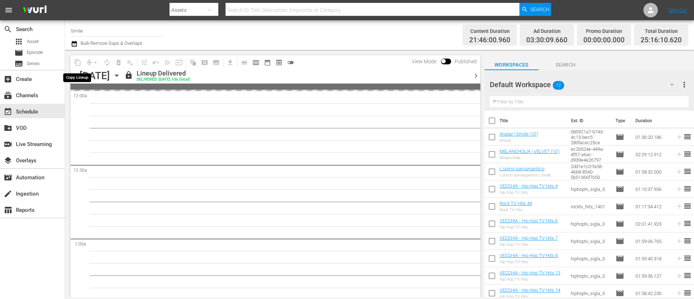
click at [79, 64] on span "content_copy" at bounding box center [78, 63] width 12 height 12
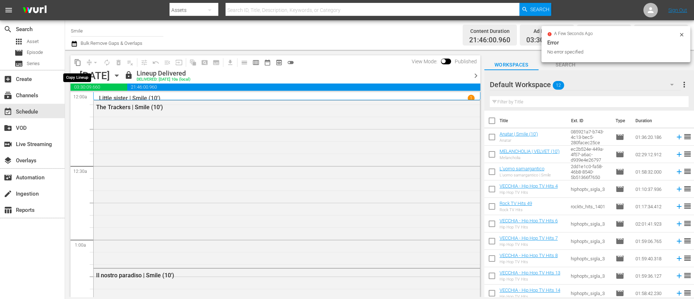
click at [77, 64] on span "content_copy" at bounding box center [77, 62] width 7 height 7
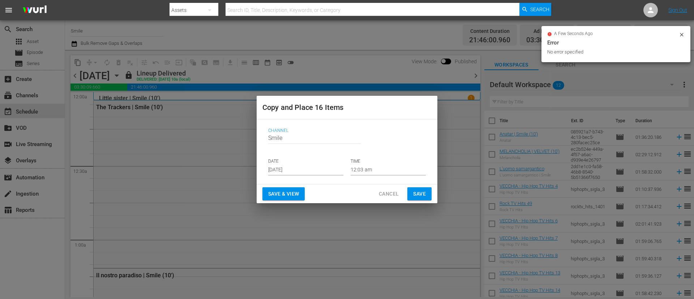
click at [310, 170] on input "[DATE]" at bounding box center [305, 170] width 75 height 11
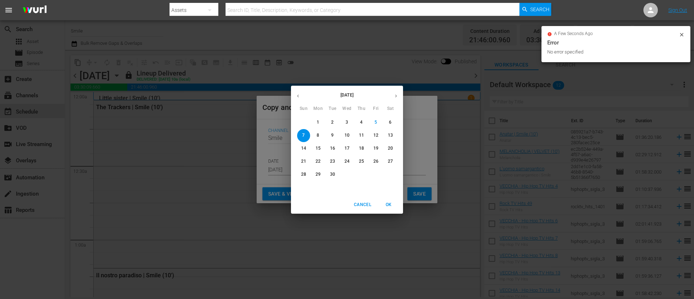
click at [360, 135] on p "11" at bounding box center [361, 135] width 5 height 6
type input "[DATE]"
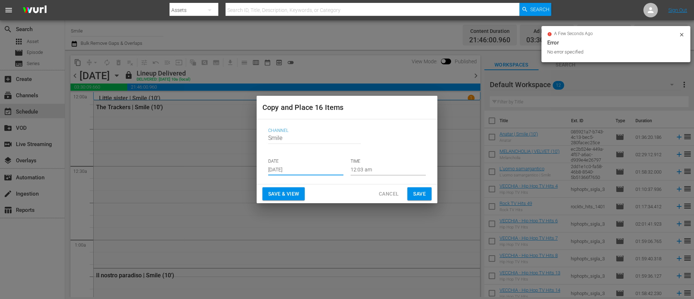
click at [416, 192] on span "Save" at bounding box center [419, 193] width 13 height 9
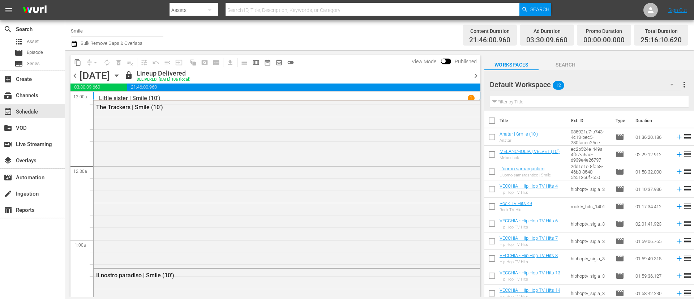
click at [463, 78] on span "chevron_right" at bounding box center [476, 75] width 9 height 9
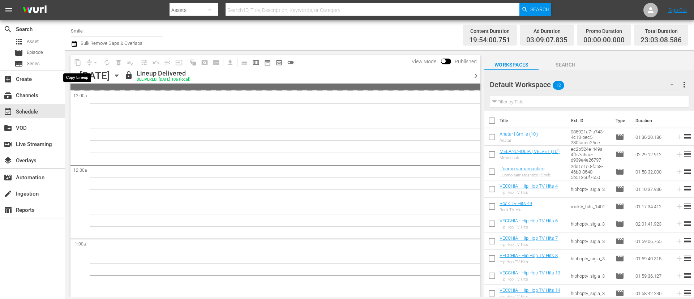
click at [81, 63] on span "content_copy" at bounding box center [78, 63] width 12 height 12
click at [79, 63] on span "content_copy" at bounding box center [78, 63] width 12 height 12
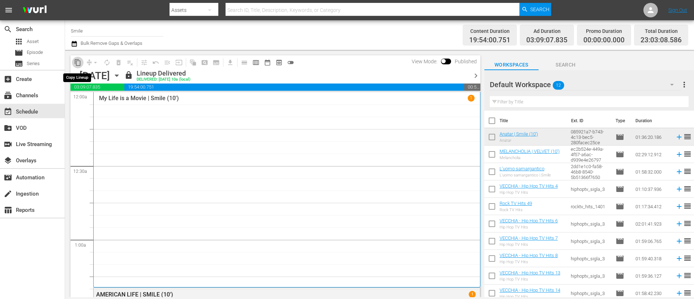
click at [79, 63] on span "content_copy" at bounding box center [77, 62] width 7 height 7
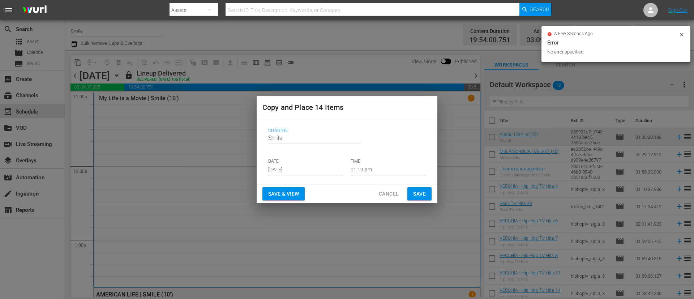
click at [302, 167] on input "[DATE]" at bounding box center [305, 170] width 75 height 11
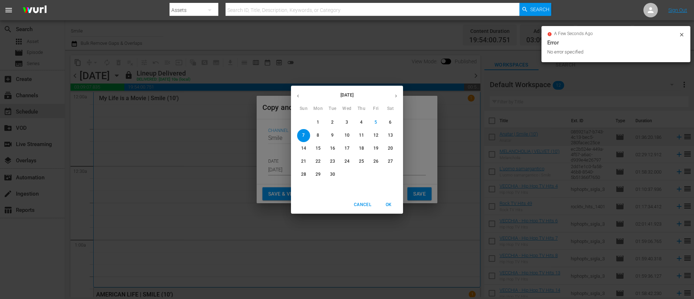
click at [375, 133] on p "12" at bounding box center [376, 135] width 5 height 6
type input "[DATE]"
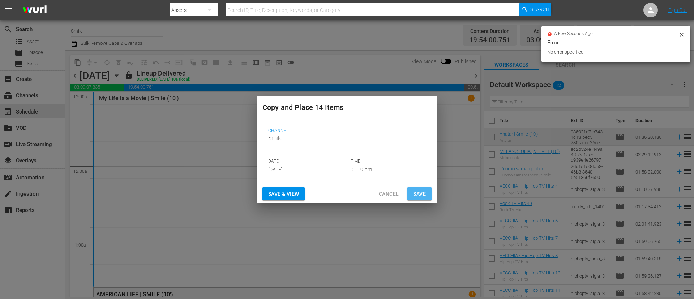
click at [421, 193] on span "Save" at bounding box center [419, 193] width 13 height 9
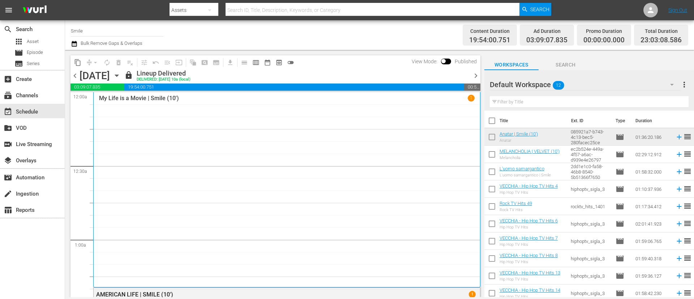
click at [463, 76] on span "chevron_right" at bounding box center [476, 75] width 9 height 9
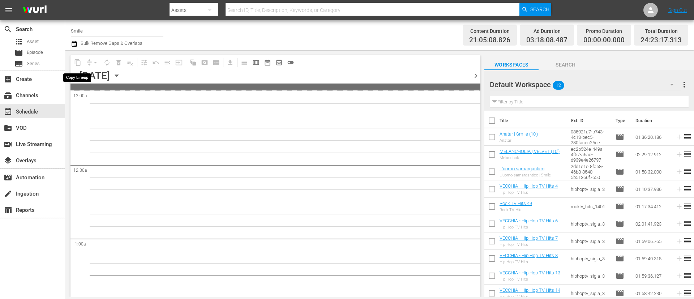
click at [79, 64] on span "content_copy" at bounding box center [78, 63] width 12 height 12
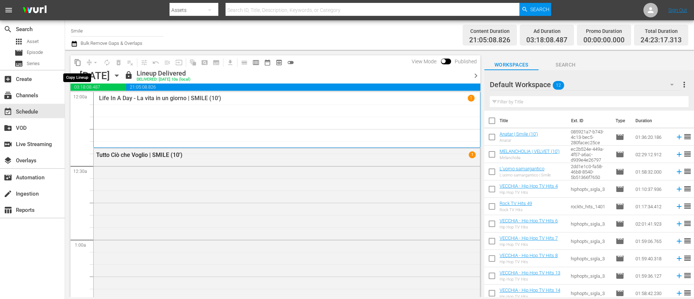
click at [79, 64] on span "content_copy" at bounding box center [77, 62] width 7 height 7
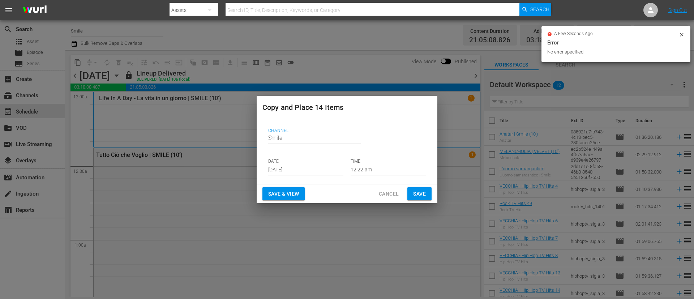
click at [314, 172] on input "[DATE]" at bounding box center [305, 170] width 75 height 11
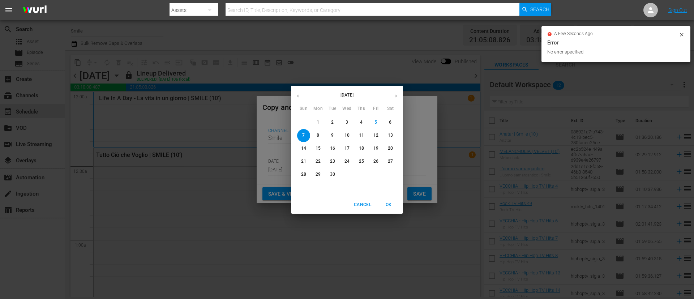
click at [394, 136] on span "13" at bounding box center [390, 135] width 13 height 6
type input "[DATE]"
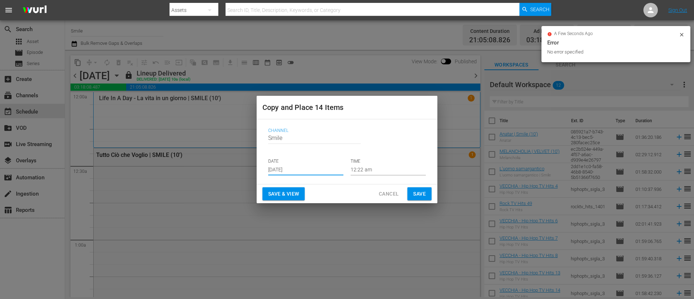
click at [422, 191] on span "Save" at bounding box center [419, 193] width 13 height 9
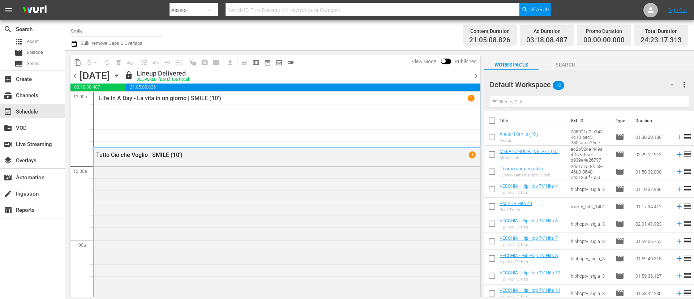
click at [463, 73] on span "chevron_right" at bounding box center [476, 75] width 9 height 9
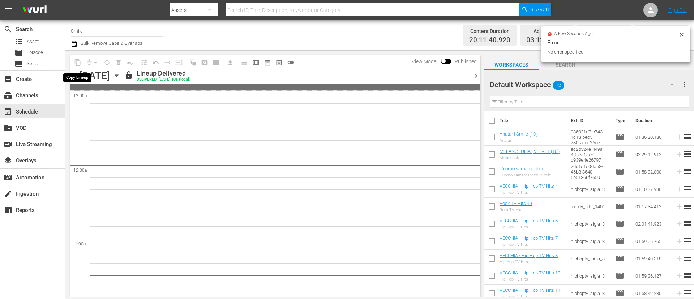
click at [79, 64] on span "content_copy" at bounding box center [78, 63] width 12 height 12
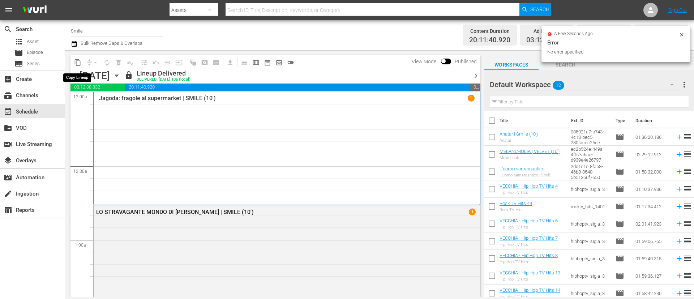
click at [79, 64] on span "content_copy" at bounding box center [77, 62] width 7 height 7
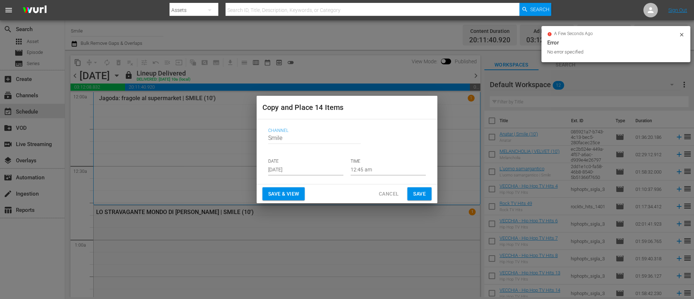
click at [325, 170] on input "[DATE]" at bounding box center [305, 170] width 75 height 11
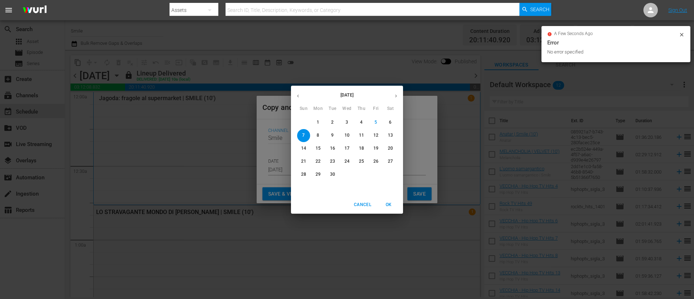
click at [303, 148] on p "14" at bounding box center [303, 148] width 5 height 6
type input "[DATE]"
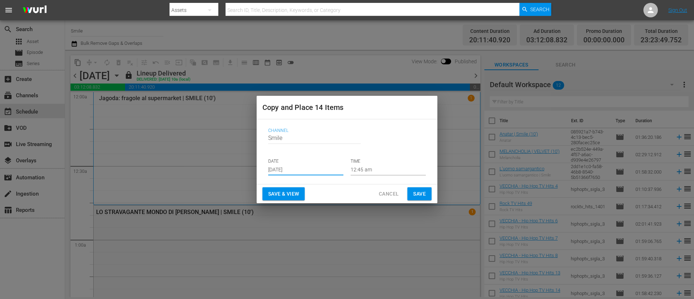
click at [417, 192] on span "Save" at bounding box center [419, 193] width 13 height 9
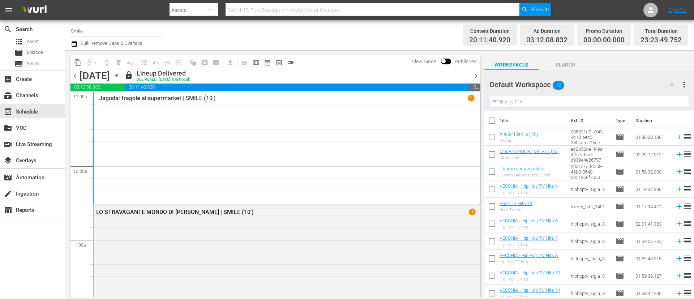
click at [463, 78] on span "chevron_right" at bounding box center [476, 75] width 9 height 9
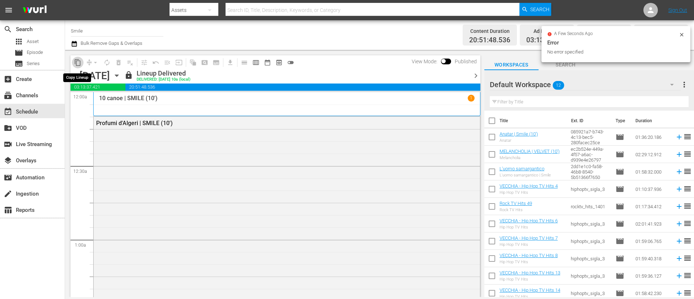
click at [77, 63] on span "content_copy" at bounding box center [77, 62] width 7 height 7
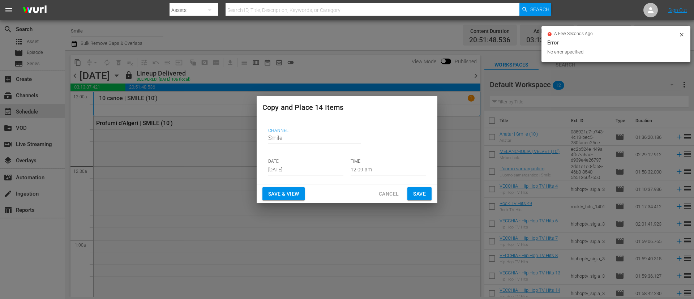
click at [320, 172] on input "[DATE]" at bounding box center [305, 170] width 75 height 11
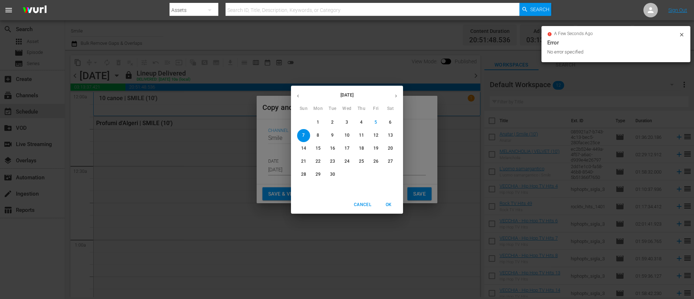
click at [321, 146] on span "15" at bounding box center [318, 148] width 13 height 6
type input "[DATE]"
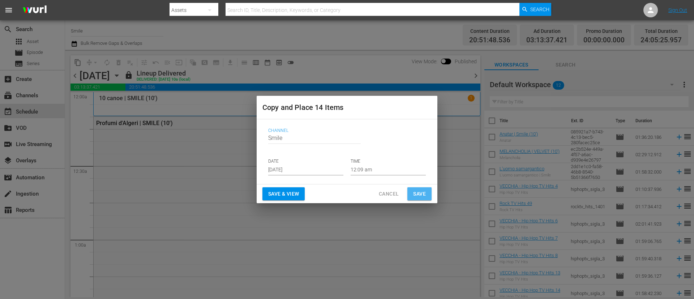
click at [418, 198] on button "Save" at bounding box center [420, 193] width 24 height 13
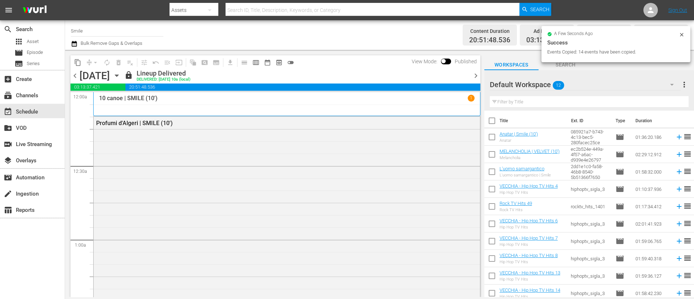
click at [121, 78] on icon "button" at bounding box center [117, 76] width 8 height 8
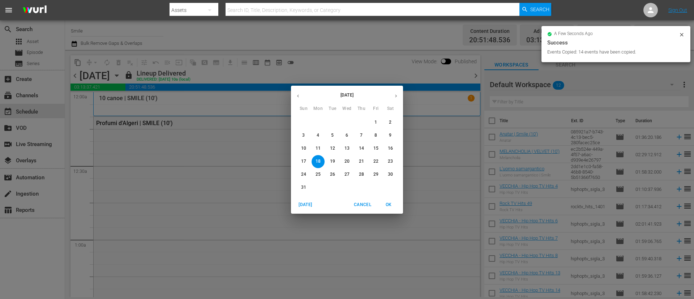
click at [360, 199] on span "Cancel" at bounding box center [362, 205] width 17 height 8
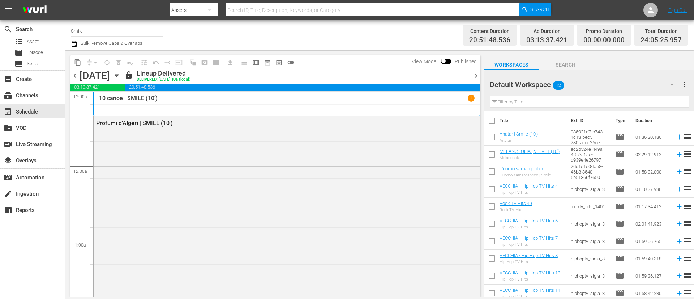
click at [118, 75] on icon "button" at bounding box center [116, 76] width 3 height 2
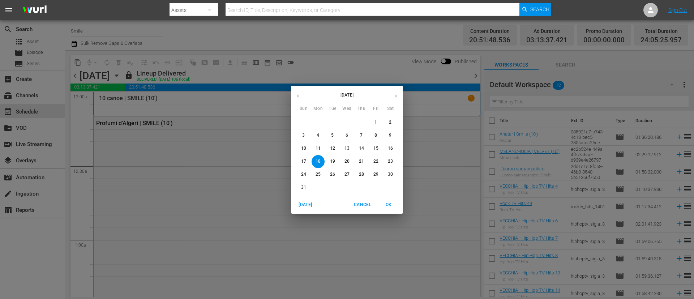
click at [395, 98] on button "button" at bounding box center [396, 96] width 14 height 14
click at [319, 133] on p "8" at bounding box center [318, 135] width 3 height 6
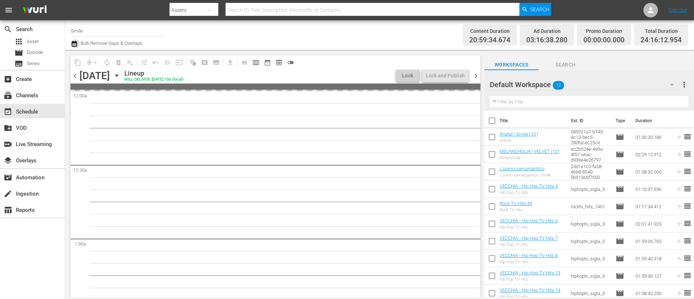
click at [74, 41] on icon "button" at bounding box center [74, 43] width 7 height 9
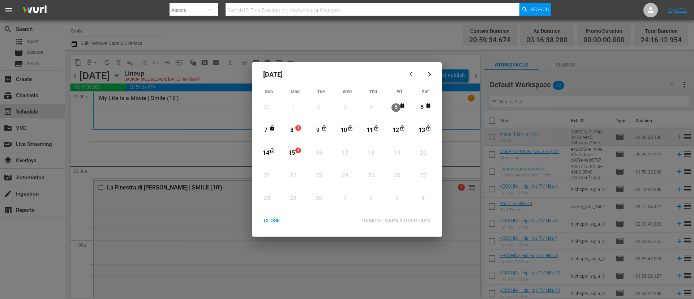
click at [293, 128] on div "8" at bounding box center [291, 130] width 9 height 8
click at [302, 152] on div "1" at bounding box center [300, 152] width 6 height 7
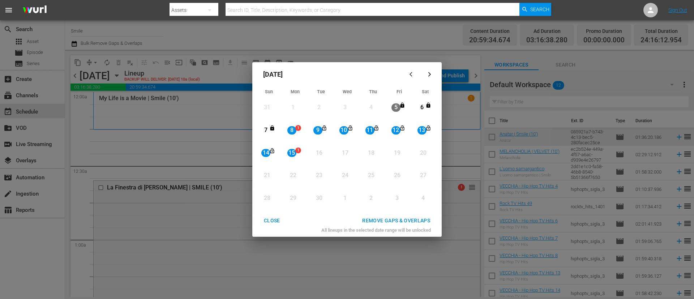
click at [426, 199] on div "REMOVE GAPS & OVERLAPS" at bounding box center [397, 220] width 80 height 9
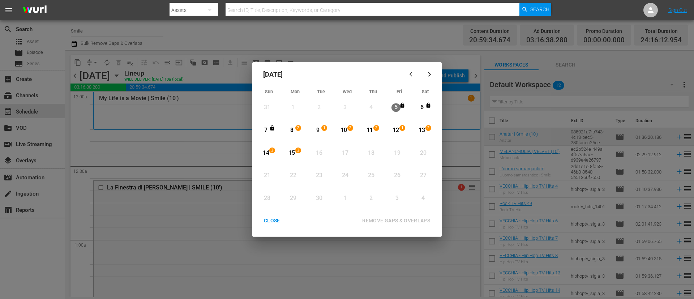
click at [276, 199] on div "CLOSE" at bounding box center [272, 220] width 28 height 9
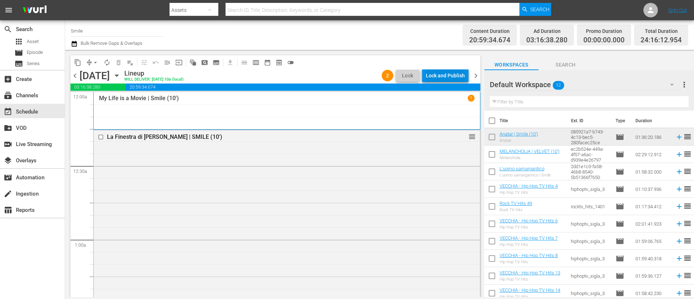
click at [453, 73] on div "Lock and Publish" at bounding box center [445, 75] width 39 height 13
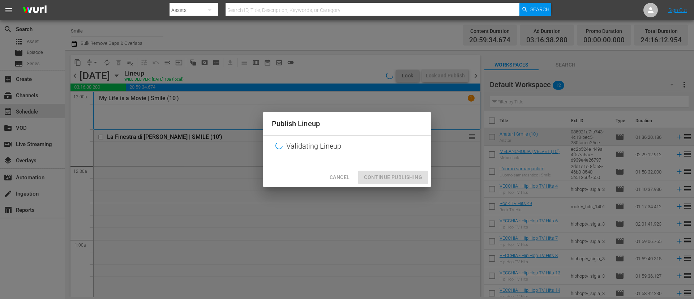
click at [379, 179] on div "Cancel Continue Publishing" at bounding box center [347, 177] width 168 height 19
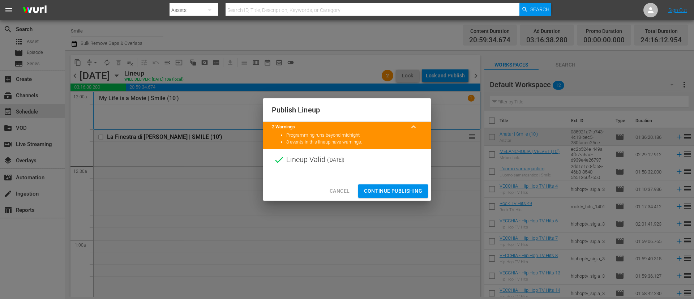
click at [382, 190] on span "Continue Publishing" at bounding box center [393, 191] width 58 height 9
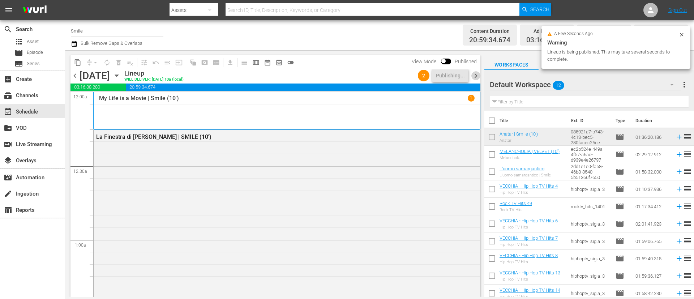
click at [463, 79] on span "chevron_right" at bounding box center [476, 75] width 9 height 9
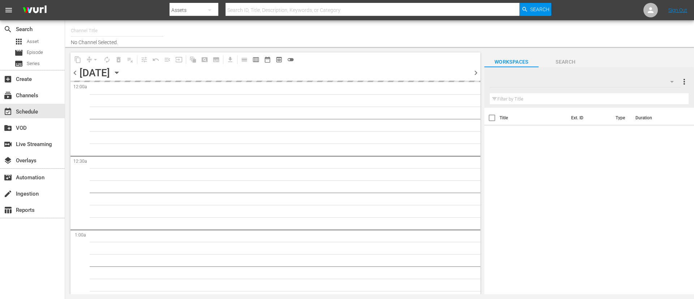
type input "Velvet (1144)"
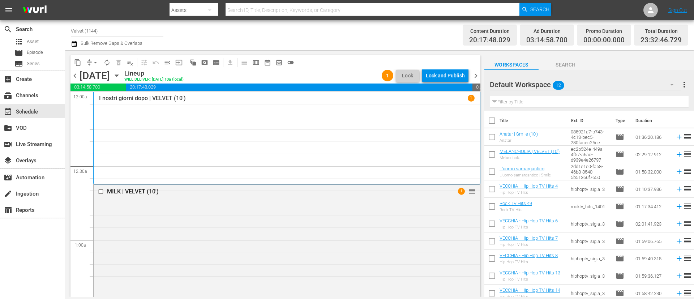
click at [453, 77] on div "Lock and Publish" at bounding box center [445, 75] width 39 height 13
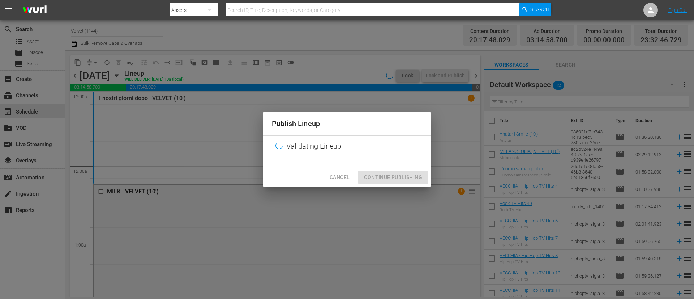
click at [388, 178] on div "Cancel Continue Publishing" at bounding box center [347, 177] width 168 height 19
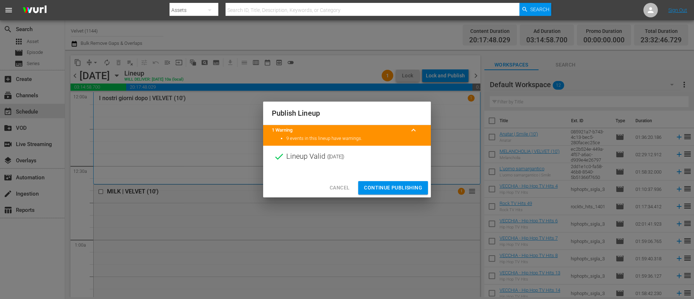
click at [380, 188] on span "Continue Publishing" at bounding box center [393, 187] width 58 height 9
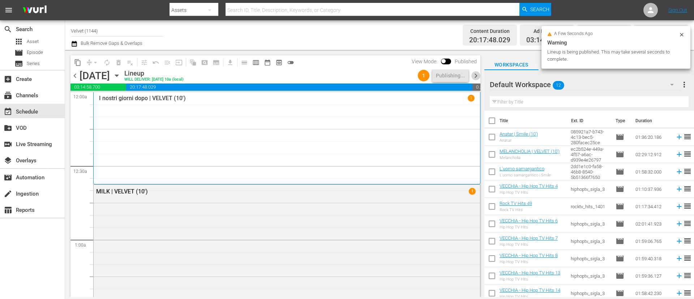
click at [476, 74] on span "chevron_right" at bounding box center [476, 75] width 9 height 9
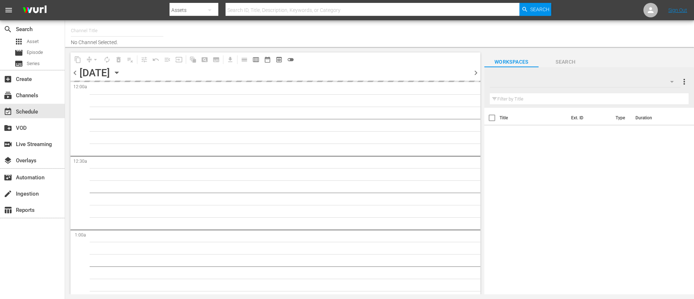
type input "Velvet (1144)"
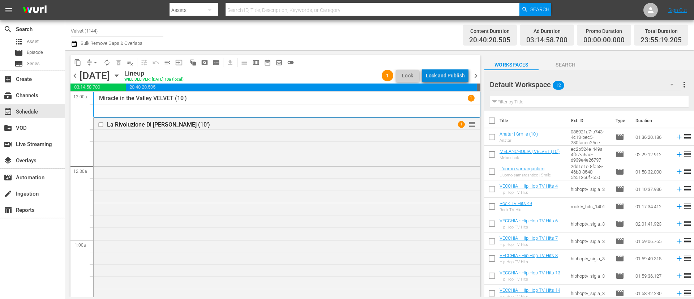
click at [449, 77] on div "Lock and Publish" at bounding box center [445, 75] width 39 height 13
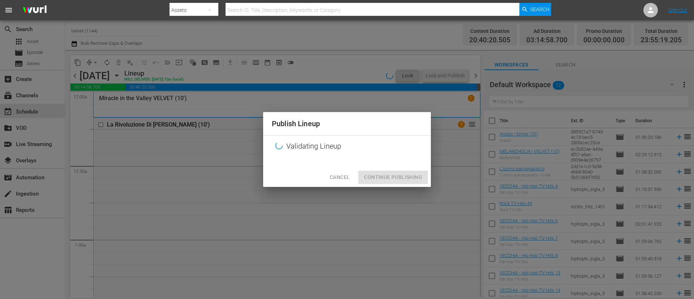
click at [382, 178] on div "Cancel Continue Publishing" at bounding box center [347, 177] width 168 height 19
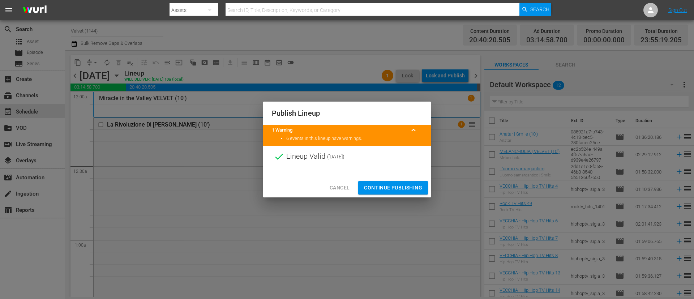
click at [389, 186] on span "Continue Publishing" at bounding box center [393, 187] width 58 height 9
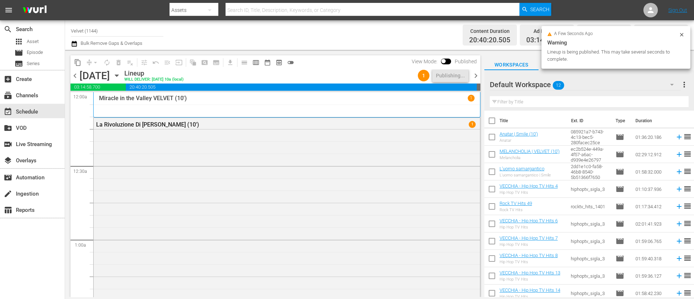
click at [476, 76] on span "chevron_right" at bounding box center [476, 75] width 9 height 9
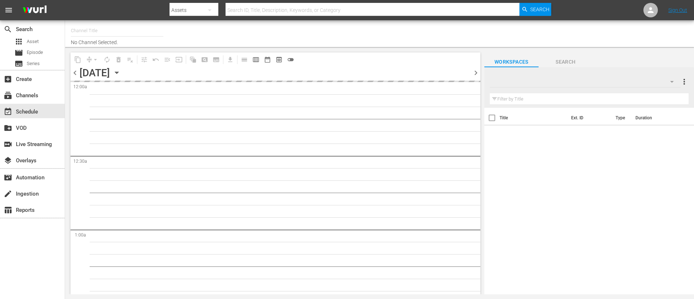
type input "Velvet (1144)"
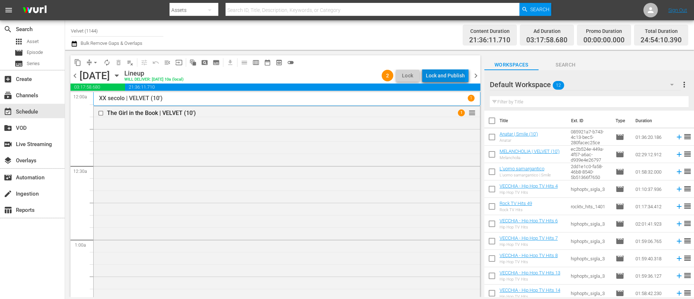
click at [447, 75] on div "Lock and Publish" at bounding box center [445, 75] width 39 height 13
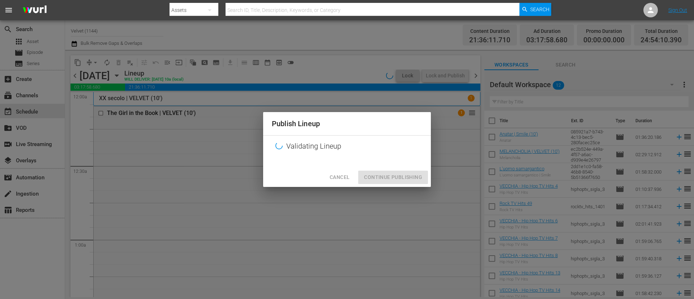
click at [381, 174] on div "Cancel Continue Publishing" at bounding box center [347, 177] width 168 height 19
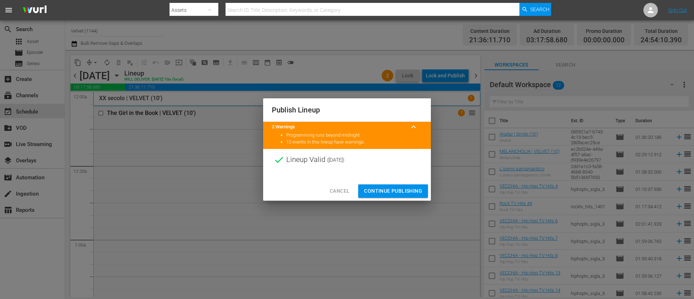
click at [392, 194] on span "Continue Publishing" at bounding box center [393, 191] width 58 height 9
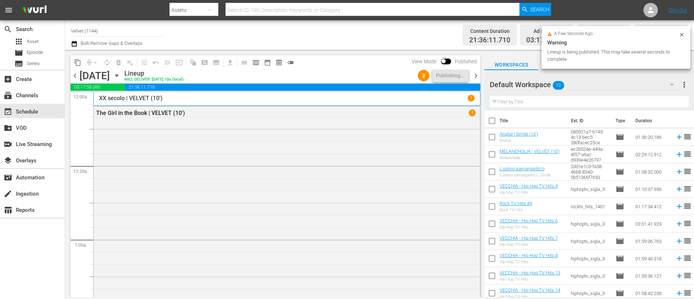
click at [475, 78] on span "chevron_right" at bounding box center [476, 75] width 9 height 9
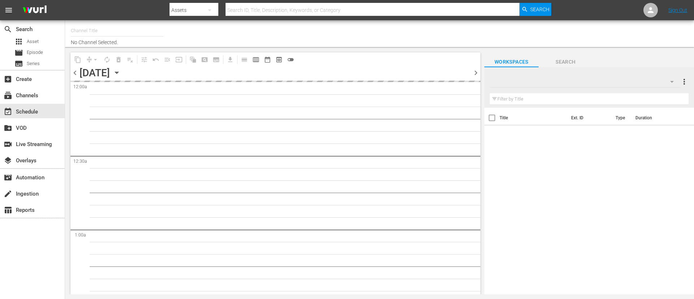
type input "Velvet (1144)"
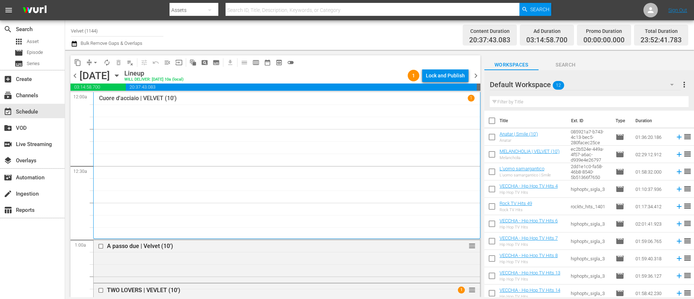
click at [444, 76] on div "Lock and Publish" at bounding box center [445, 75] width 39 height 13
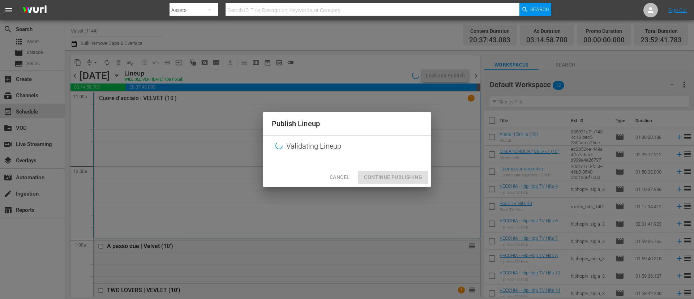
click at [392, 178] on div "Cancel Continue Publishing" at bounding box center [347, 177] width 168 height 19
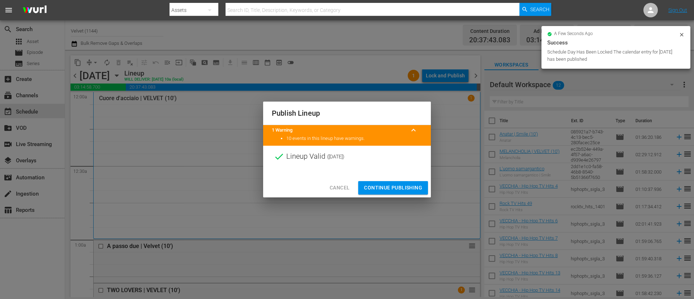
click at [395, 186] on span "Continue Publishing" at bounding box center [393, 187] width 58 height 9
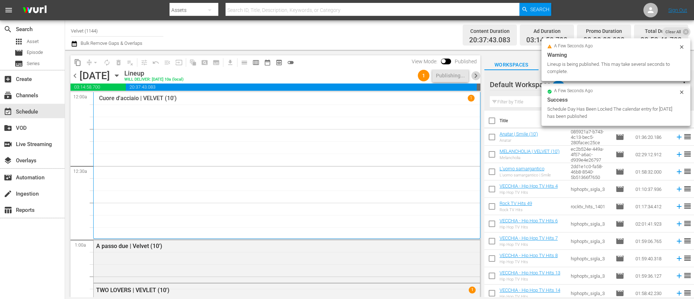
click at [474, 72] on span "chevron_right" at bounding box center [476, 75] width 9 height 9
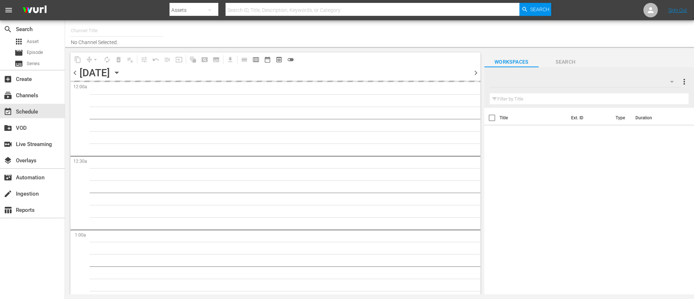
type input "Velvet (1144)"
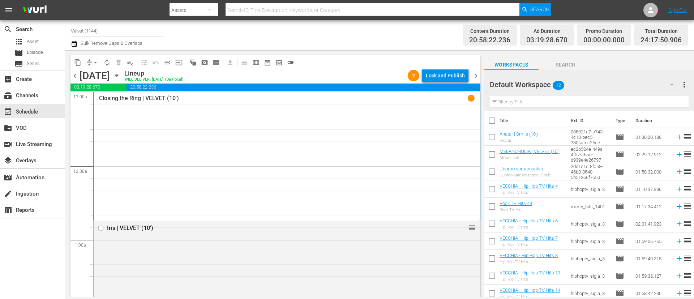
click at [453, 75] on div "Lock and Publish" at bounding box center [445, 75] width 39 height 13
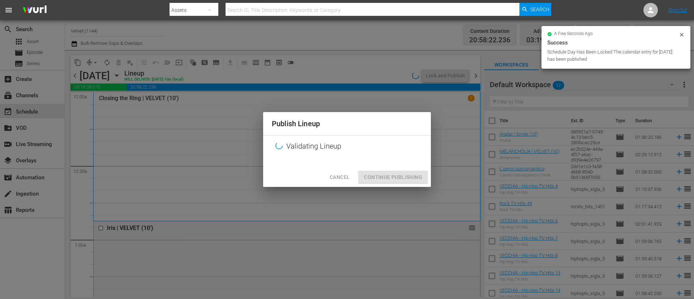
click at [399, 175] on div "Cancel Continue Publishing" at bounding box center [347, 177] width 168 height 19
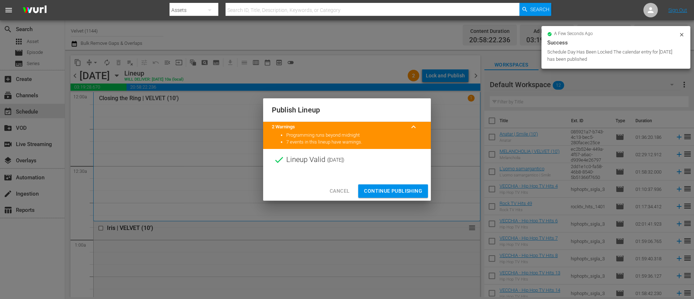
click at [392, 187] on span "Continue Publishing" at bounding box center [393, 191] width 58 height 9
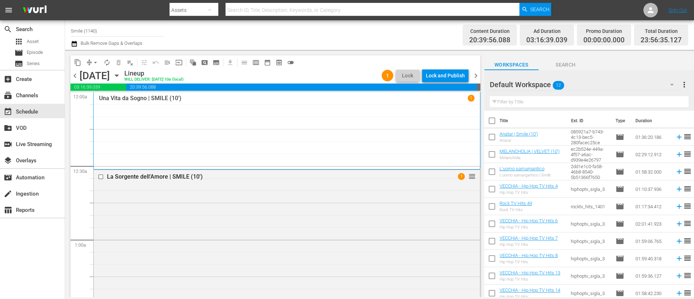
click at [460, 78] on div "Lock and Publish" at bounding box center [445, 75] width 39 height 13
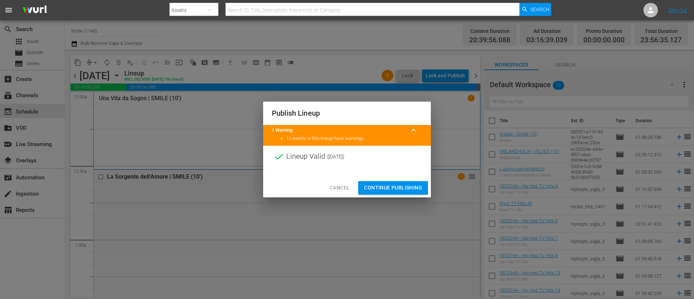
click at [405, 187] on span "Continue Publishing" at bounding box center [393, 187] width 58 height 9
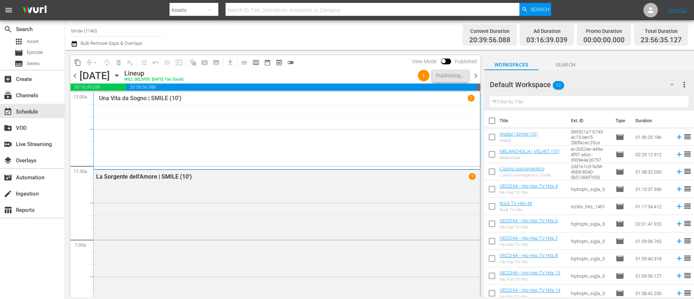
click at [477, 79] on span "chevron_right" at bounding box center [476, 75] width 9 height 9
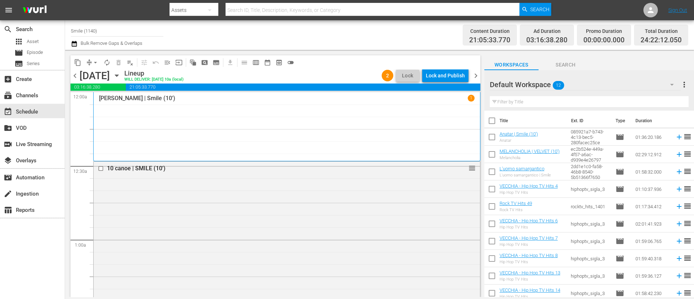
click at [449, 76] on div "Lock and Publish" at bounding box center [445, 75] width 39 height 13
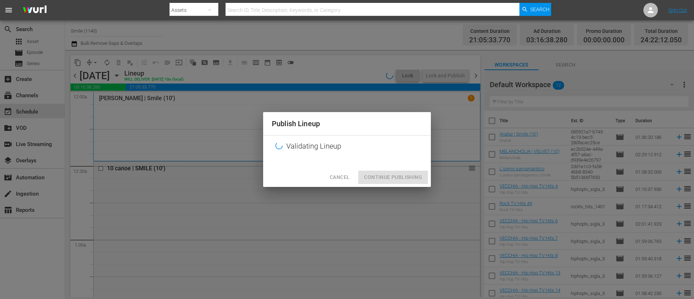
click at [410, 179] on div "Cancel Continue Publishing" at bounding box center [347, 177] width 168 height 19
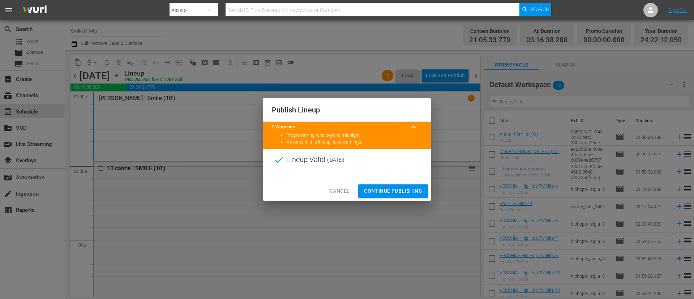
click at [405, 192] on span "Continue Publishing" at bounding box center [393, 191] width 58 height 9
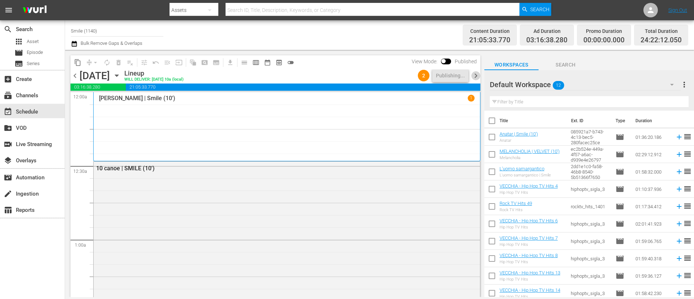
click at [478, 78] on span "chevron_right" at bounding box center [476, 75] width 9 height 9
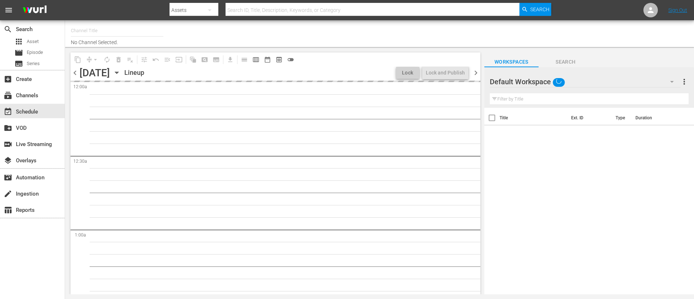
type input "Smile (1140)"
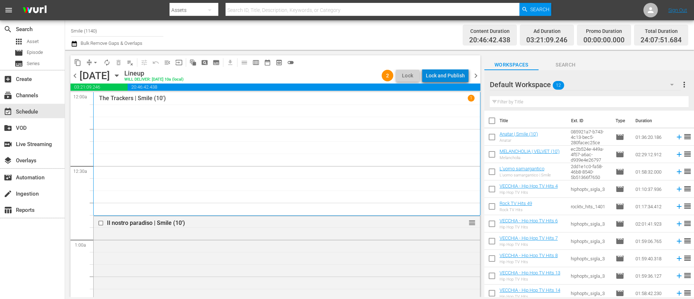
click at [451, 77] on div "Lock and Publish" at bounding box center [445, 75] width 39 height 13
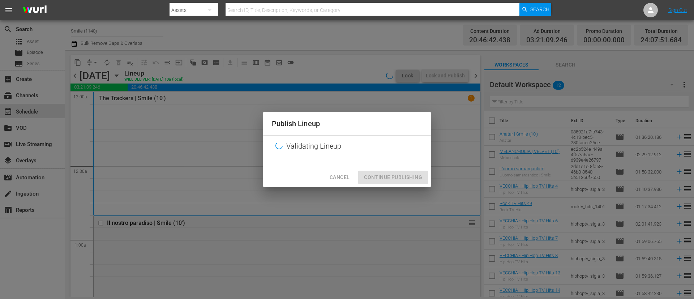
click at [416, 172] on div "Cancel Continue Publishing" at bounding box center [347, 177] width 168 height 19
click at [412, 178] on div "Cancel Continue Publishing" at bounding box center [347, 177] width 168 height 19
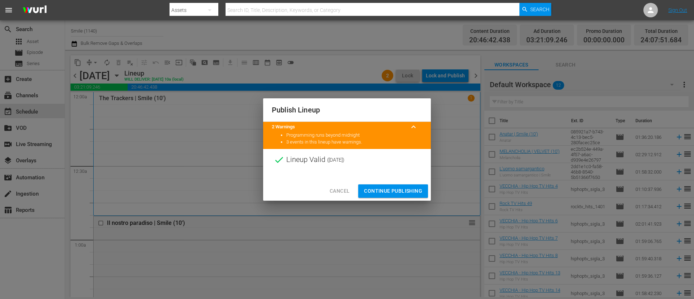
click at [410, 185] on button "Continue Publishing" at bounding box center [393, 190] width 70 height 13
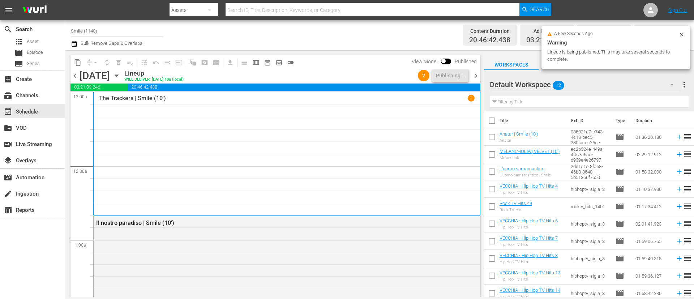
click at [476, 76] on span "chevron_right" at bounding box center [476, 75] width 9 height 9
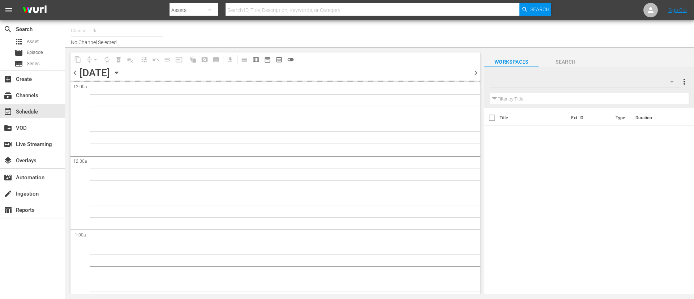
type input "Smile (1140)"
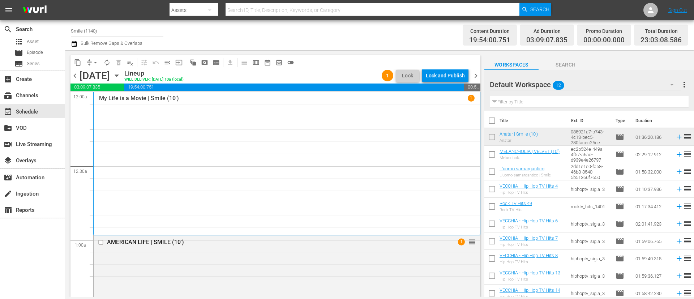
click at [449, 76] on div "Lock and Publish" at bounding box center [445, 75] width 39 height 13
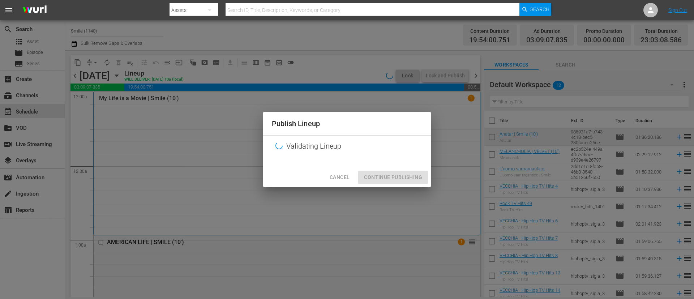
click at [404, 186] on div "Cancel Continue Publishing" at bounding box center [347, 177] width 168 height 19
click at [406, 178] on div "Cancel Continue Publishing" at bounding box center [347, 177] width 168 height 19
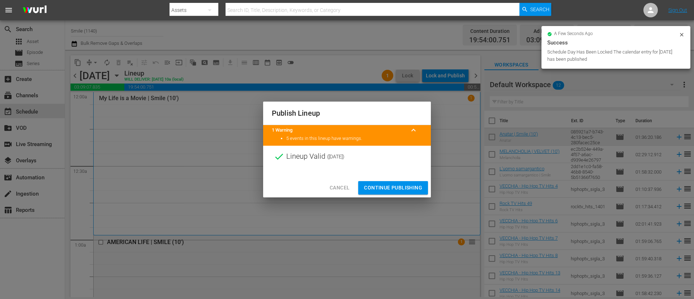
click at [404, 187] on span "Continue Publishing" at bounding box center [393, 187] width 58 height 9
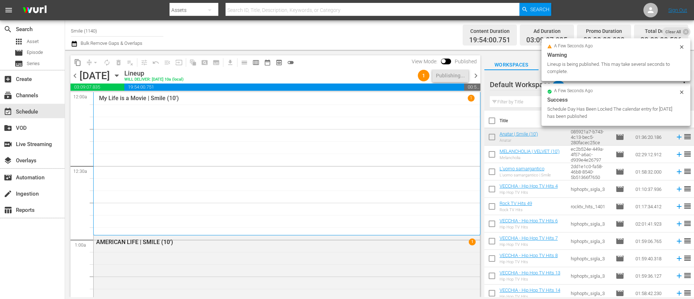
click at [472, 76] on span "chevron_right" at bounding box center [476, 75] width 9 height 9
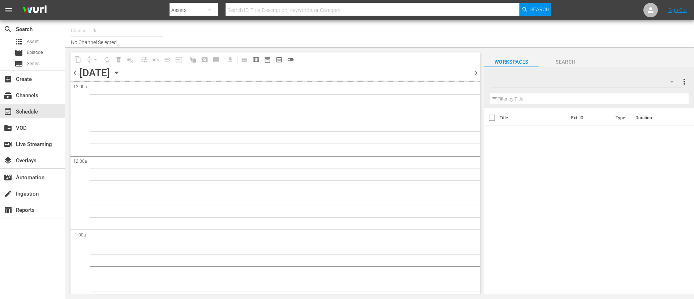
type input "Smile (1140)"
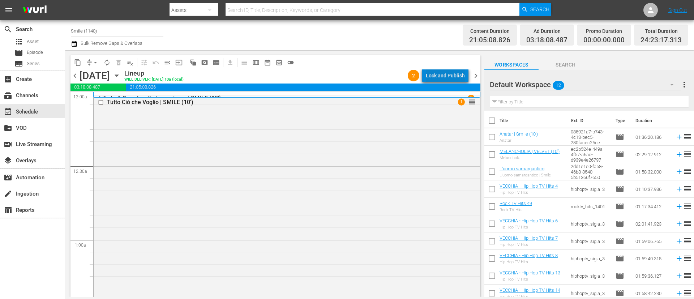
click at [460, 78] on div "Lock and Publish" at bounding box center [445, 75] width 39 height 13
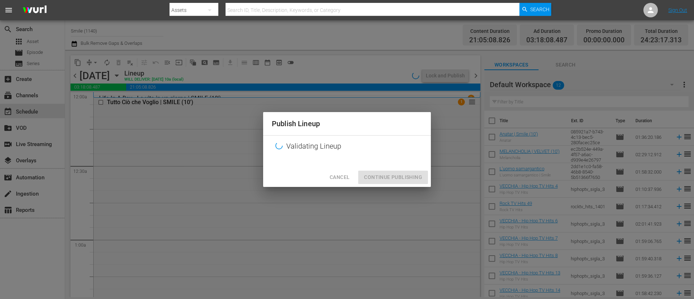
click at [414, 178] on div "Cancel Continue Publishing" at bounding box center [347, 177] width 168 height 19
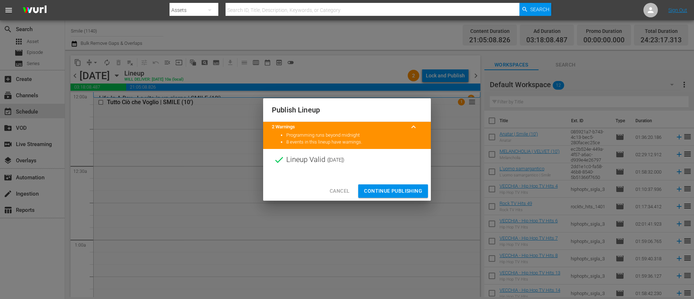
click at [408, 195] on span "Continue Publishing" at bounding box center [393, 191] width 58 height 9
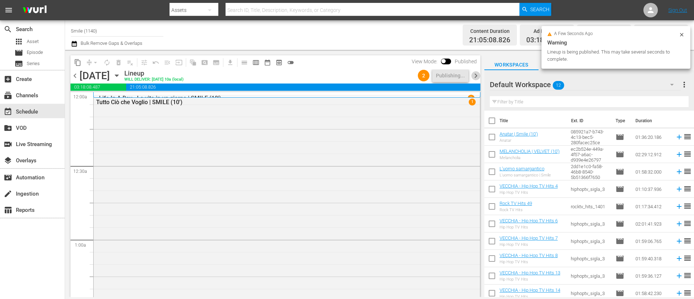
click at [476, 77] on span "chevron_right" at bounding box center [476, 75] width 9 height 9
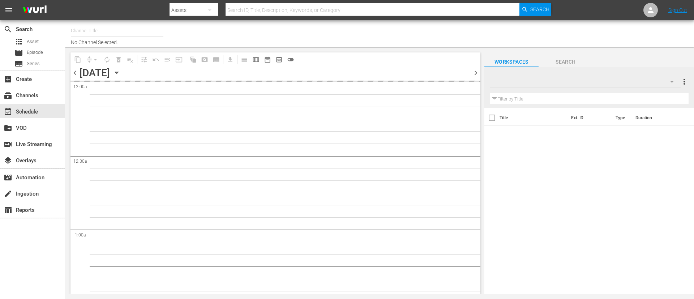
type input "Smile (1140)"
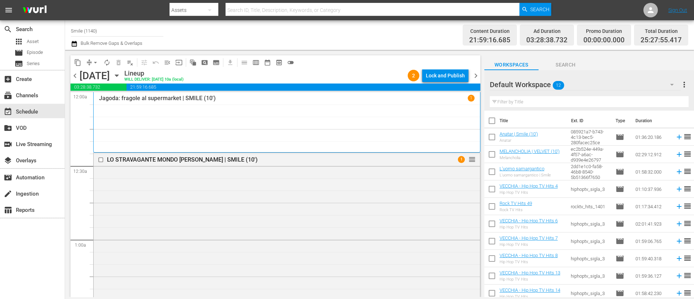
click at [445, 76] on div "Lock and Publish" at bounding box center [445, 75] width 39 height 13
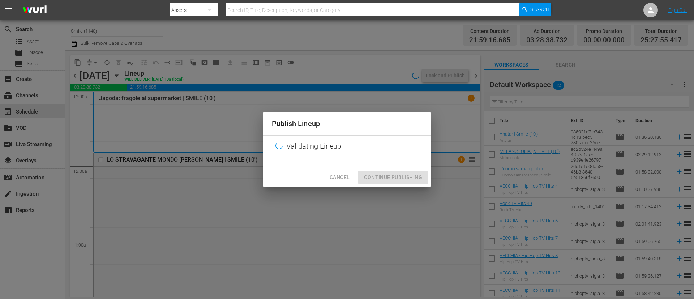
click at [412, 182] on div "Cancel Continue Publishing" at bounding box center [347, 177] width 168 height 19
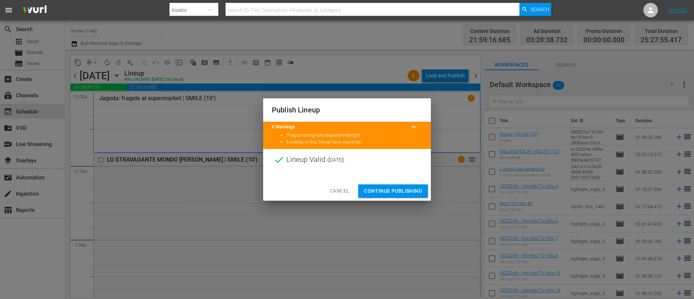
click at [410, 188] on button "Continue Publishing" at bounding box center [393, 190] width 70 height 13
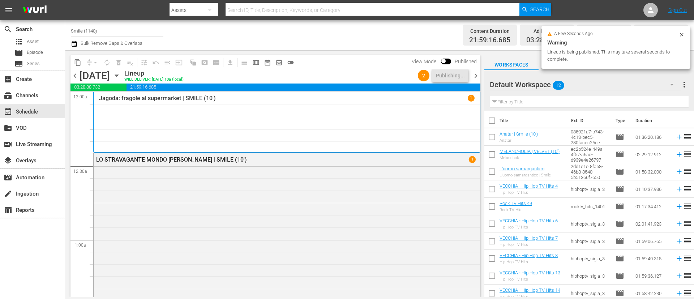
click at [77, 44] on icon "button" at bounding box center [74, 43] width 7 height 9
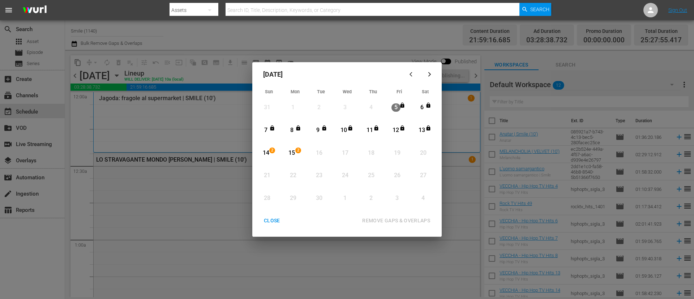
click at [270, 221] on div "CLOSE" at bounding box center [272, 220] width 28 height 9
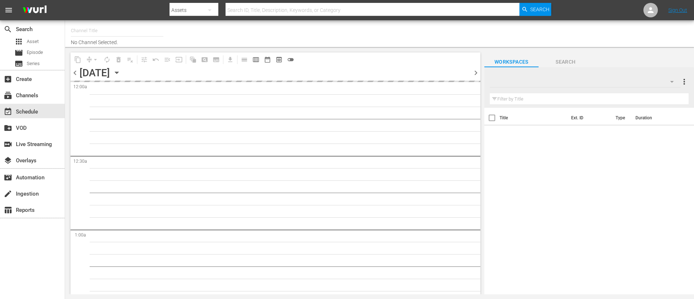
type input "Smile (1140)"
type input "Rock TV (1367)"
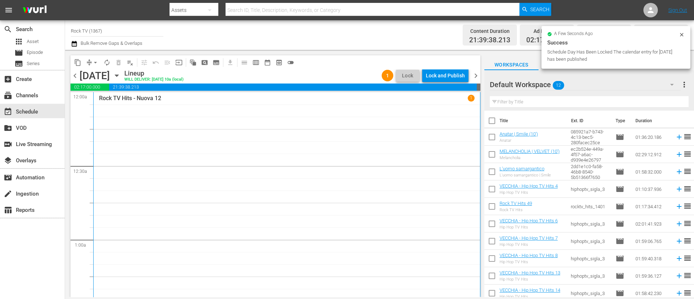
click at [440, 74] on div "Lock and Publish" at bounding box center [445, 75] width 39 height 13
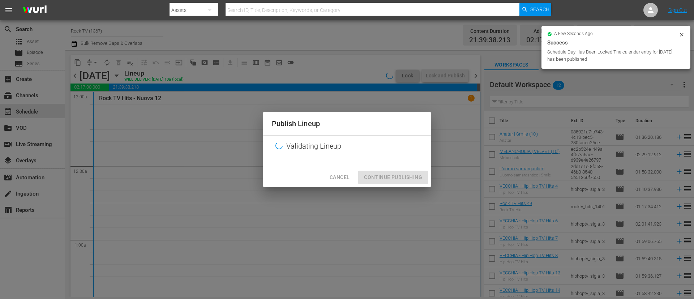
click at [393, 176] on div "Cancel Continue Publishing" at bounding box center [347, 177] width 168 height 19
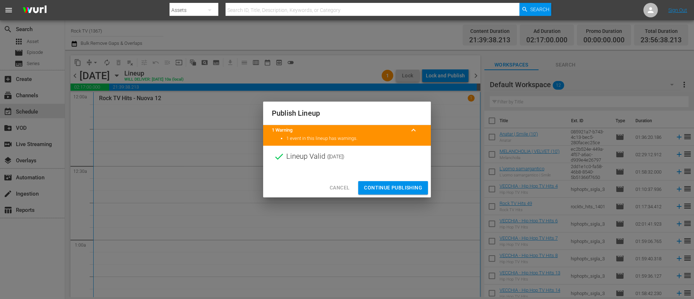
click at [396, 186] on span "Continue Publishing" at bounding box center [393, 187] width 58 height 9
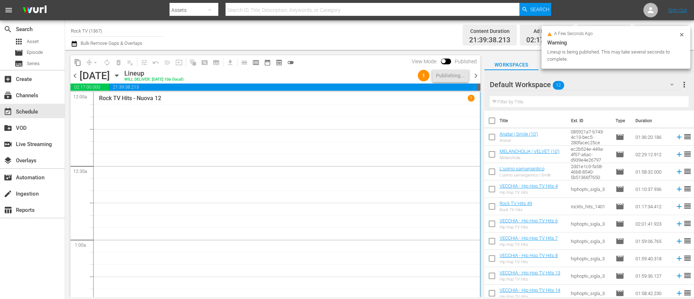
click at [478, 71] on span "chevron_right" at bounding box center [476, 75] width 9 height 9
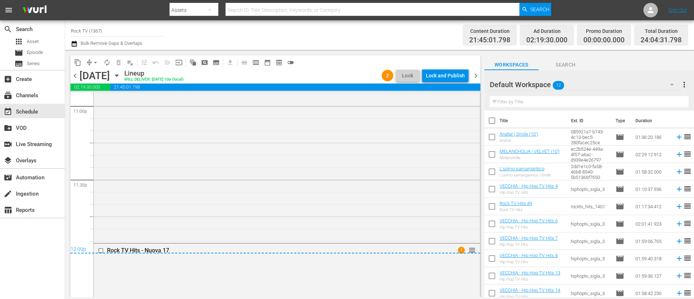
scroll to position [3363, 0]
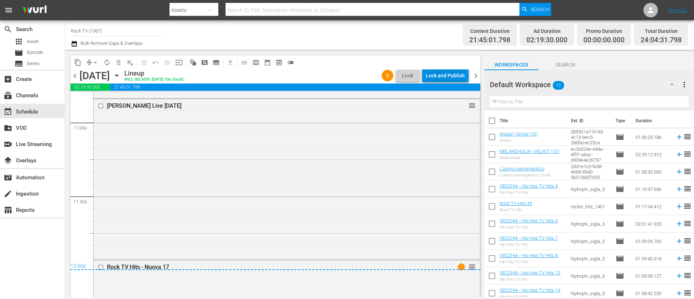
click at [437, 75] on div "Lock and Publish" at bounding box center [445, 75] width 39 height 13
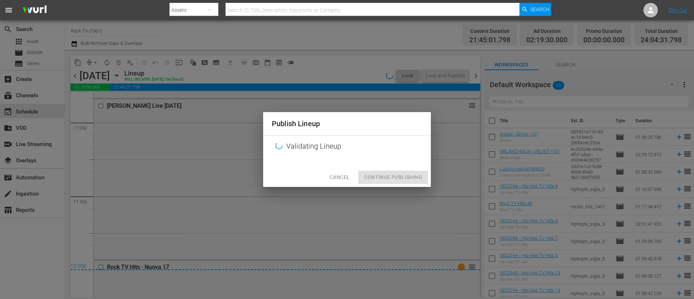
click at [405, 181] on div "Cancel Continue Publishing" at bounding box center [347, 177] width 168 height 19
click at [336, 178] on span "Cancel" at bounding box center [340, 177] width 20 height 9
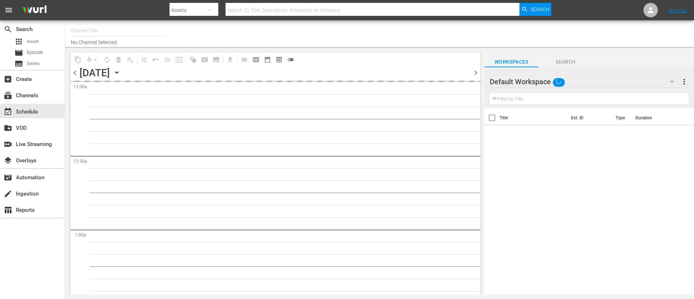
type input "Rock TV (1367)"
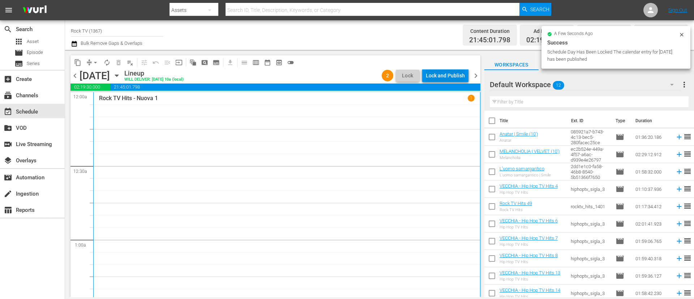
click at [445, 77] on div "Lock and Publish" at bounding box center [445, 75] width 39 height 13
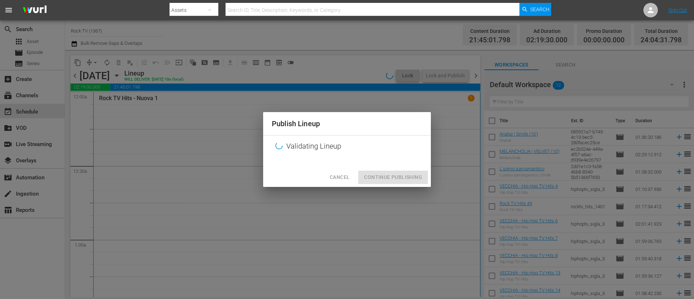
click at [399, 170] on div "Cancel Continue Publishing" at bounding box center [347, 177] width 168 height 19
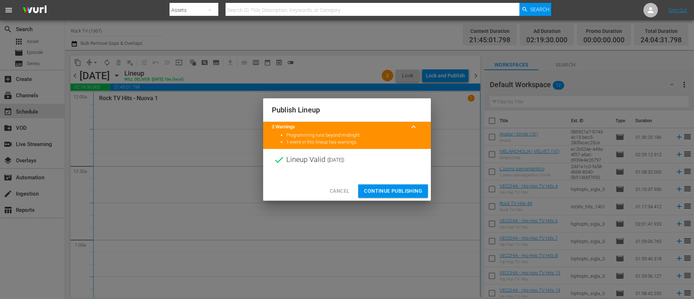
click at [398, 191] on span "Continue Publishing" at bounding box center [393, 191] width 58 height 9
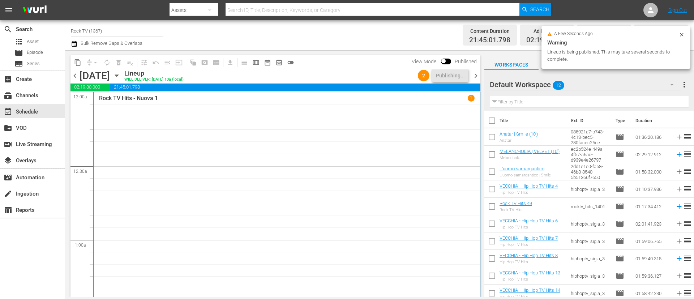
click at [474, 78] on span "chevron_right" at bounding box center [476, 75] width 9 height 9
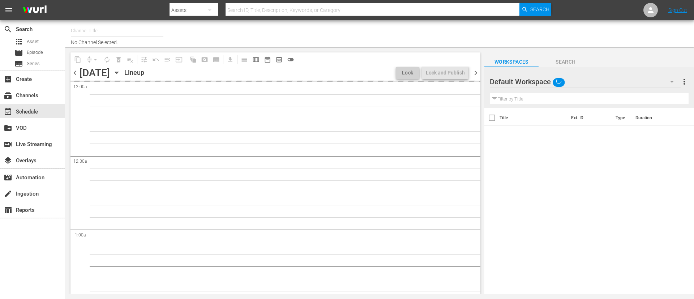
type input "Rock TV (1367)"
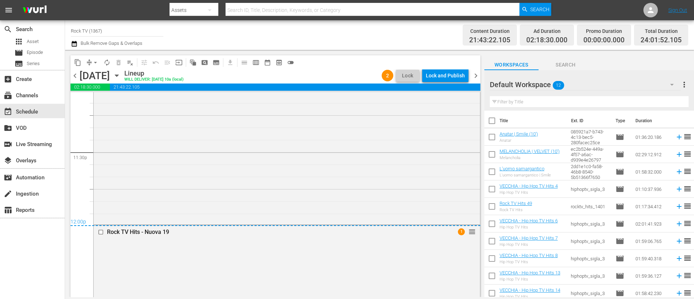
scroll to position [3472, 0]
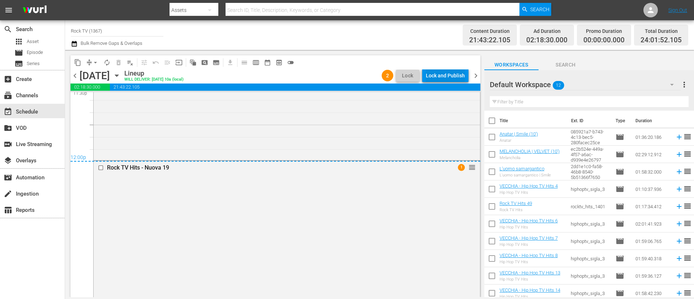
click at [441, 76] on div "Lock and Publish" at bounding box center [445, 75] width 39 height 13
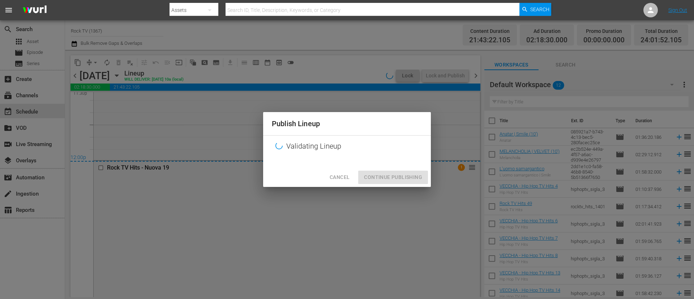
click at [409, 175] on div "Cancel Continue Publishing" at bounding box center [347, 177] width 168 height 19
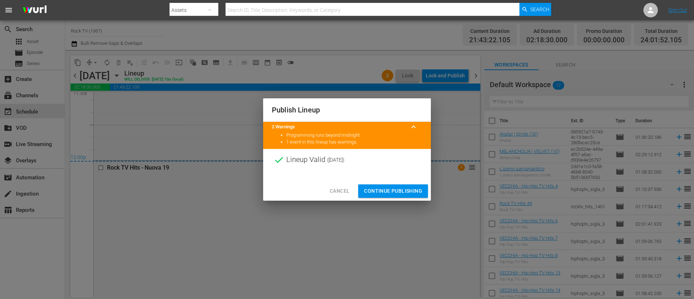
click at [388, 195] on span "Continue Publishing" at bounding box center [393, 191] width 58 height 9
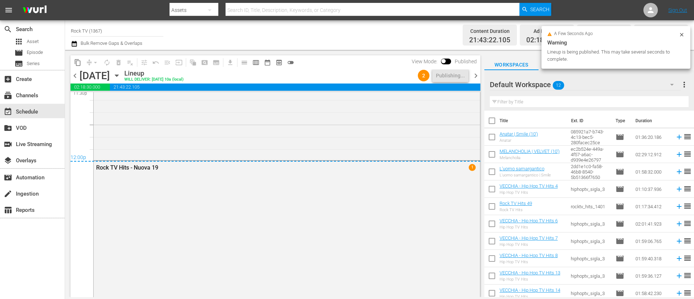
click at [477, 71] on span "chevron_right" at bounding box center [476, 75] width 9 height 9
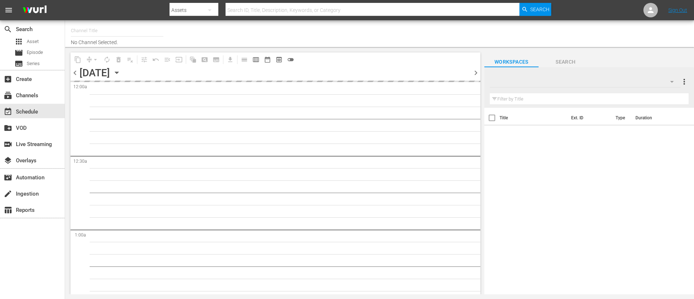
type input "Rock TV (1367)"
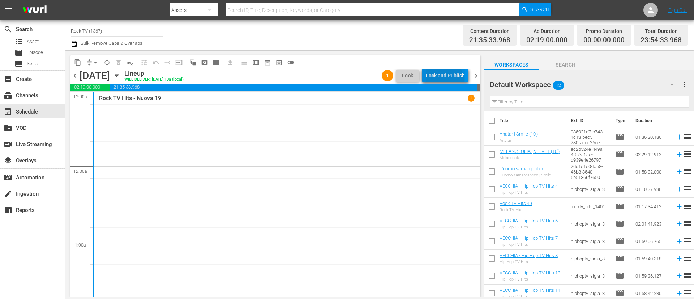
click at [443, 81] on div "Lock and Publish" at bounding box center [445, 75] width 39 height 13
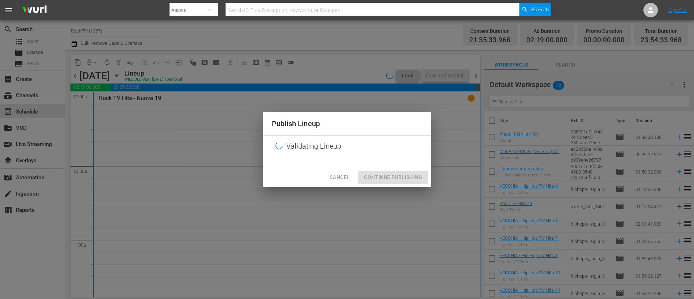
click at [391, 185] on div "Cancel Continue Publishing" at bounding box center [347, 177] width 168 height 19
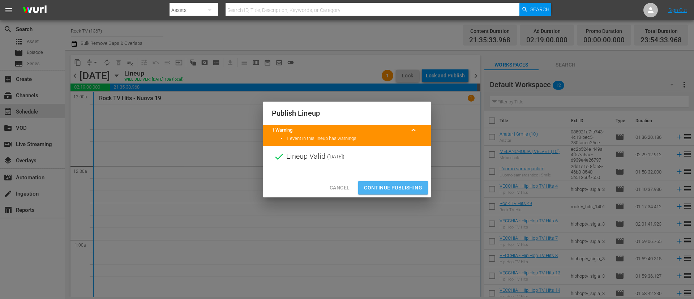
click at [400, 188] on span "Continue Publishing" at bounding box center [393, 187] width 58 height 9
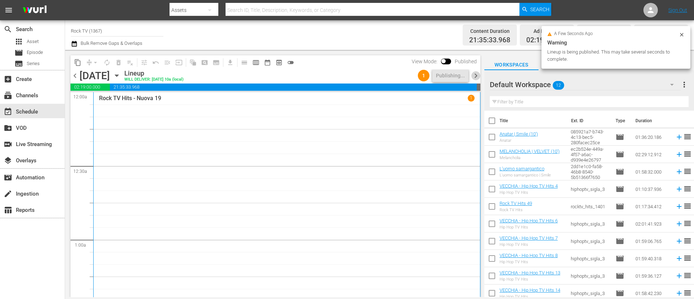
click at [477, 77] on span "chevron_right" at bounding box center [476, 75] width 9 height 9
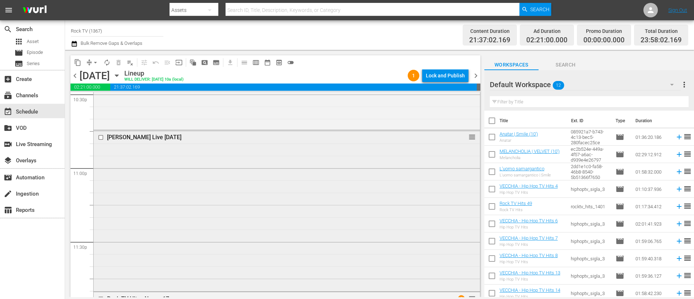
scroll to position [3394, 0]
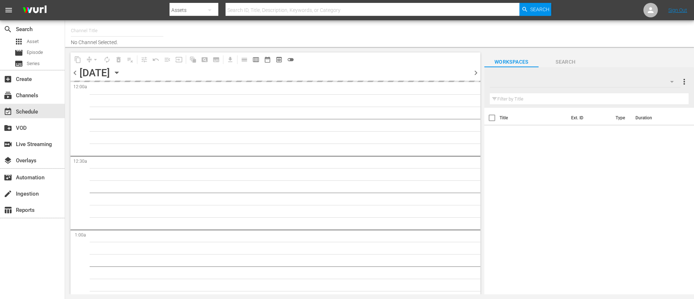
type input "Rock TV (1367)"
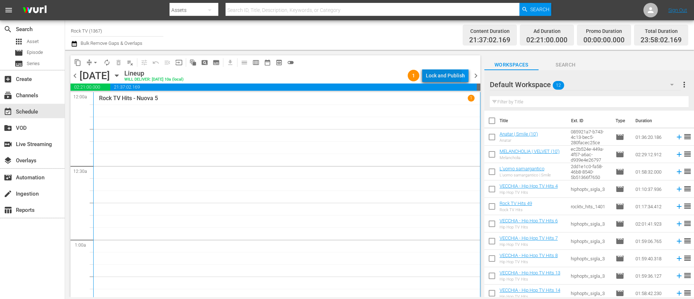
click at [442, 75] on div "Lock and Publish" at bounding box center [445, 75] width 39 height 13
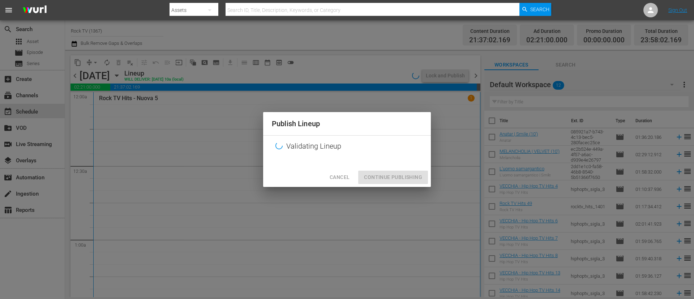
click at [383, 179] on div "Cancel Continue Publishing" at bounding box center [347, 177] width 168 height 19
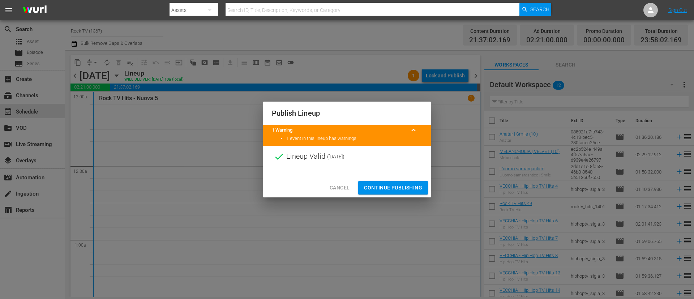
click at [386, 196] on div "Cancel Continue Publishing" at bounding box center [347, 187] width 168 height 19
click at [398, 185] on span "Continue Publishing" at bounding box center [393, 187] width 58 height 9
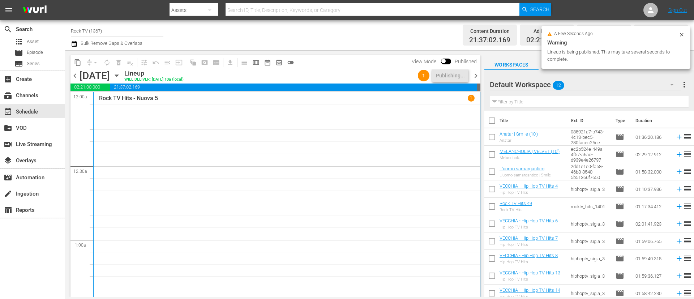
click at [476, 76] on span "chevron_right" at bounding box center [476, 75] width 9 height 9
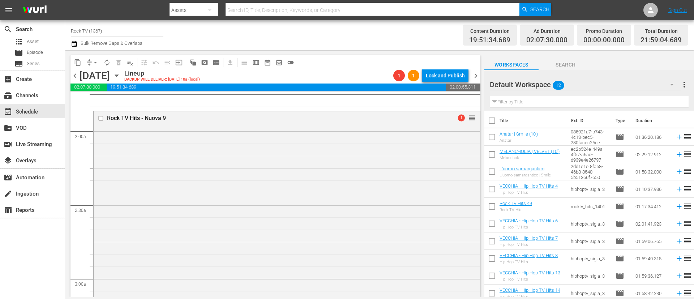
scroll to position [108, 0]
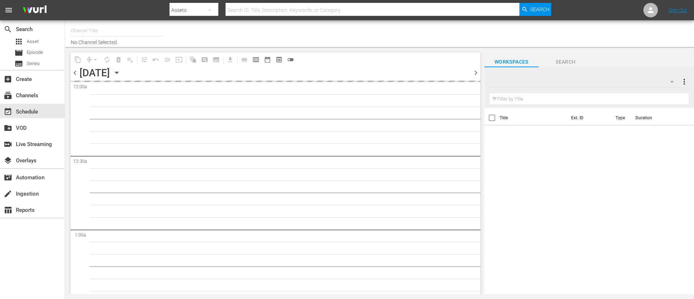
type input "Rock TV (1367)"
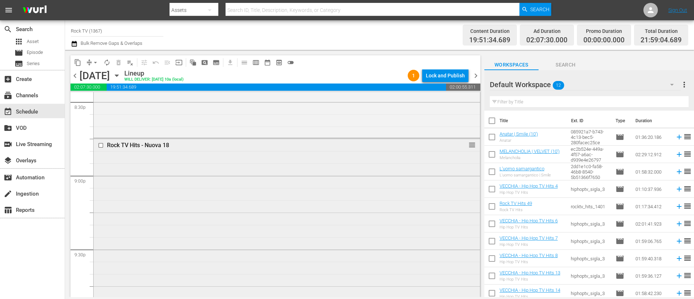
scroll to position [3011, 0]
click at [237, 197] on div "Rock TV Hits - Nuova 18 reorder" at bounding box center [287, 292] width 387 height 298
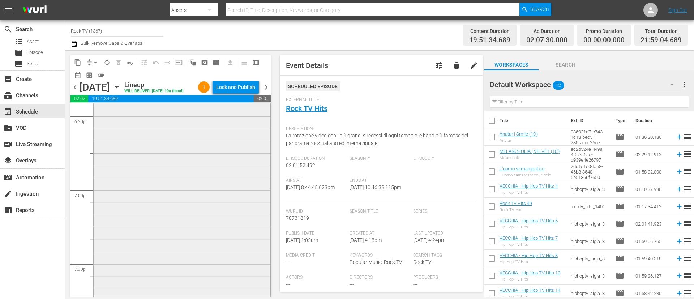
scroll to position [2794, 0]
click at [179, 195] on div "Rock TV Hits - Nuova 17 reorder" at bounding box center [182, 68] width 177 height 297
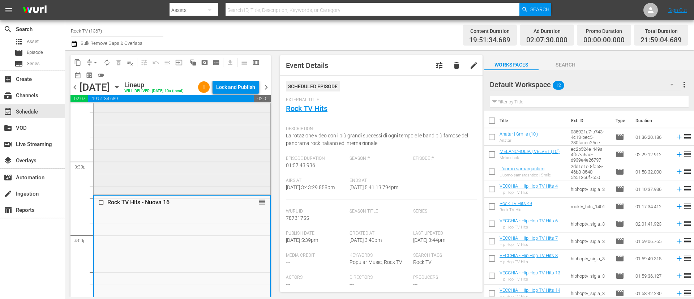
scroll to position [2251, 0]
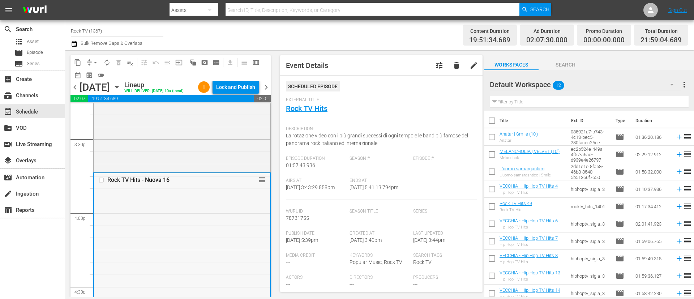
click at [100, 183] on input "checkbox" at bounding box center [102, 180] width 8 height 6
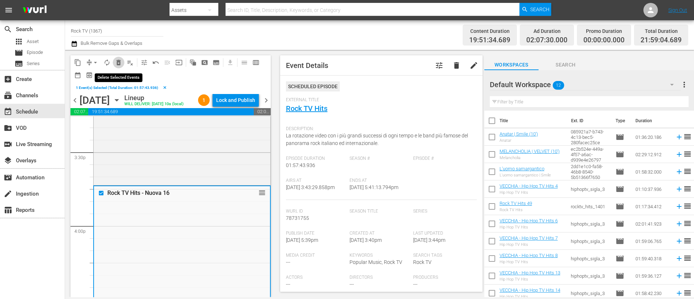
click at [118, 64] on span "delete_forever_outlined" at bounding box center [118, 62] width 7 height 7
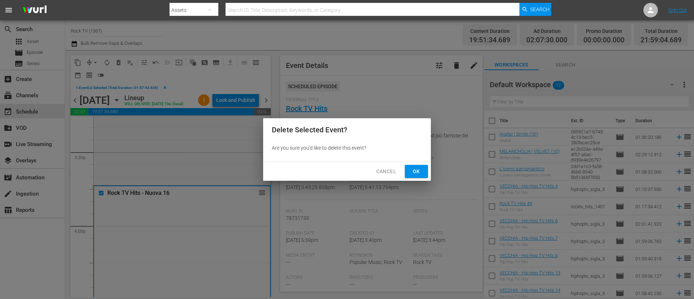
click at [411, 168] on span "Ok" at bounding box center [417, 171] width 12 height 9
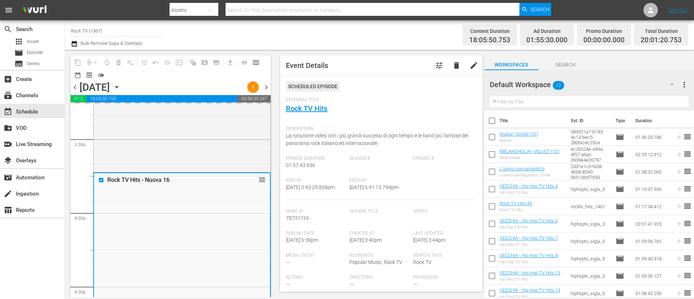
click at [601, 86] on div "Default Workspace 12" at bounding box center [585, 84] width 191 height 20
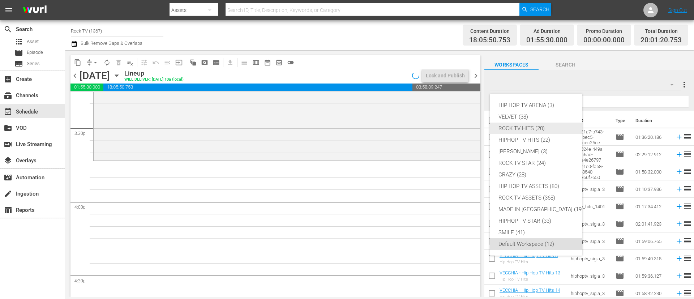
click at [544, 129] on div "ROCK TV HITS (20)" at bounding box center [541, 129] width 85 height 12
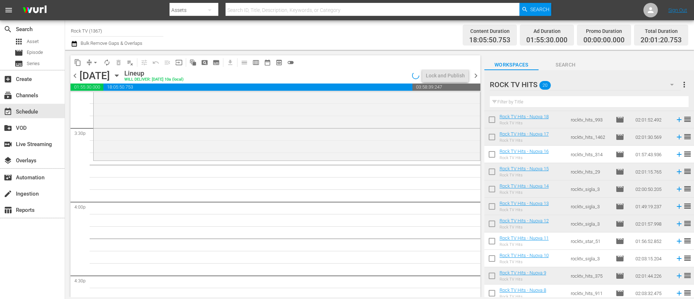
scroll to position [108, 0]
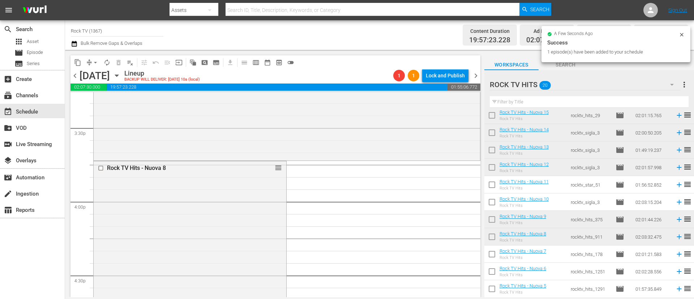
click at [71, 44] on div "Channel Title Rock TV (1367) Bulk Remove Gaps & Overlaps Content Duration 19:57…" at bounding box center [379, 35] width 629 height 30
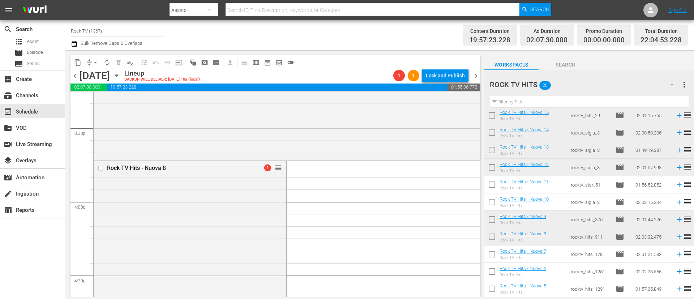
click at [73, 44] on icon "button" at bounding box center [74, 43] width 7 height 9
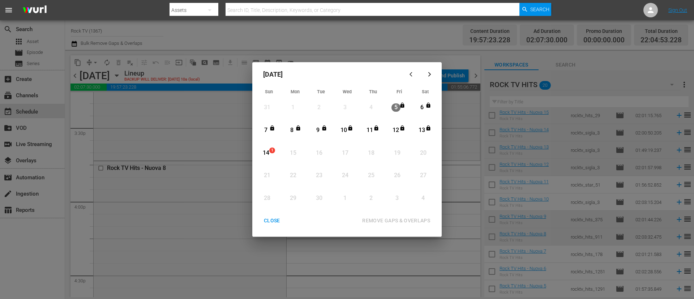
click at [263, 147] on div "14" at bounding box center [265, 153] width 9 height 20
click at [401, 214] on button "REMOVE GAPS & OVERLAPS" at bounding box center [396, 220] width 85 height 13
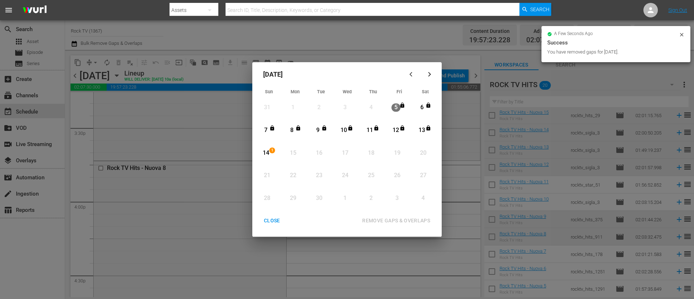
click at [272, 221] on div "CLOSE" at bounding box center [272, 220] width 28 height 9
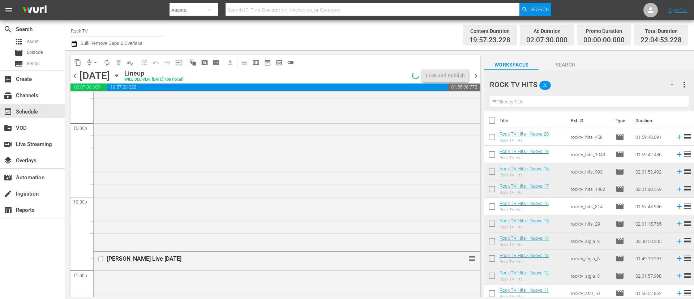
scroll to position [3336, 0]
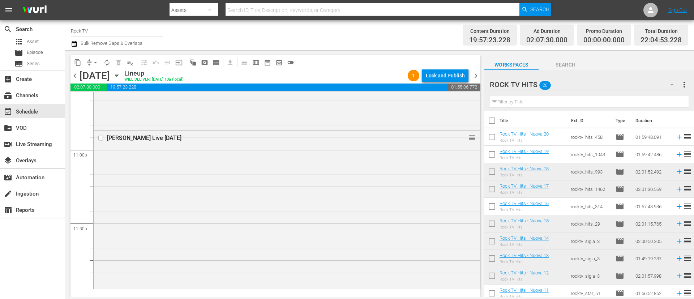
click at [537, 138] on div "Rock TV Hits - Nuova 20 Rock TV Hits" at bounding box center [524, 137] width 49 height 12
drag, startPoint x: 537, startPoint y: 138, endPoint x: 290, endPoint y: 301, distance: 296.6
click at [290, 299] on html "menu Search By Assets Search ID, Title, Description, Keywords, or Category Sear…" at bounding box center [347, 149] width 694 height 299
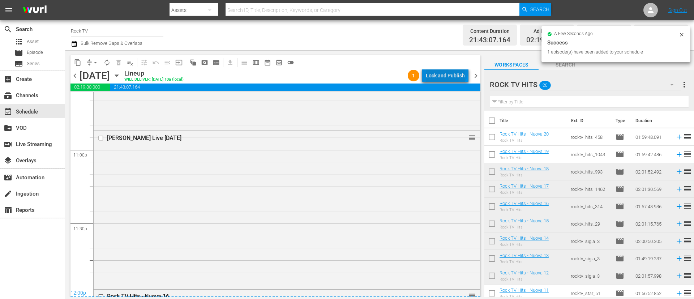
click at [448, 69] on div "Lock and Publish" at bounding box center [445, 75] width 39 height 13
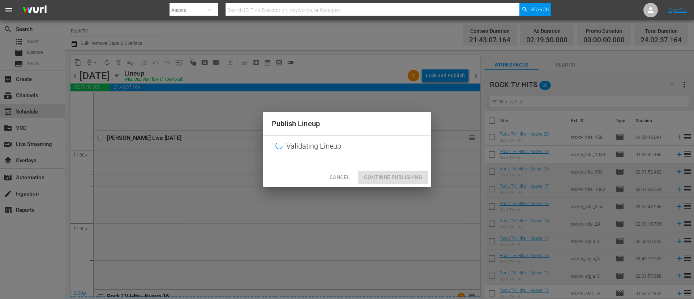
click at [397, 176] on div "Cancel Continue Publishing" at bounding box center [347, 177] width 168 height 19
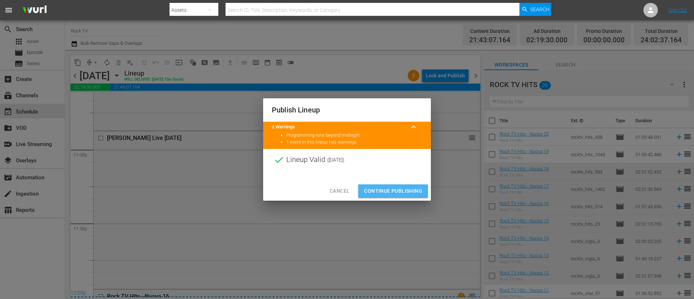
click at [385, 189] on span "Continue Publishing" at bounding box center [393, 191] width 58 height 9
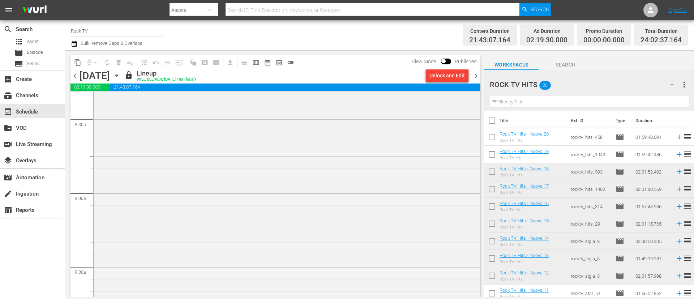
scroll to position [1220, 0]
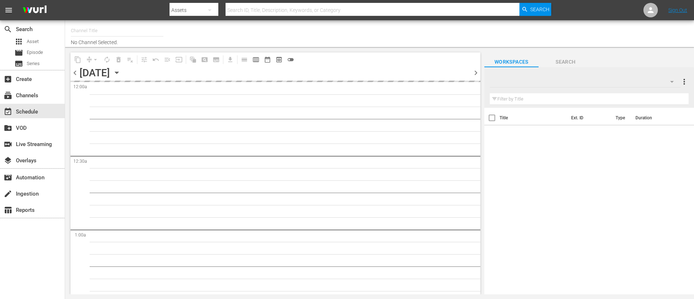
type input "Hip Hop TV (1366)"
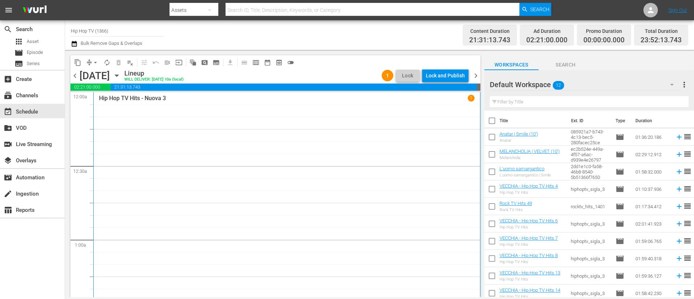
click at [445, 74] on div "Lock and Publish" at bounding box center [445, 75] width 39 height 13
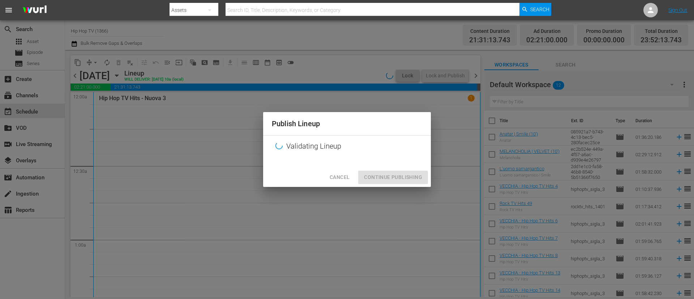
click at [406, 179] on div "Cancel Continue Publishing" at bounding box center [347, 177] width 168 height 19
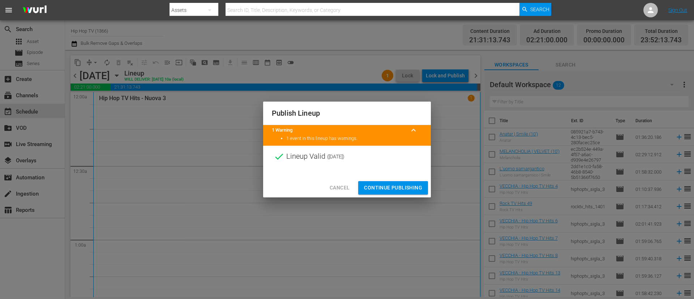
click at [413, 188] on span "Continue Publishing" at bounding box center [393, 187] width 58 height 9
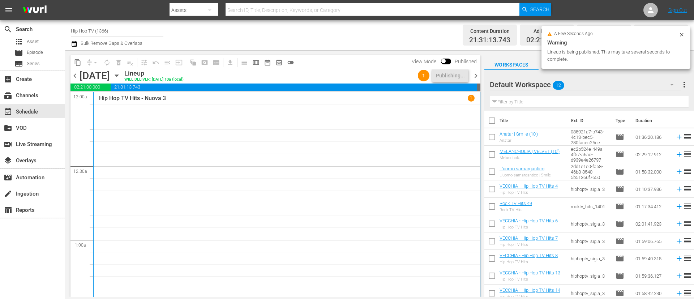
click at [477, 76] on span "chevron_right" at bounding box center [476, 75] width 9 height 9
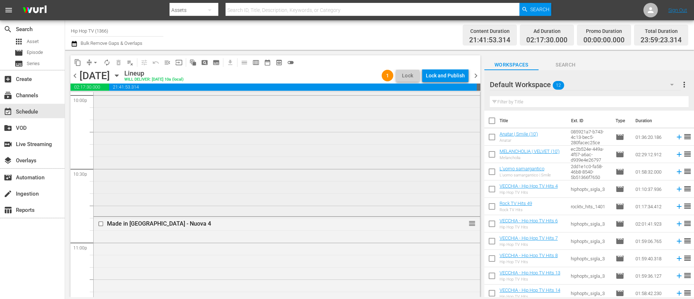
scroll to position [3226, 0]
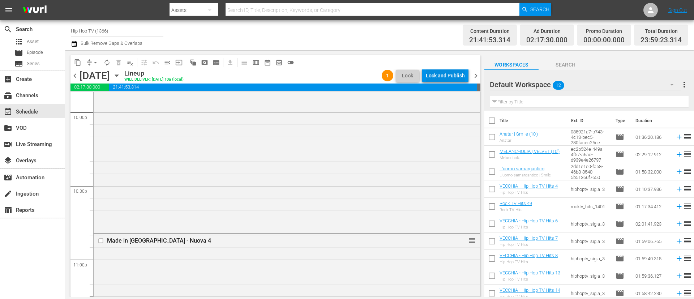
click at [459, 73] on div "Lock and Publish" at bounding box center [445, 75] width 39 height 13
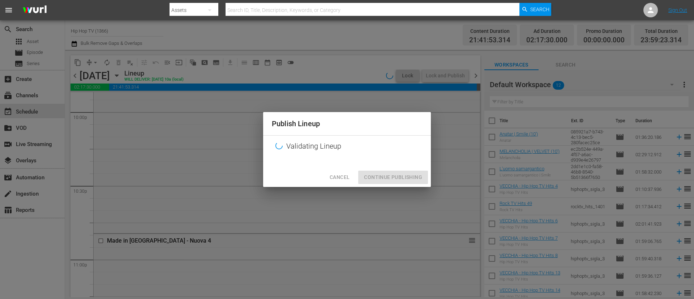
click at [382, 176] on div "Cancel Continue Publishing" at bounding box center [347, 177] width 168 height 19
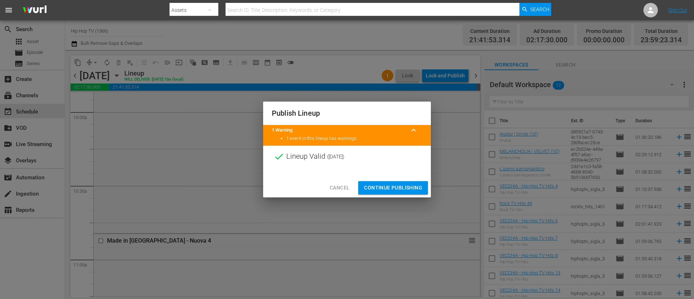
click at [398, 187] on span "Continue Publishing" at bounding box center [393, 187] width 58 height 9
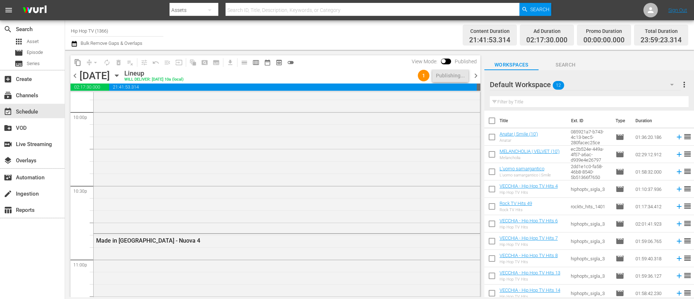
click at [477, 76] on span "chevron_right" at bounding box center [476, 75] width 9 height 9
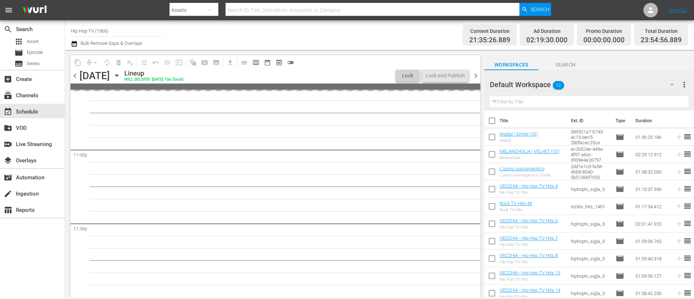
scroll to position [3214, 0]
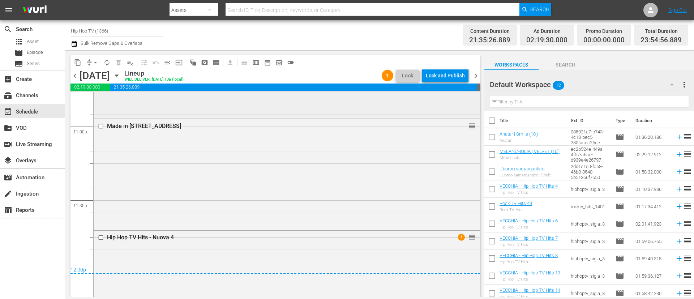
scroll to position [3309, 0]
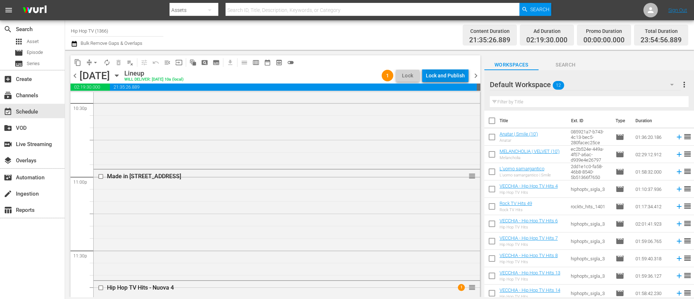
click at [448, 74] on div "Lock and Publish" at bounding box center [445, 75] width 39 height 13
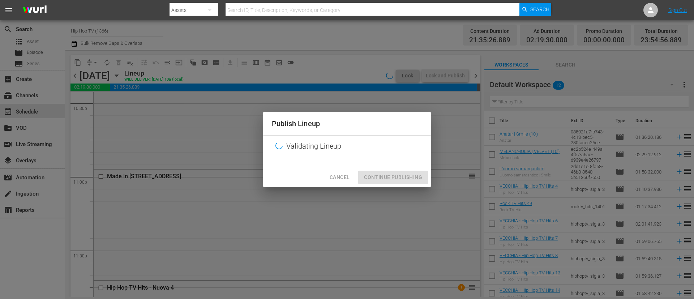
click at [404, 181] on div "Cancel Continue Publishing" at bounding box center [347, 177] width 168 height 19
click at [402, 179] on div "Cancel Continue Publishing" at bounding box center [347, 177] width 168 height 19
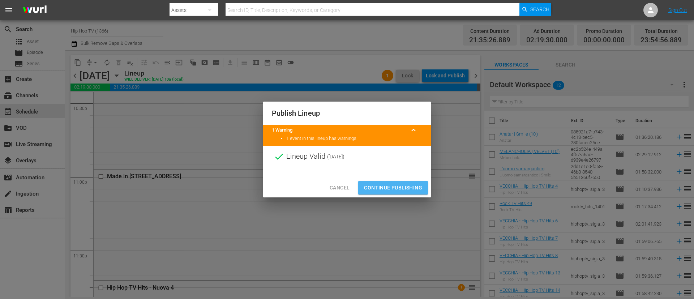
click at [405, 186] on span "Continue Publishing" at bounding box center [393, 187] width 58 height 9
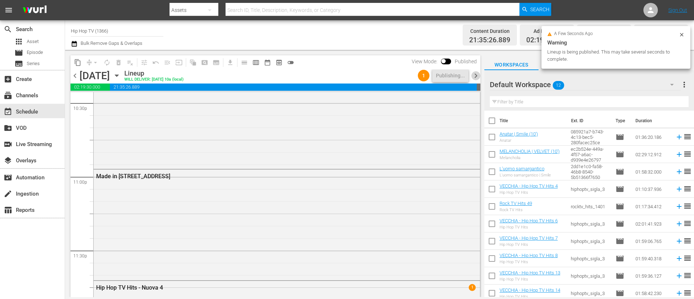
click at [477, 74] on span "chevron_right" at bounding box center [476, 75] width 9 height 9
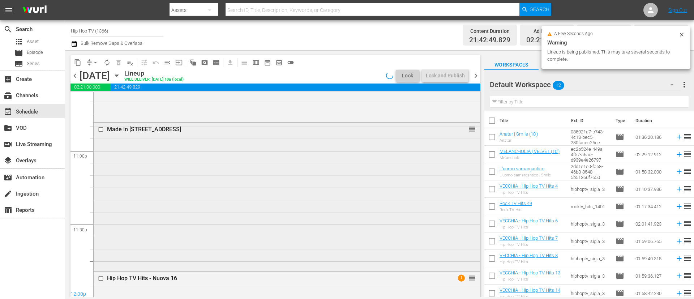
scroll to position [3346, 0]
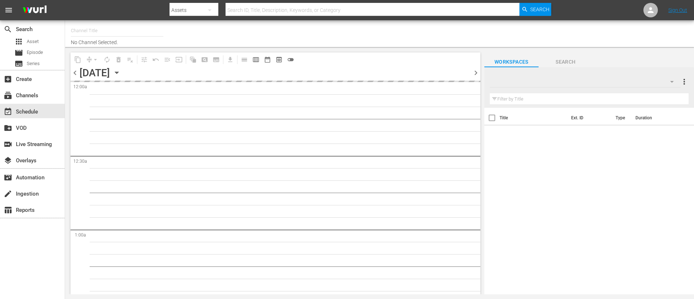
type input "Hip Hop TV (1366)"
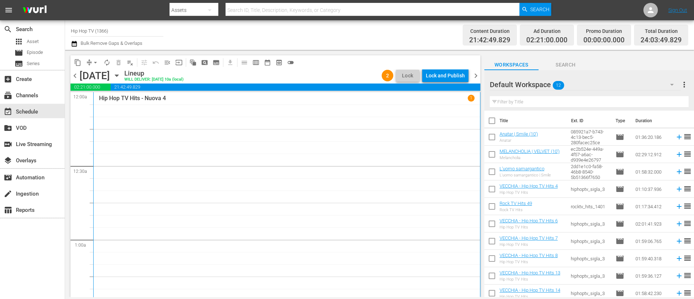
click at [448, 79] on div "Lock and Publish" at bounding box center [445, 75] width 39 height 13
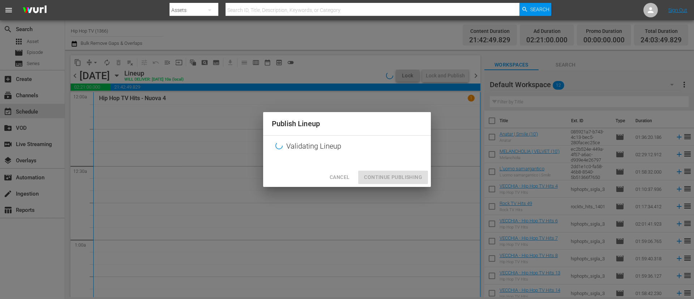
click at [391, 173] on div "Cancel Continue Publishing" at bounding box center [347, 177] width 168 height 19
click at [391, 182] on div "Cancel Continue Publishing" at bounding box center [347, 177] width 168 height 19
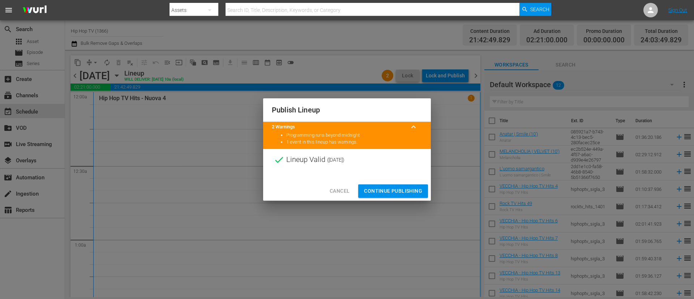
click at [413, 190] on span "Continue Publishing" at bounding box center [393, 191] width 58 height 9
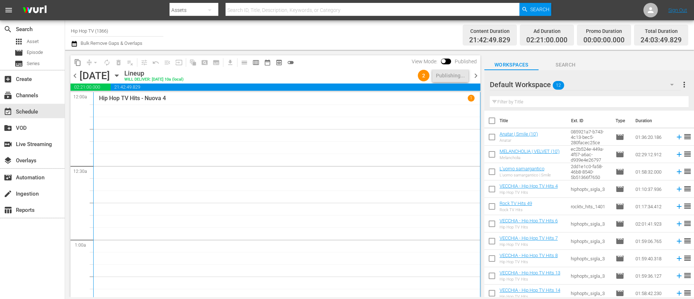
click at [478, 77] on span "chevron_right" at bounding box center [476, 75] width 9 height 9
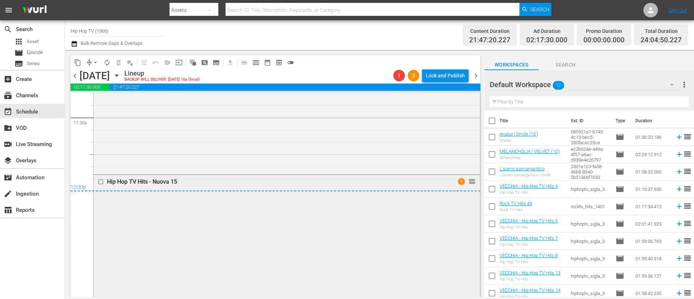
scroll to position [3398, 0]
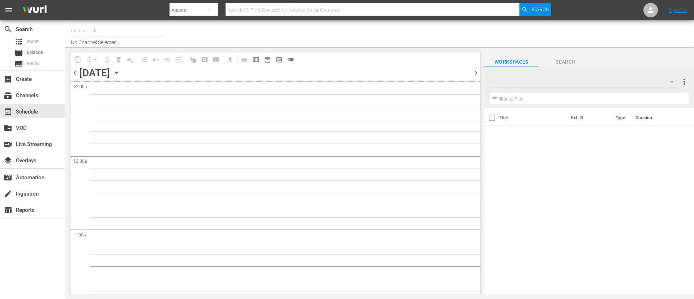
type input "Hip Hop TV (1366)"
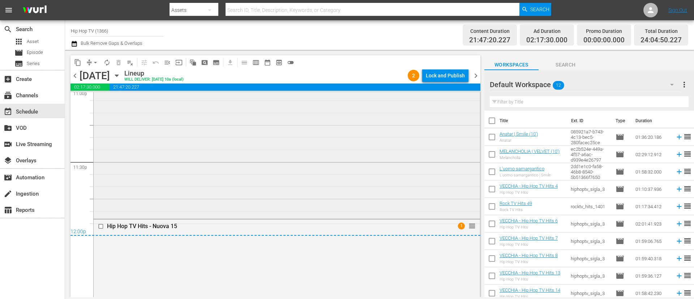
scroll to position [3289, 0]
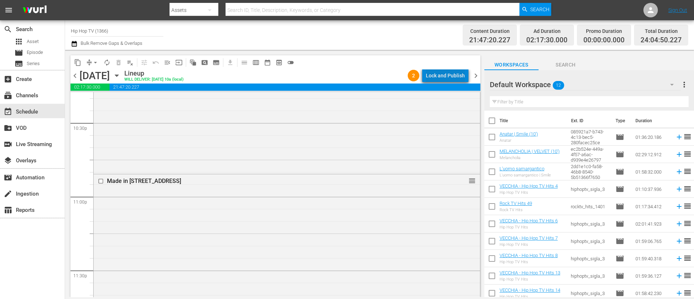
click at [451, 74] on div "Lock and Publish" at bounding box center [445, 75] width 39 height 13
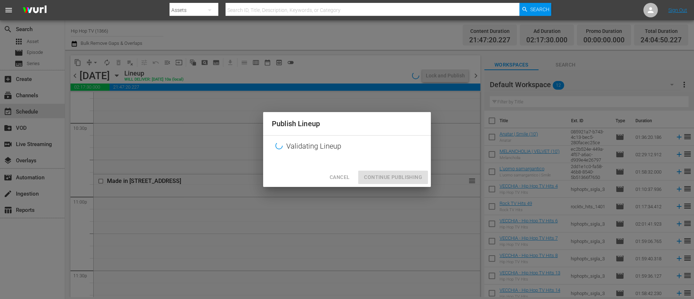
click at [402, 178] on div "Cancel Continue Publishing" at bounding box center [347, 177] width 168 height 19
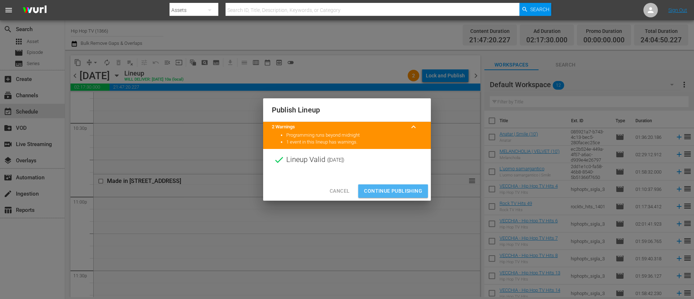
click at [395, 194] on span "Continue Publishing" at bounding box center [393, 191] width 58 height 9
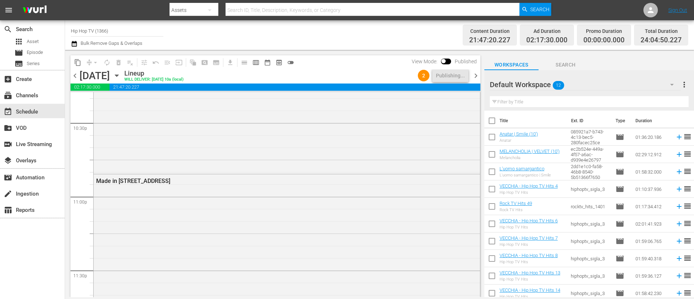
click at [476, 77] on span "chevron_right" at bounding box center [476, 75] width 9 height 9
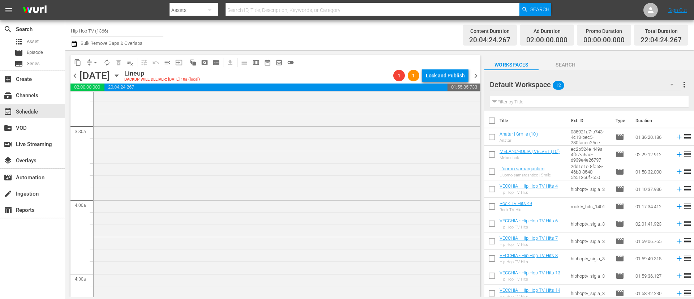
scroll to position [348, 0]
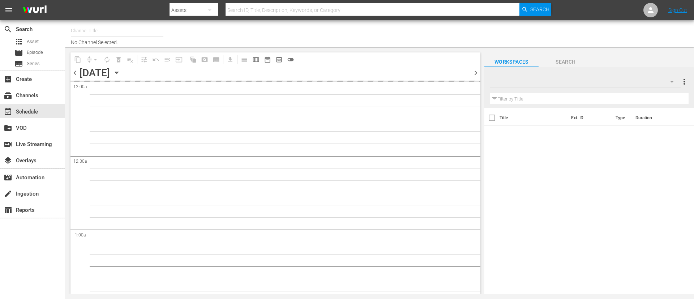
type input "Hip Hop TV (1366)"
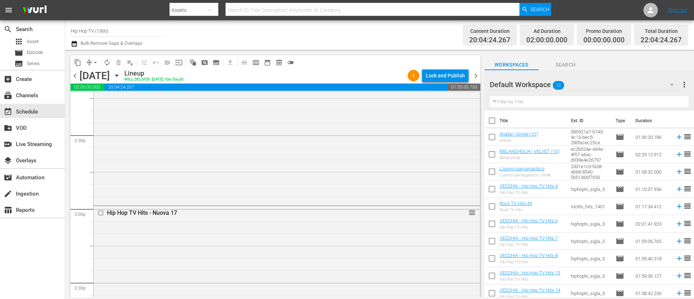
scroll to position [3336, 0]
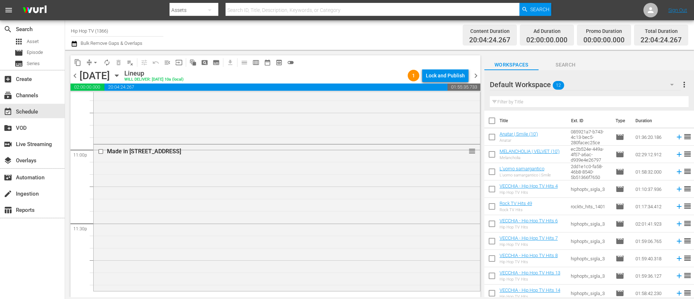
click at [585, 80] on div "Default Workspace 12" at bounding box center [585, 84] width 191 height 20
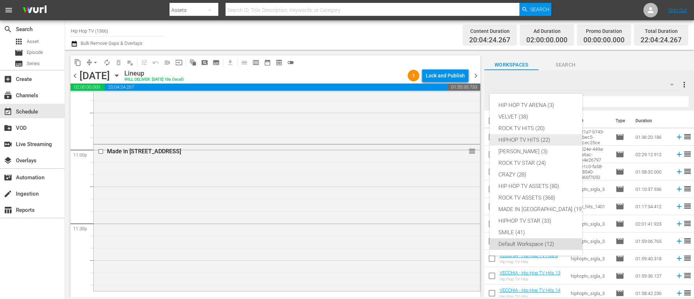
click at [540, 141] on div "HIPHOP TV HITS (22)" at bounding box center [541, 140] width 85 height 12
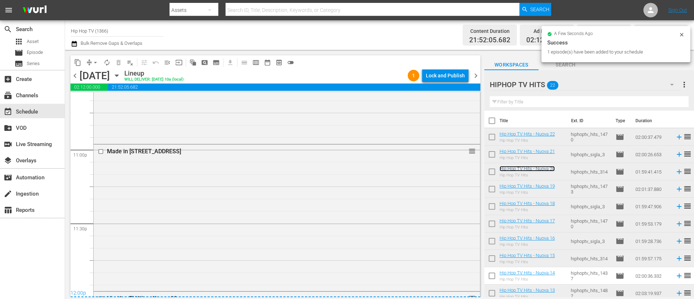
scroll to position [3337, 0]
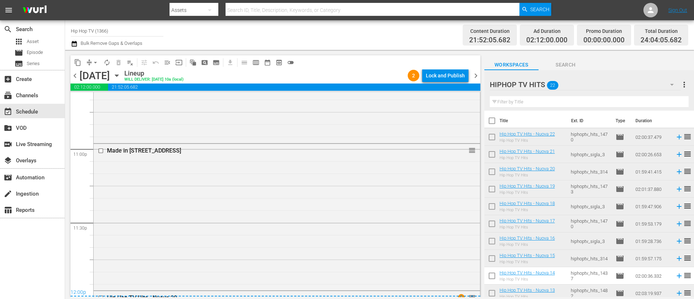
click at [445, 81] on div "Lock and Publish" at bounding box center [445, 75] width 39 height 13
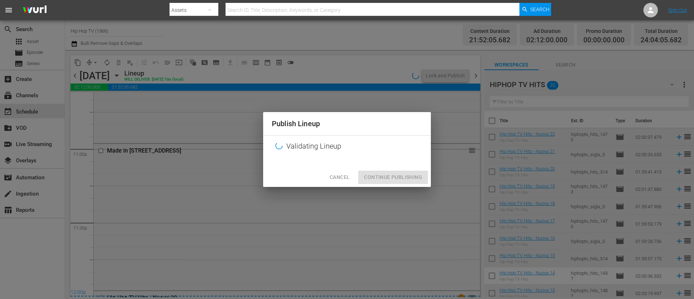
click at [400, 175] on div "Cancel Continue Publishing" at bounding box center [347, 177] width 168 height 19
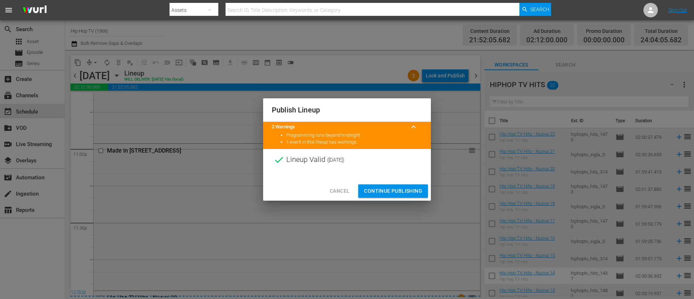
click at [396, 178] on div at bounding box center [347, 176] width 168 height 11
click at [404, 188] on span "Continue Publishing" at bounding box center [393, 191] width 58 height 9
